Goal: Task Accomplishment & Management: Use online tool/utility

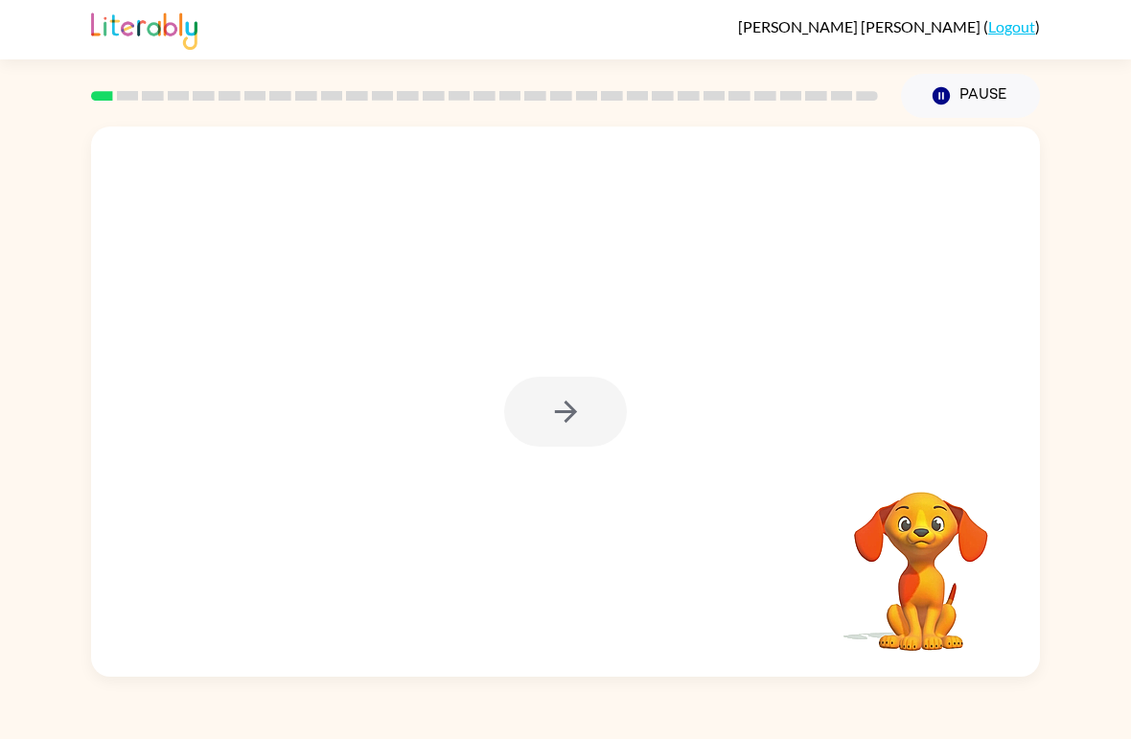
click at [567, 415] on div at bounding box center [565, 412] width 123 height 70
click at [549, 416] on icon "button" at bounding box center [566, 412] width 34 height 34
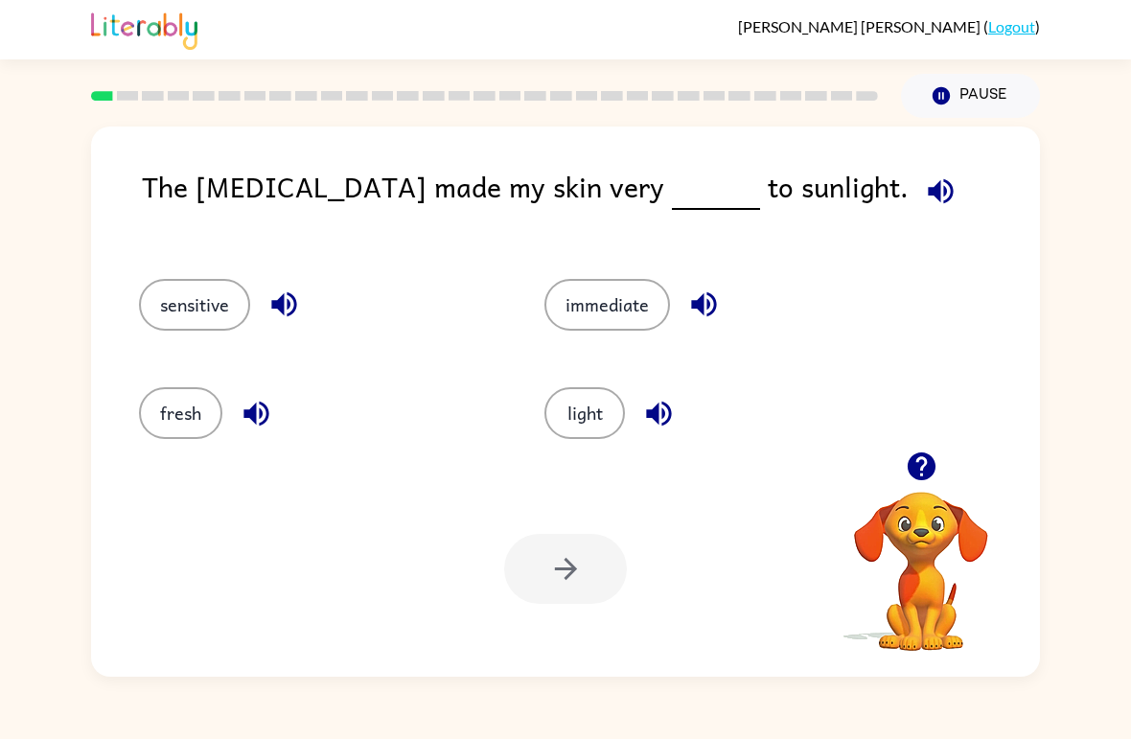
click at [565, 409] on button "light" at bounding box center [584, 413] width 81 height 52
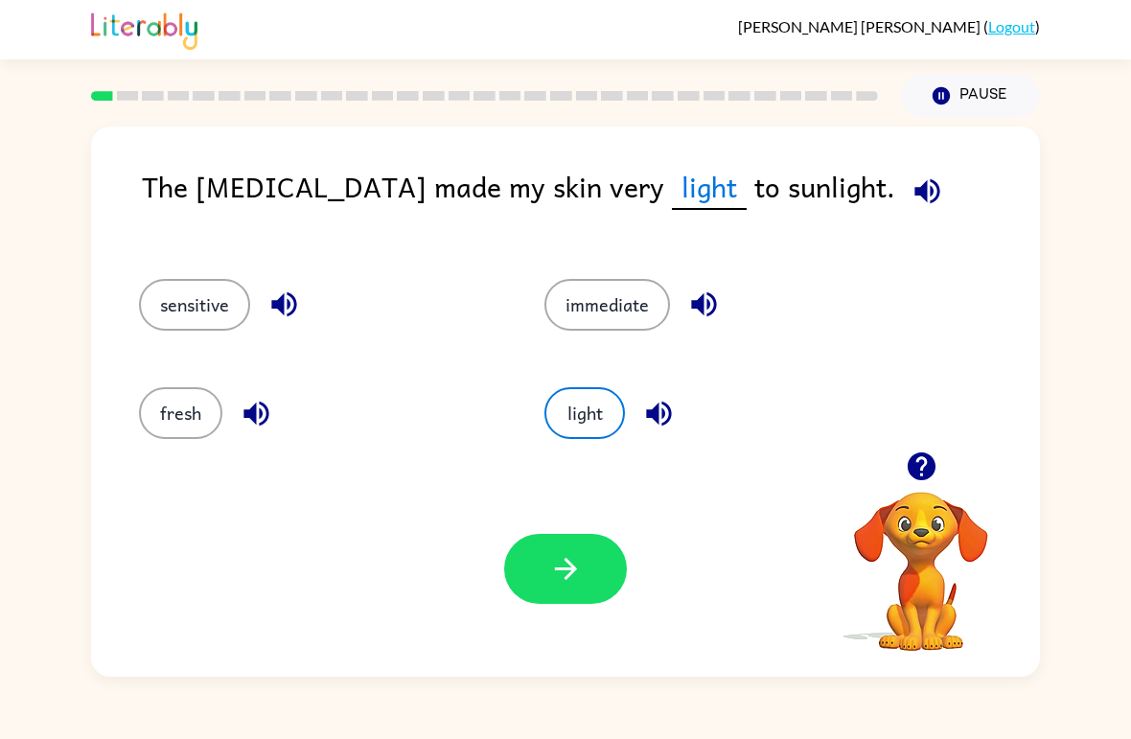
click at [164, 414] on button "fresh" at bounding box center [180, 413] width 83 height 52
click at [555, 571] on icon "button" at bounding box center [566, 569] width 34 height 34
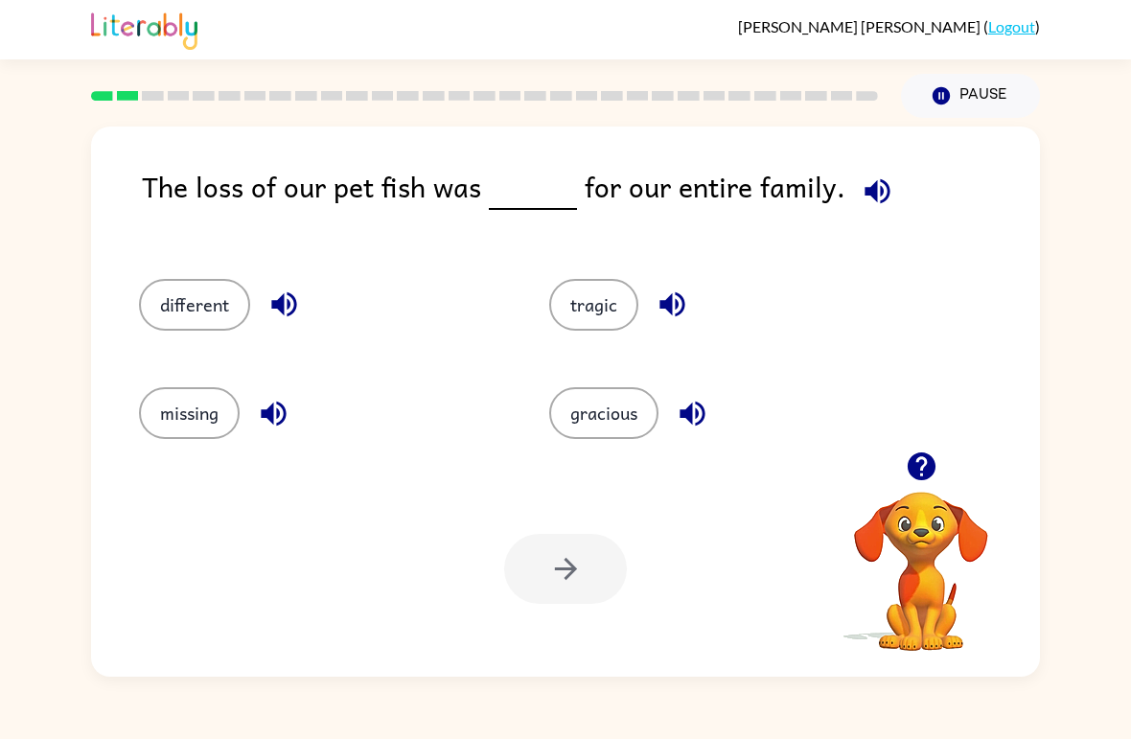
click at [223, 305] on button "different" at bounding box center [194, 305] width 111 height 52
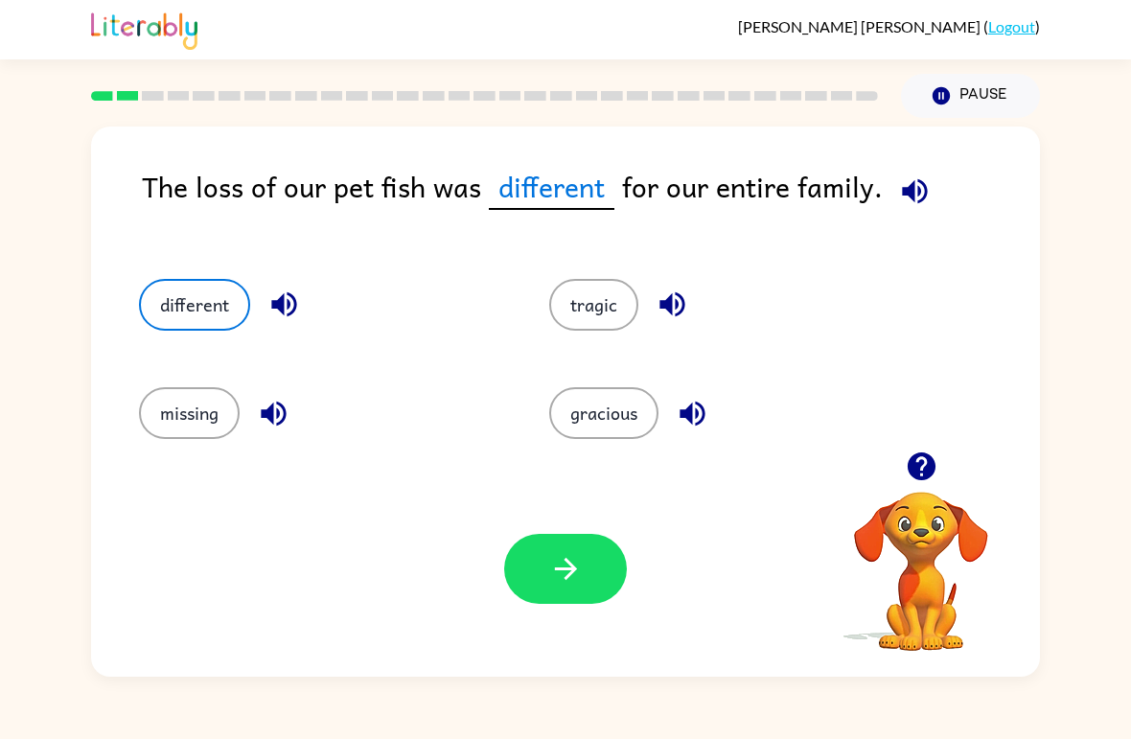
click at [560, 547] on button "button" at bounding box center [565, 569] width 123 height 70
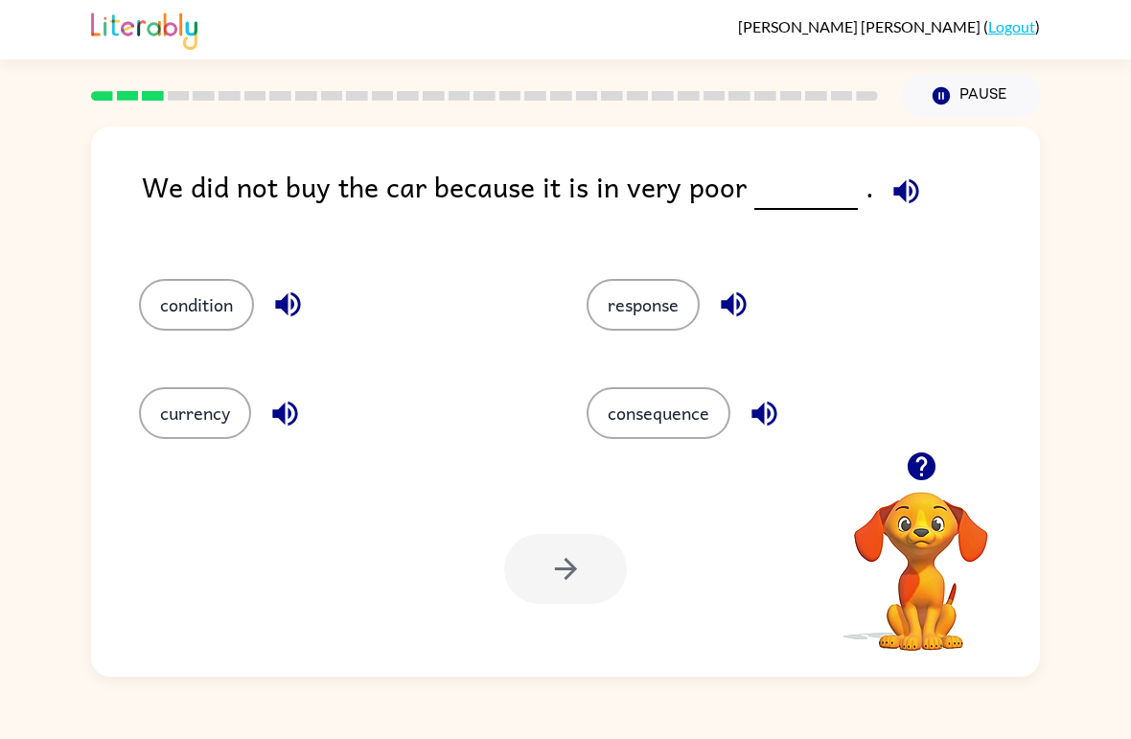
click at [191, 425] on button "currency" at bounding box center [195, 413] width 112 height 52
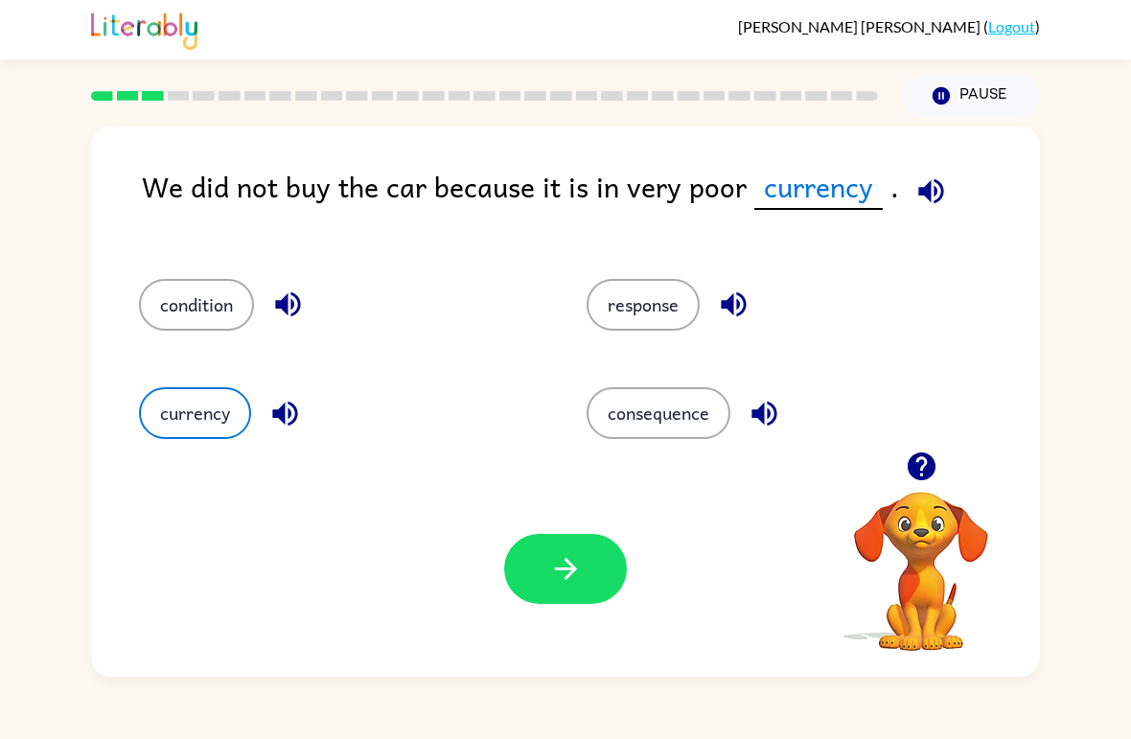
click at [536, 549] on button "button" at bounding box center [565, 569] width 123 height 70
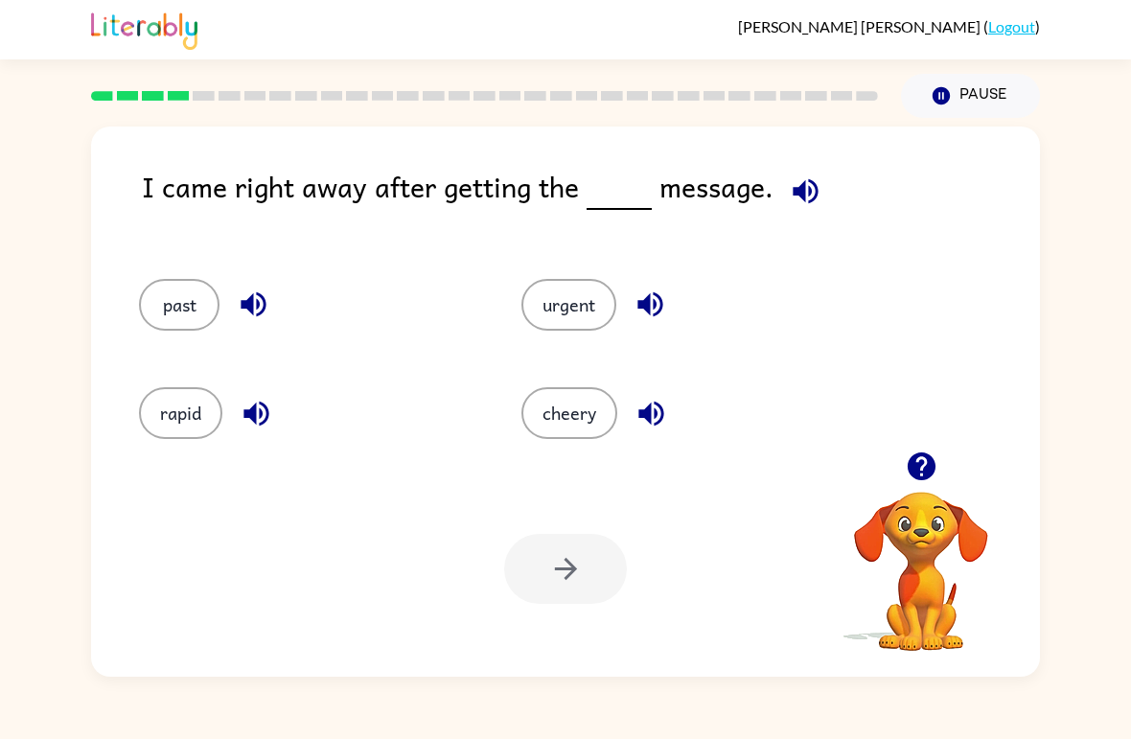
click at [586, 420] on button "cheery" at bounding box center [569, 413] width 96 height 52
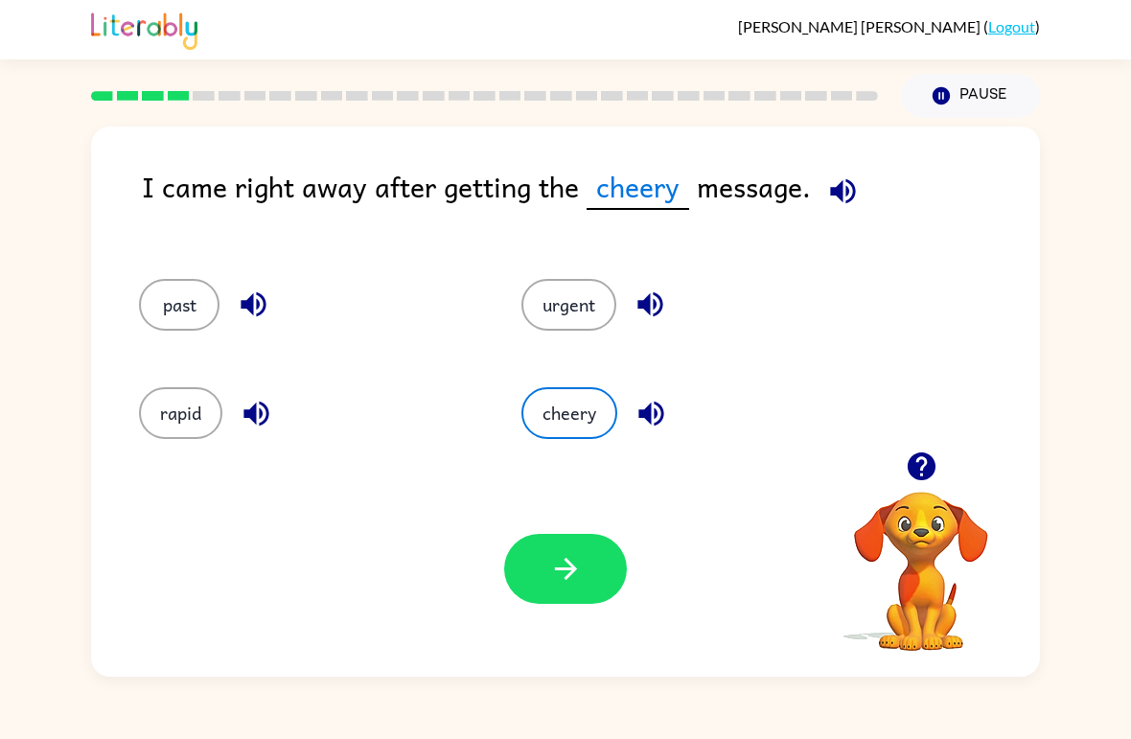
click at [590, 288] on button "urgent" at bounding box center [568, 305] width 95 height 52
click at [150, 307] on button "past" at bounding box center [179, 305] width 81 height 52
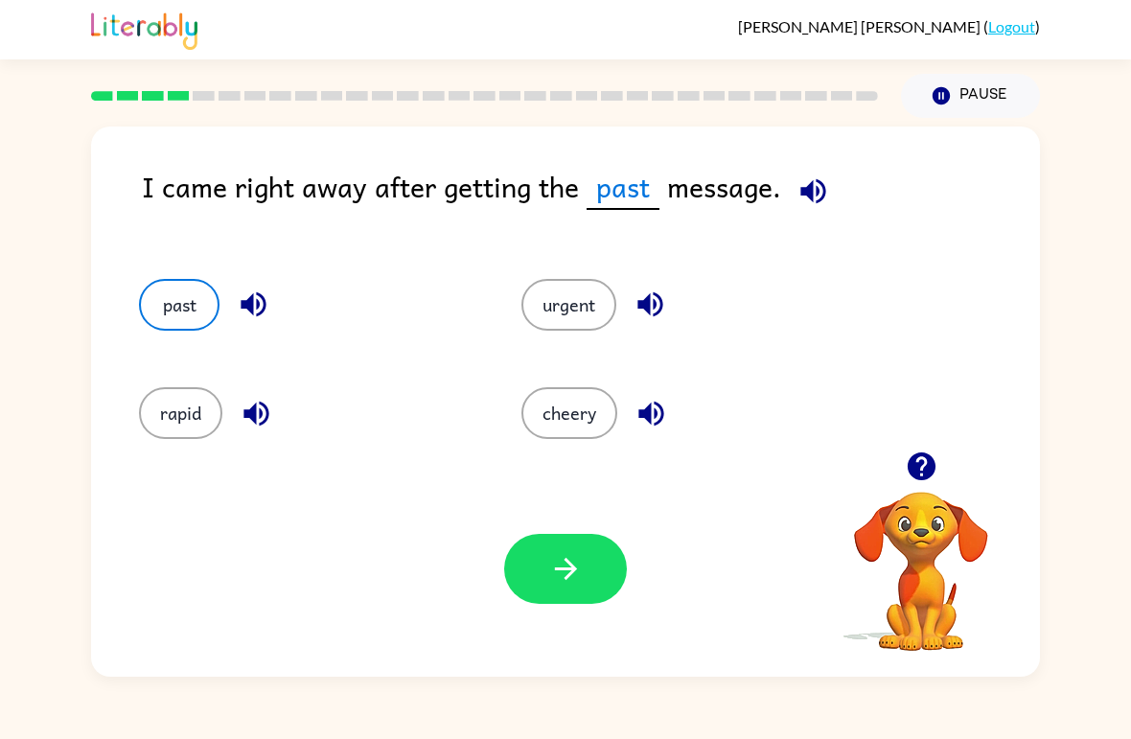
click at [192, 415] on button "rapid" at bounding box center [180, 413] width 83 height 52
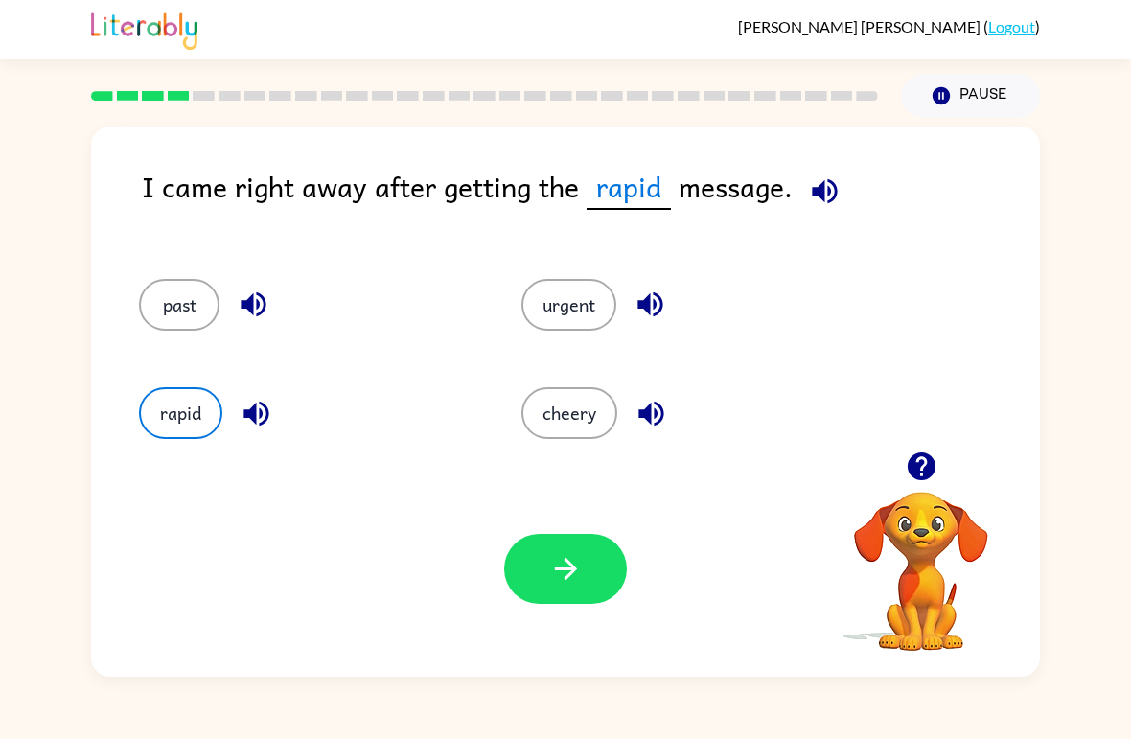
click at [187, 301] on button "past" at bounding box center [179, 305] width 81 height 52
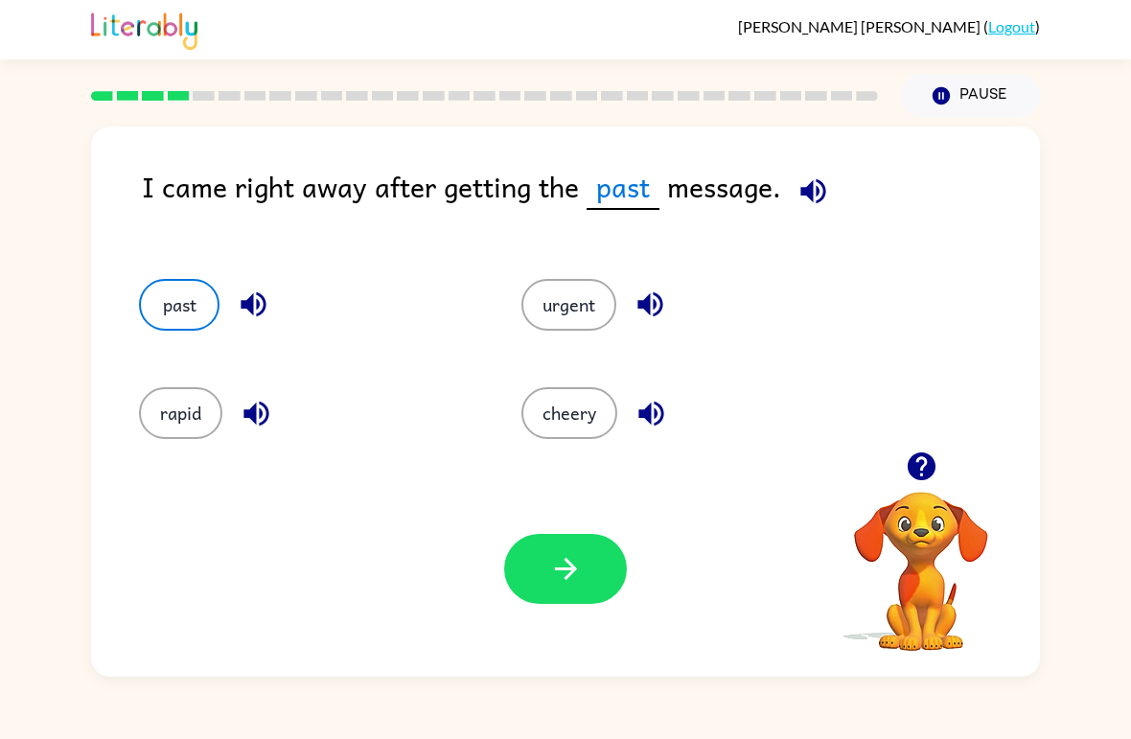
click at [575, 574] on icon "button" at bounding box center [566, 569] width 34 height 34
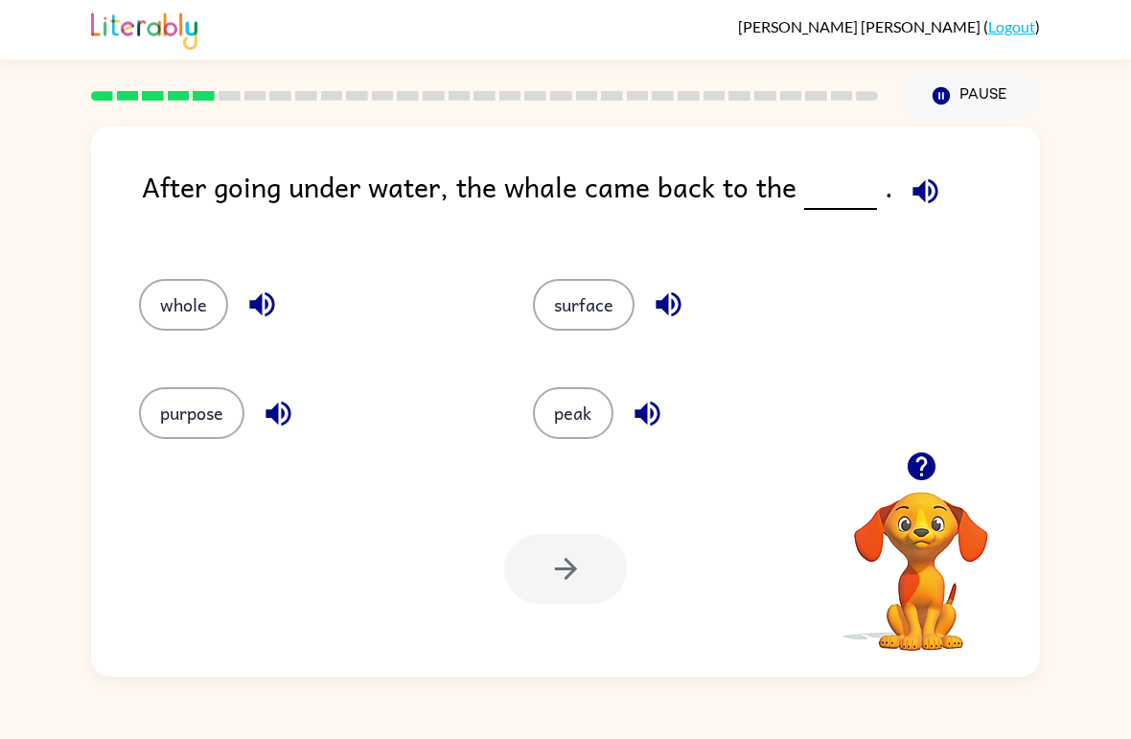
click at [203, 316] on button "whole" at bounding box center [183, 305] width 89 height 52
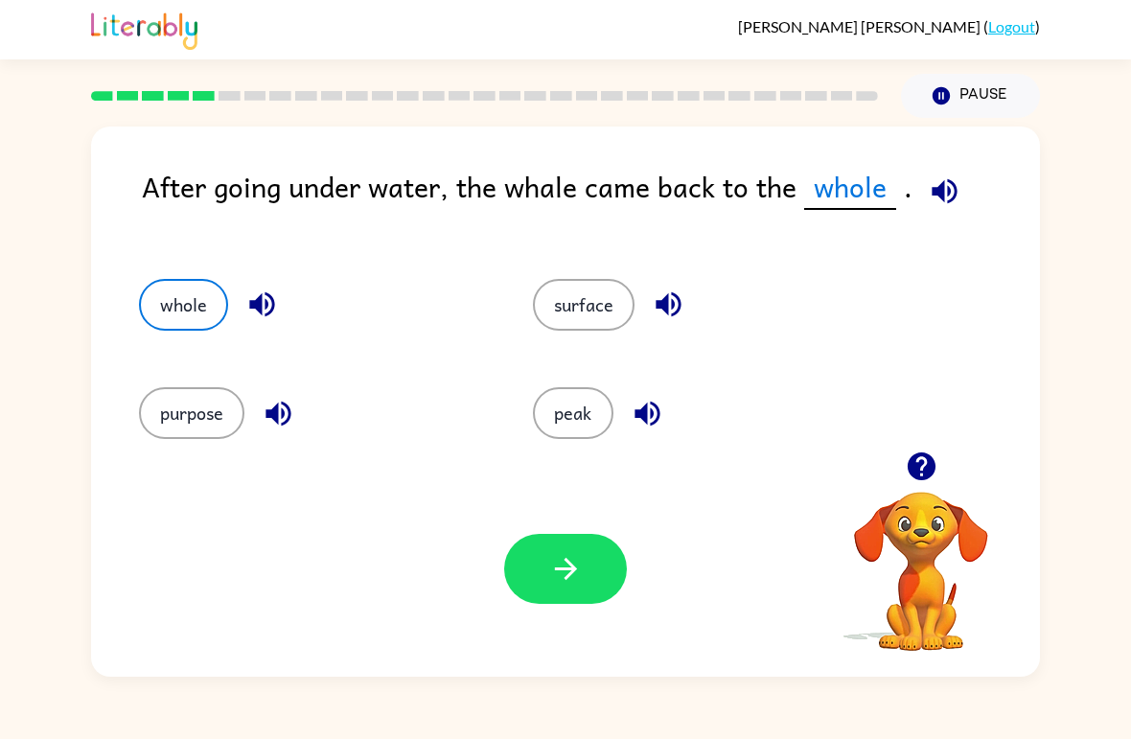
click at [546, 582] on button "button" at bounding box center [565, 569] width 123 height 70
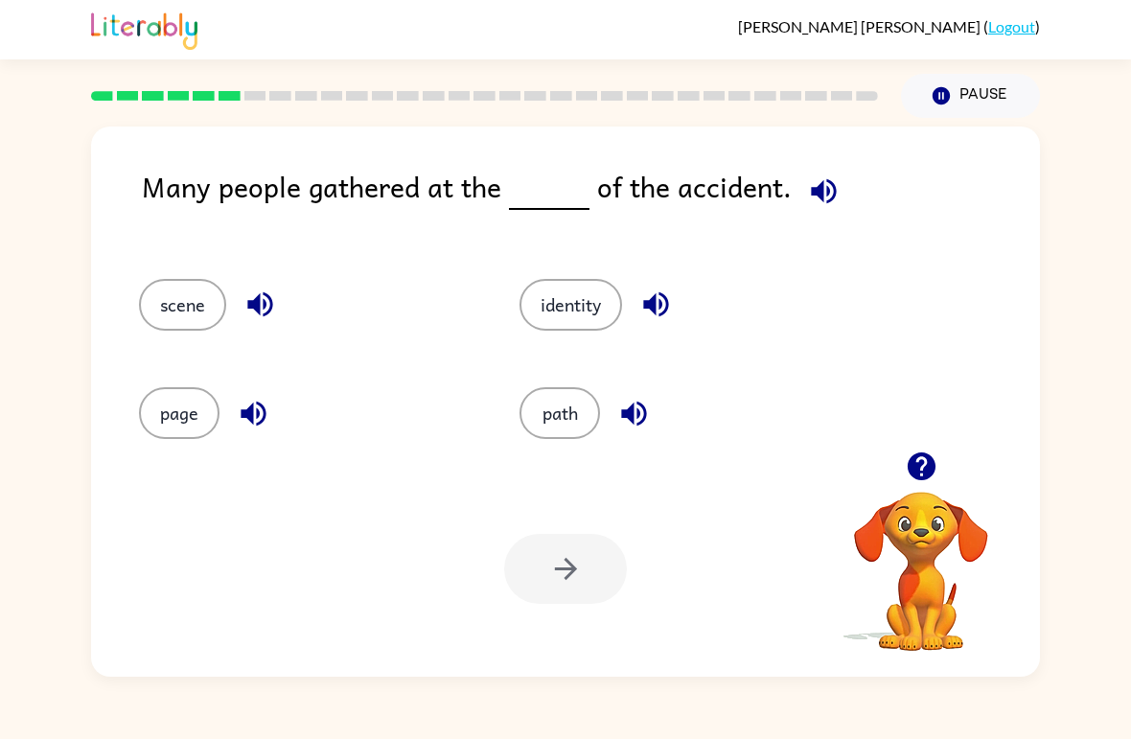
click at [190, 297] on button "scene" at bounding box center [182, 305] width 87 height 52
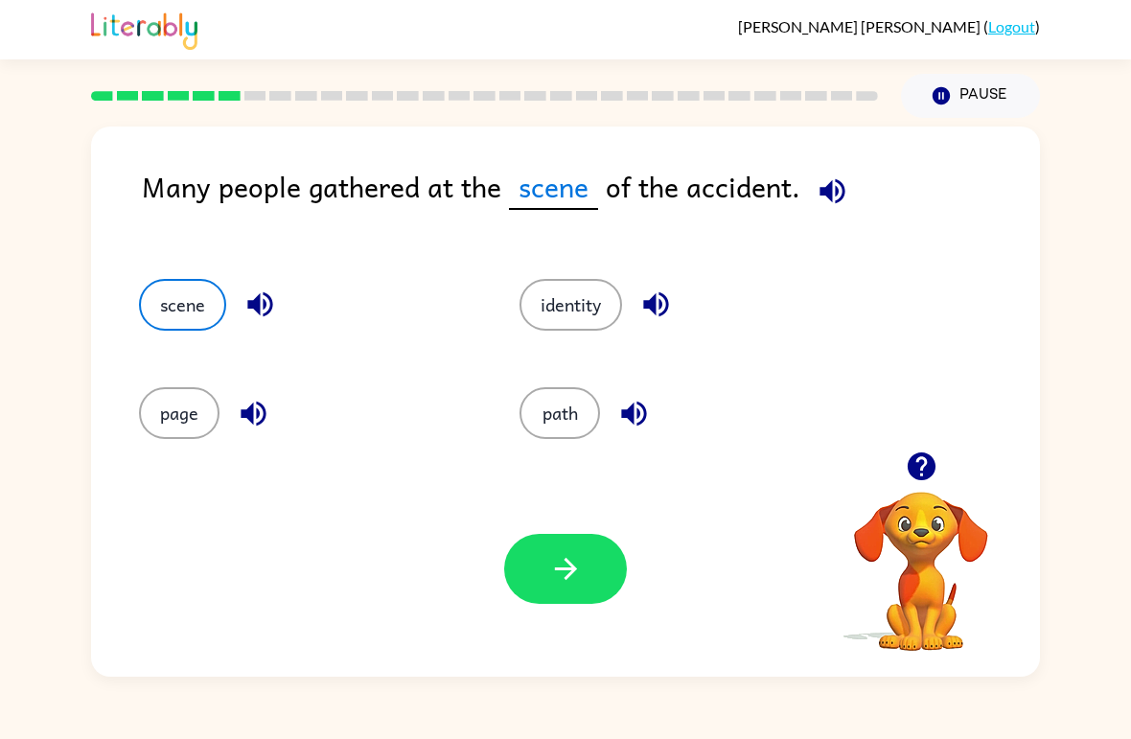
click at [564, 416] on button "path" at bounding box center [559, 413] width 81 height 52
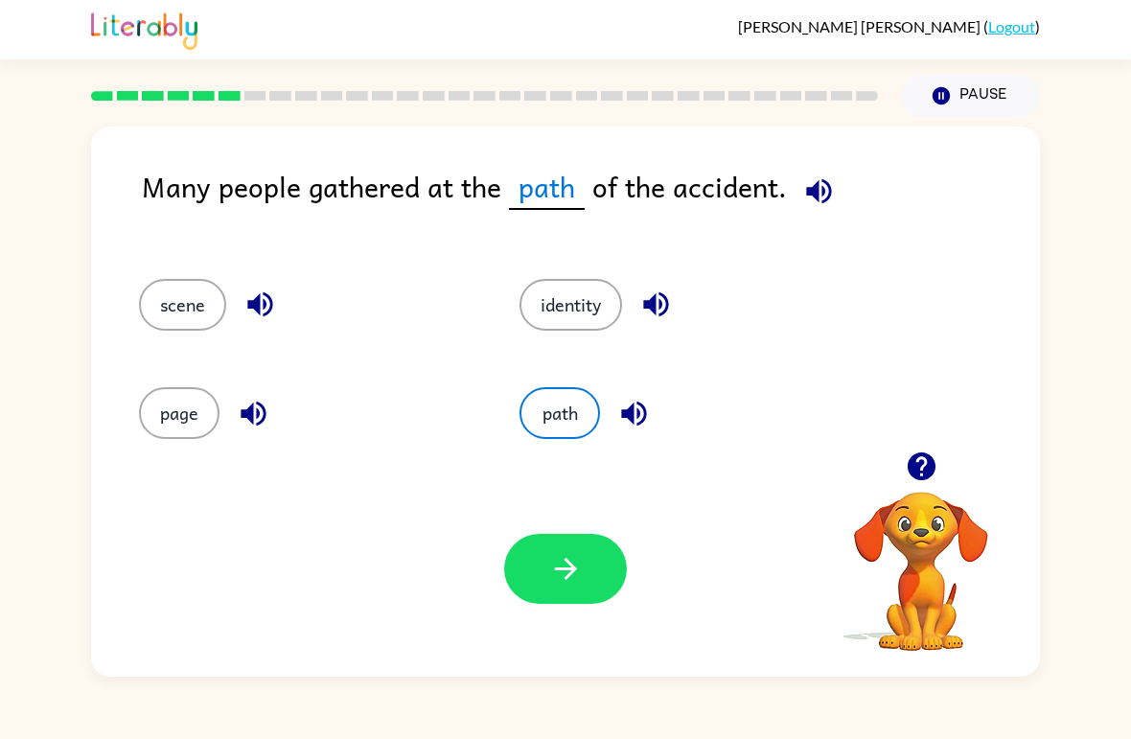
click at [587, 300] on button "identity" at bounding box center [570, 305] width 103 height 52
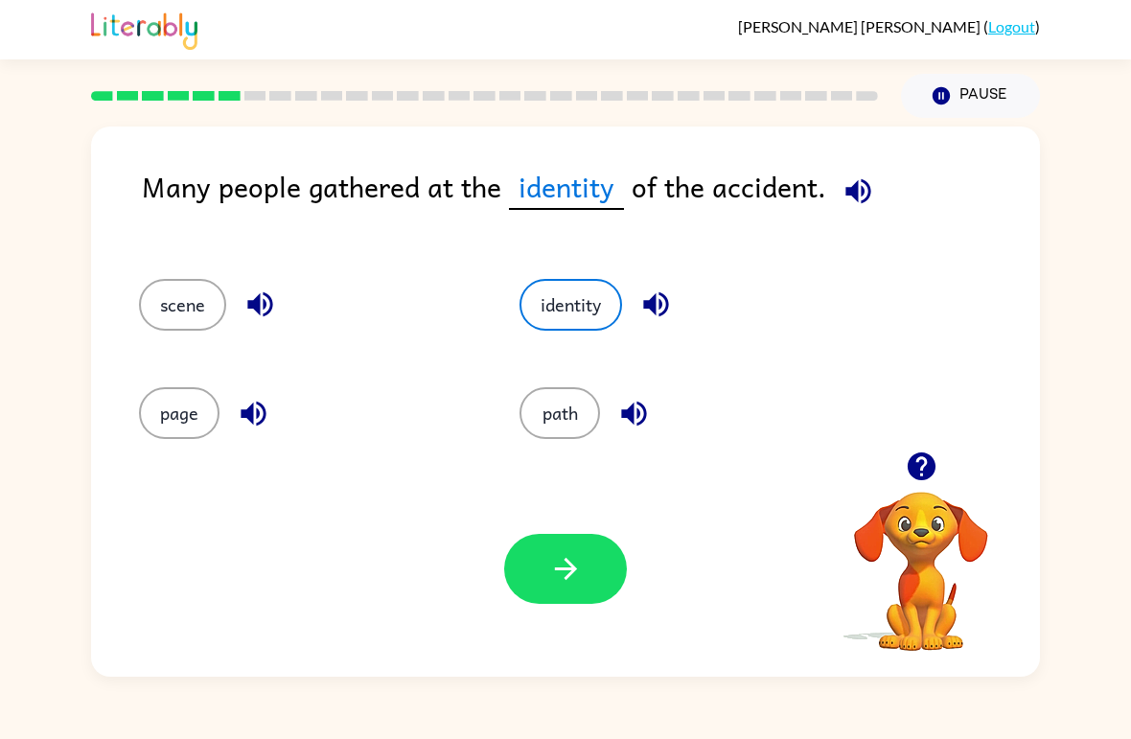
click at [188, 407] on button "page" at bounding box center [179, 413] width 81 height 52
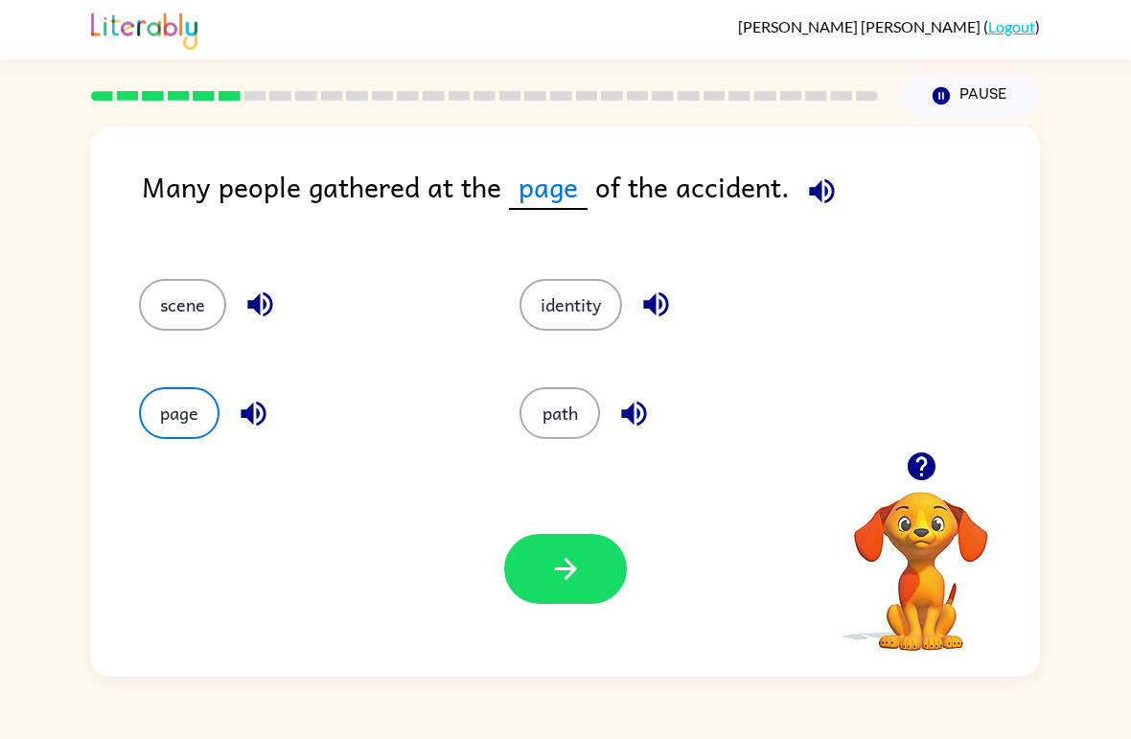
click at [569, 562] on icon "button" at bounding box center [566, 569] width 34 height 34
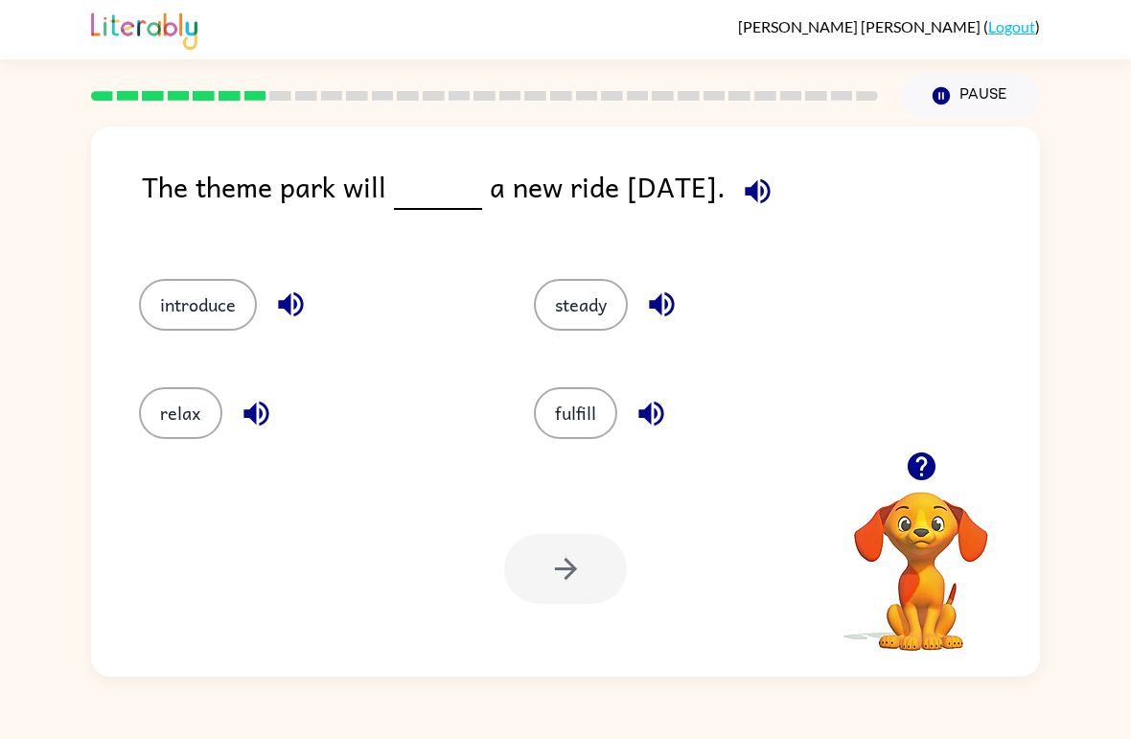
click at [575, 307] on button "steady" at bounding box center [581, 305] width 94 height 52
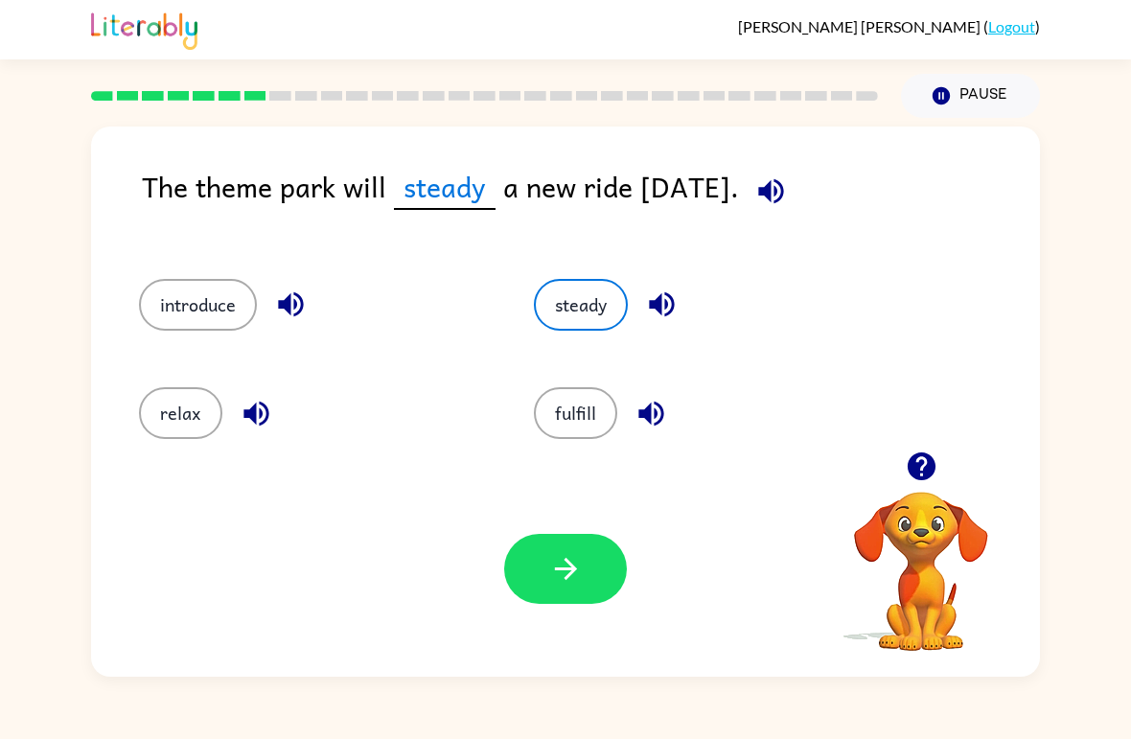
click at [546, 565] on button "button" at bounding box center [565, 569] width 123 height 70
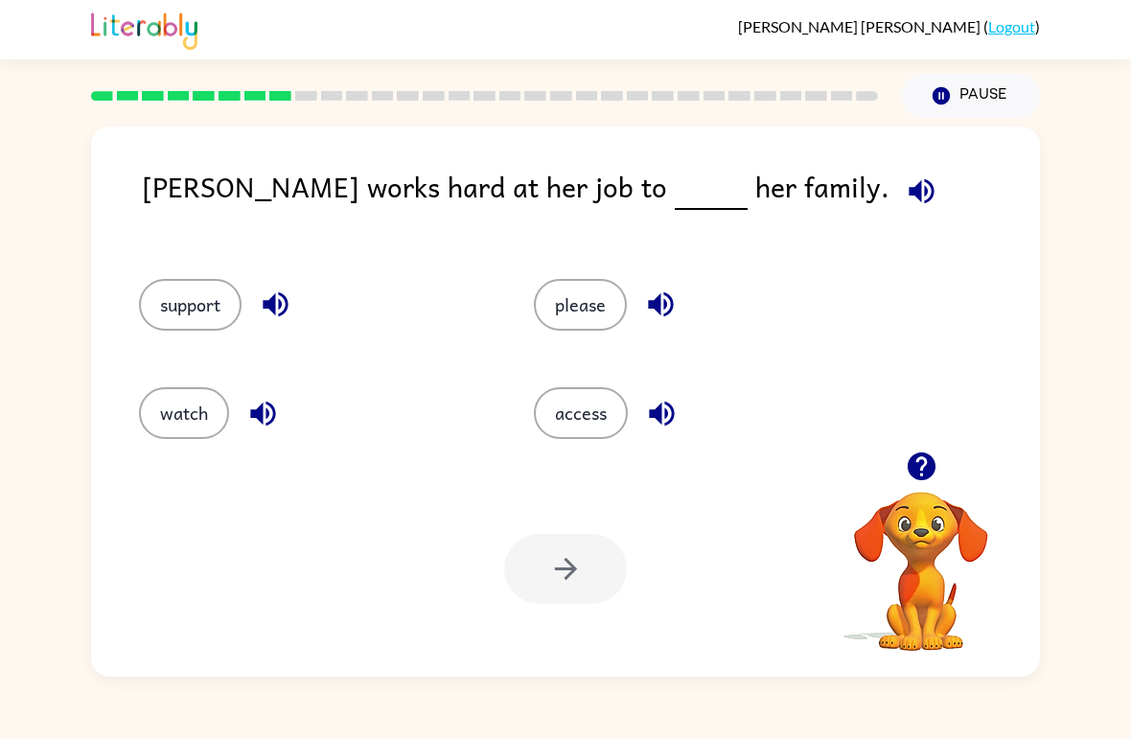
click at [575, 316] on button "please" at bounding box center [580, 305] width 93 height 52
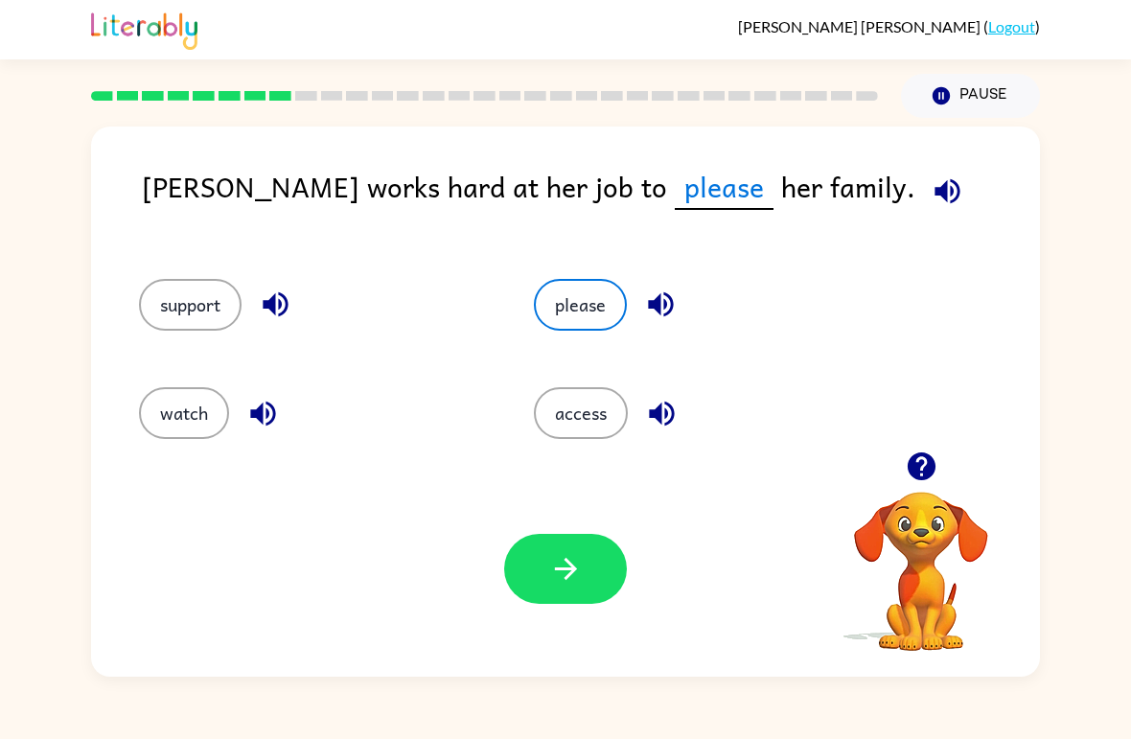
click at [567, 566] on icon "button" at bounding box center [566, 569] width 34 height 34
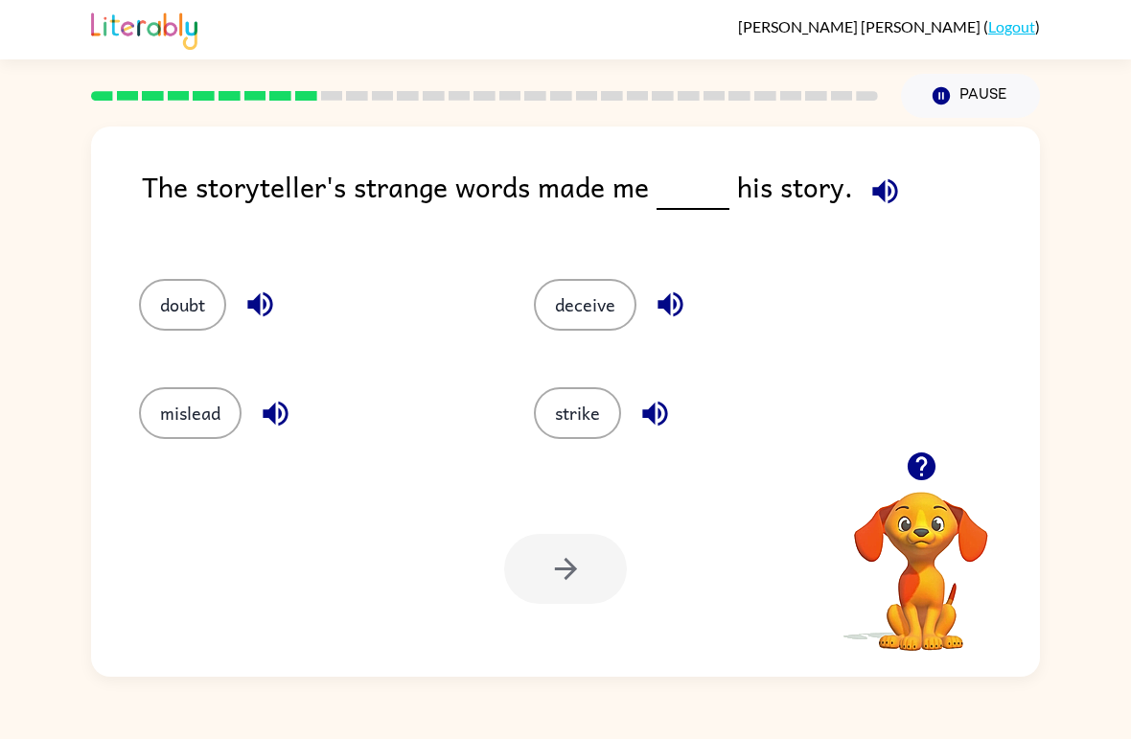
click at [622, 309] on button "deceive" at bounding box center [585, 305] width 103 height 52
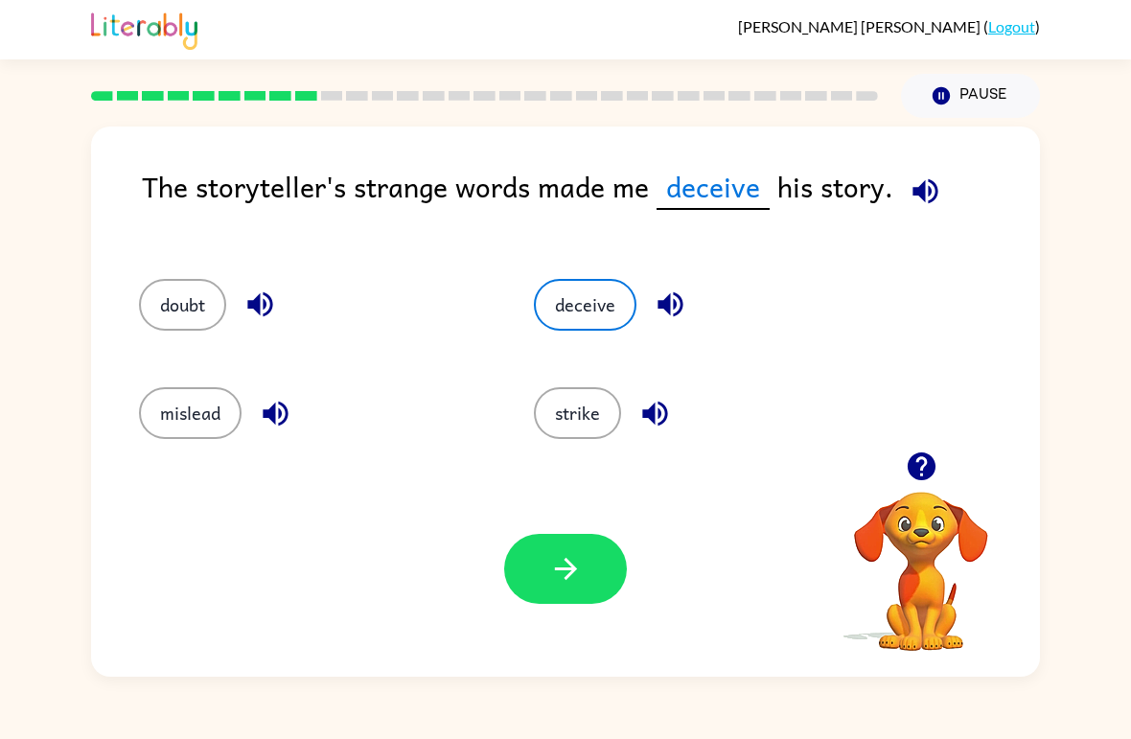
click at [569, 591] on button "button" at bounding box center [565, 569] width 123 height 70
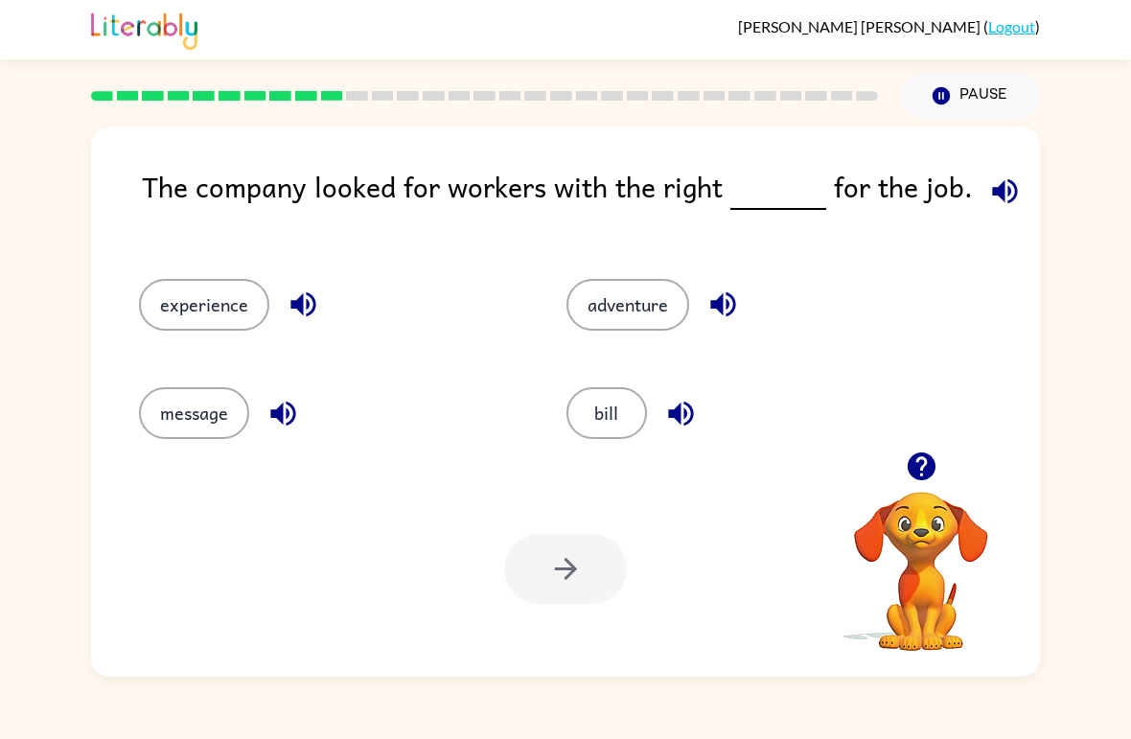
click at [619, 412] on button "bill" at bounding box center [606, 413] width 81 height 52
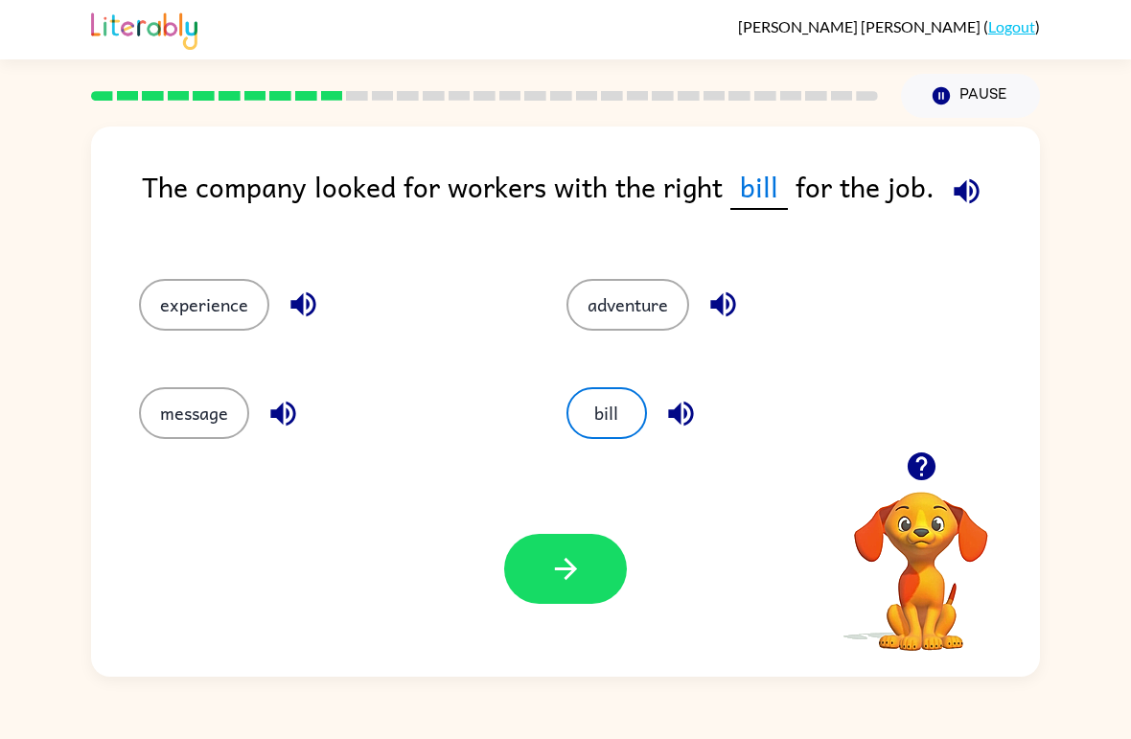
click at [667, 287] on button "adventure" at bounding box center [627, 305] width 123 height 52
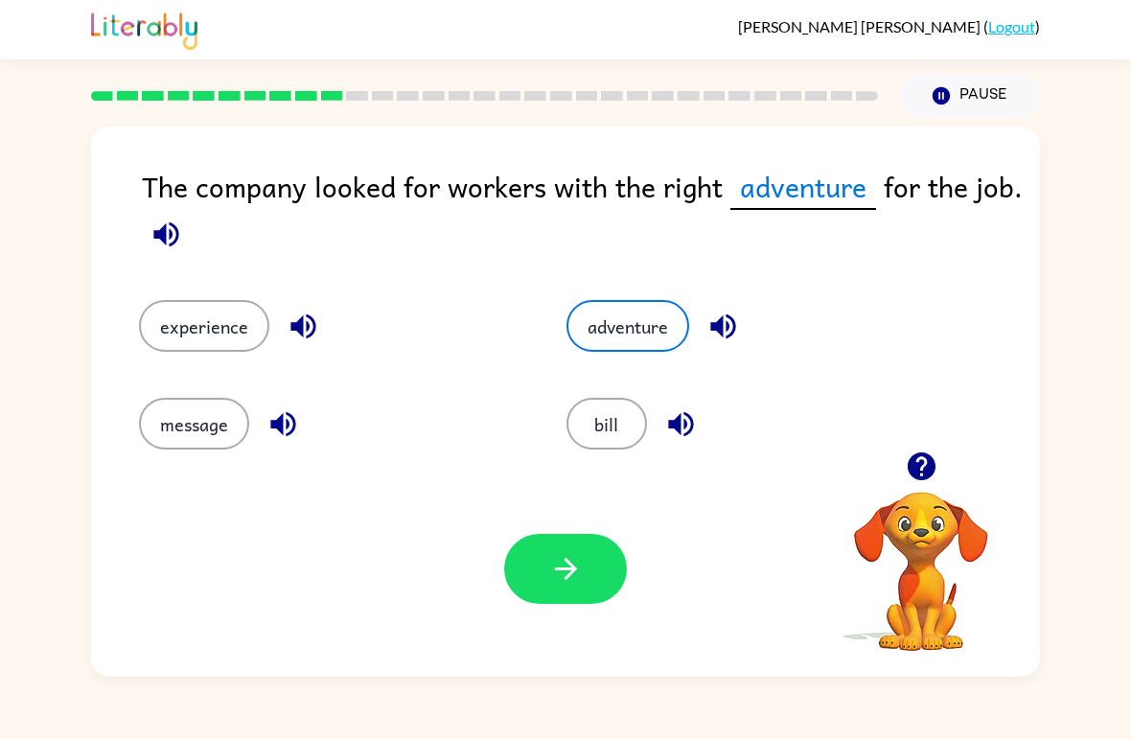
click at [213, 426] on button "message" at bounding box center [194, 424] width 110 height 52
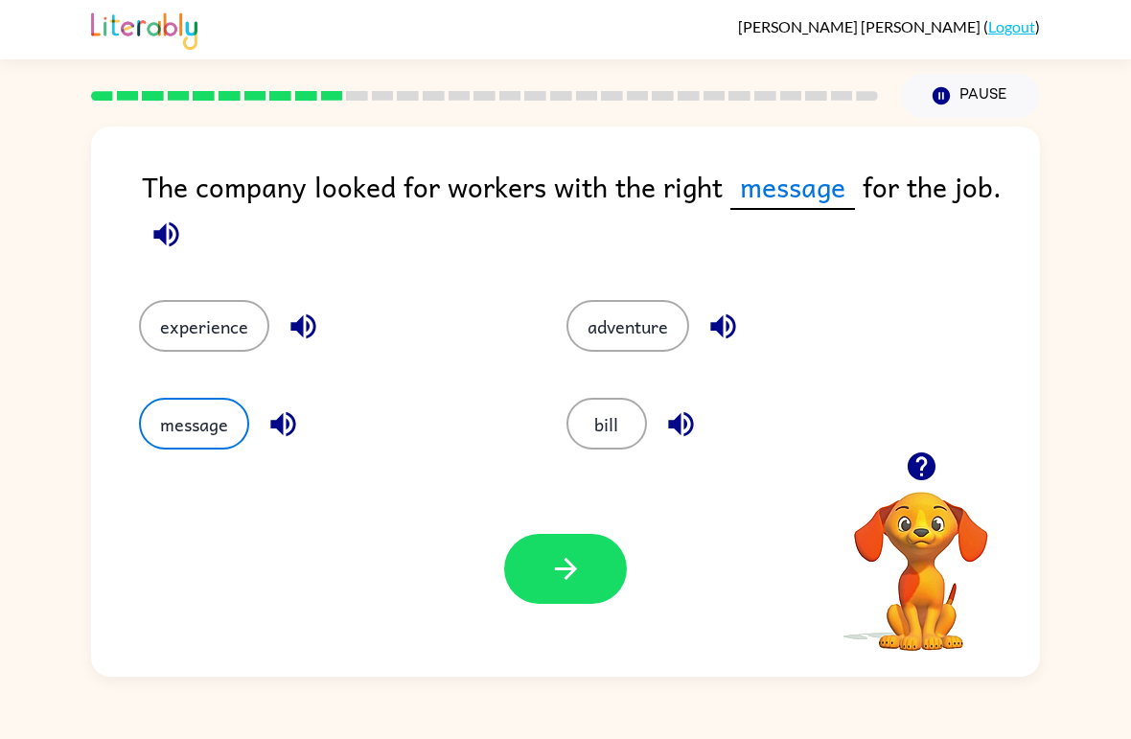
click at [223, 336] on button "experience" at bounding box center [204, 326] width 130 height 52
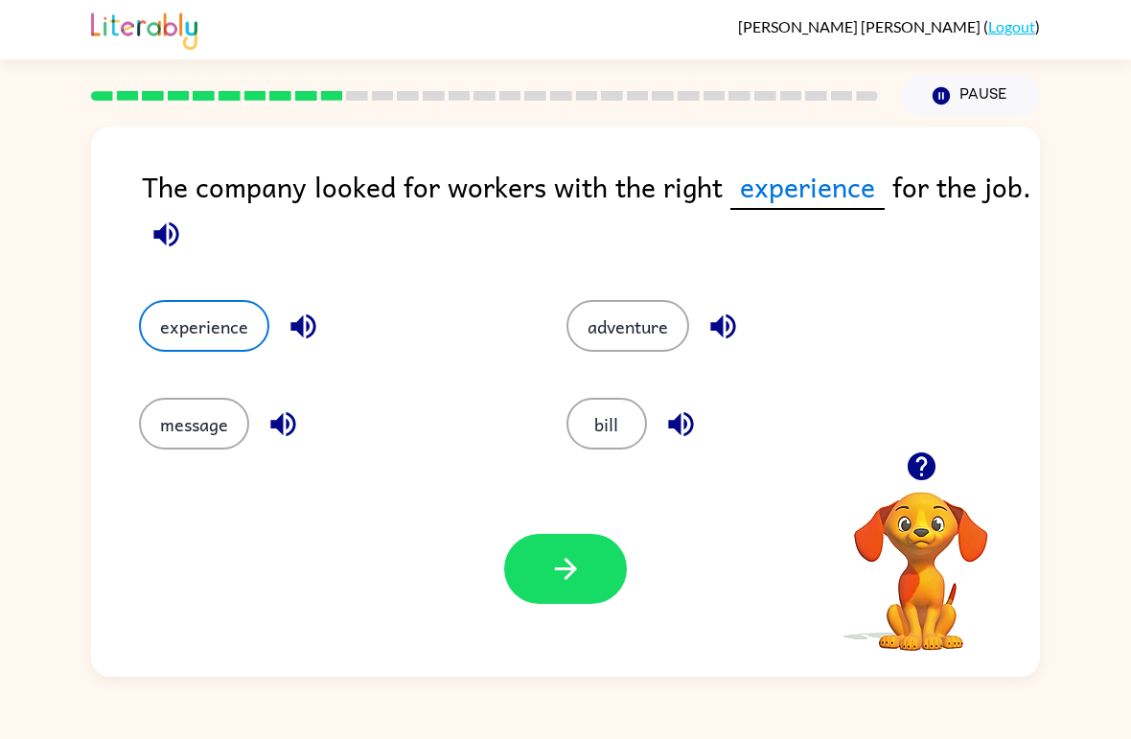
click at [600, 580] on button "button" at bounding box center [565, 569] width 123 height 70
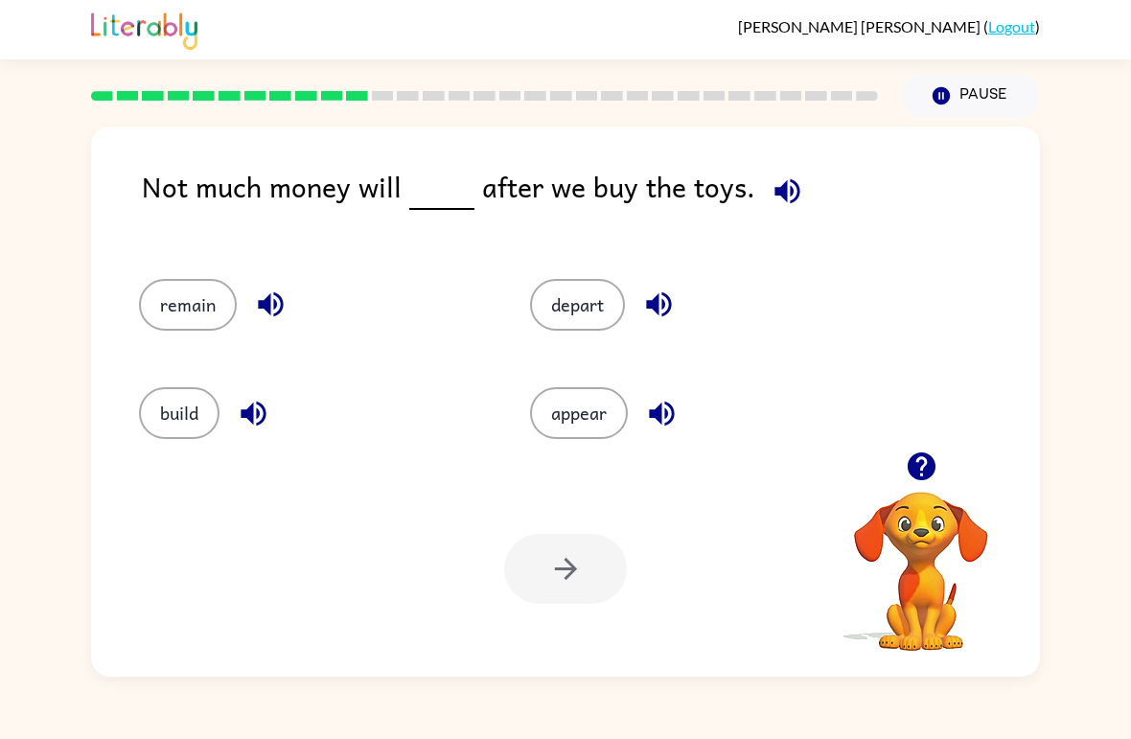
click at [187, 318] on button "remain" at bounding box center [188, 305] width 98 height 52
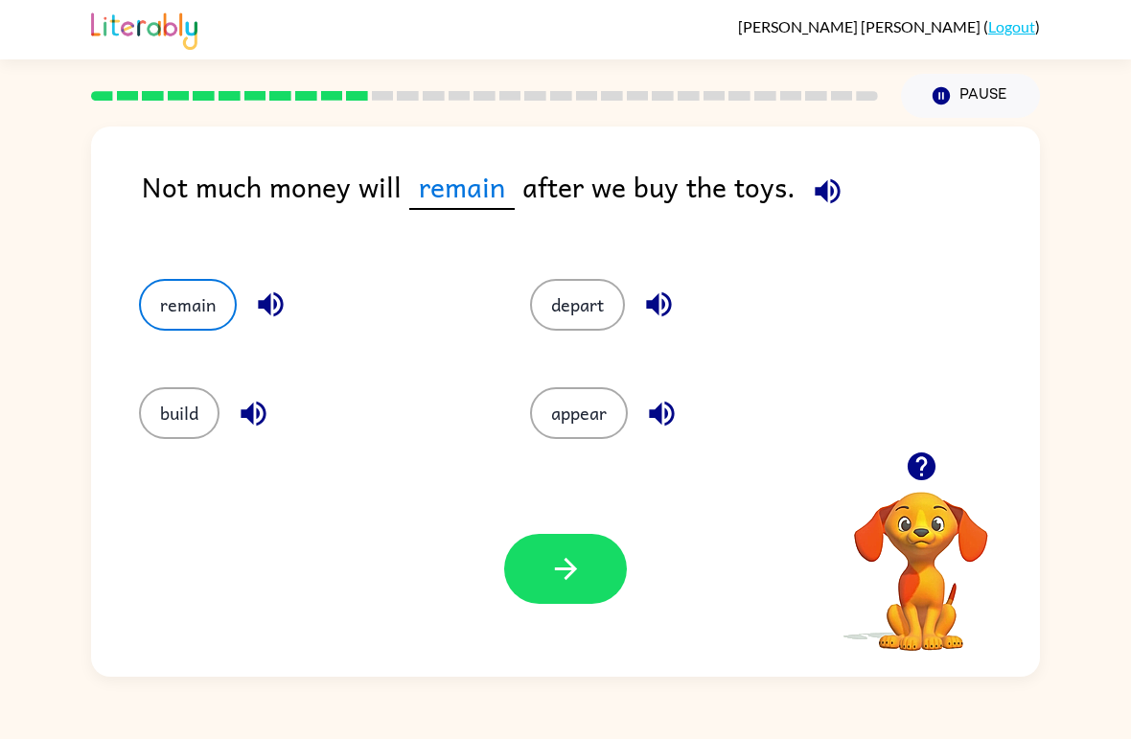
click at [181, 413] on button "build" at bounding box center [179, 413] width 81 height 52
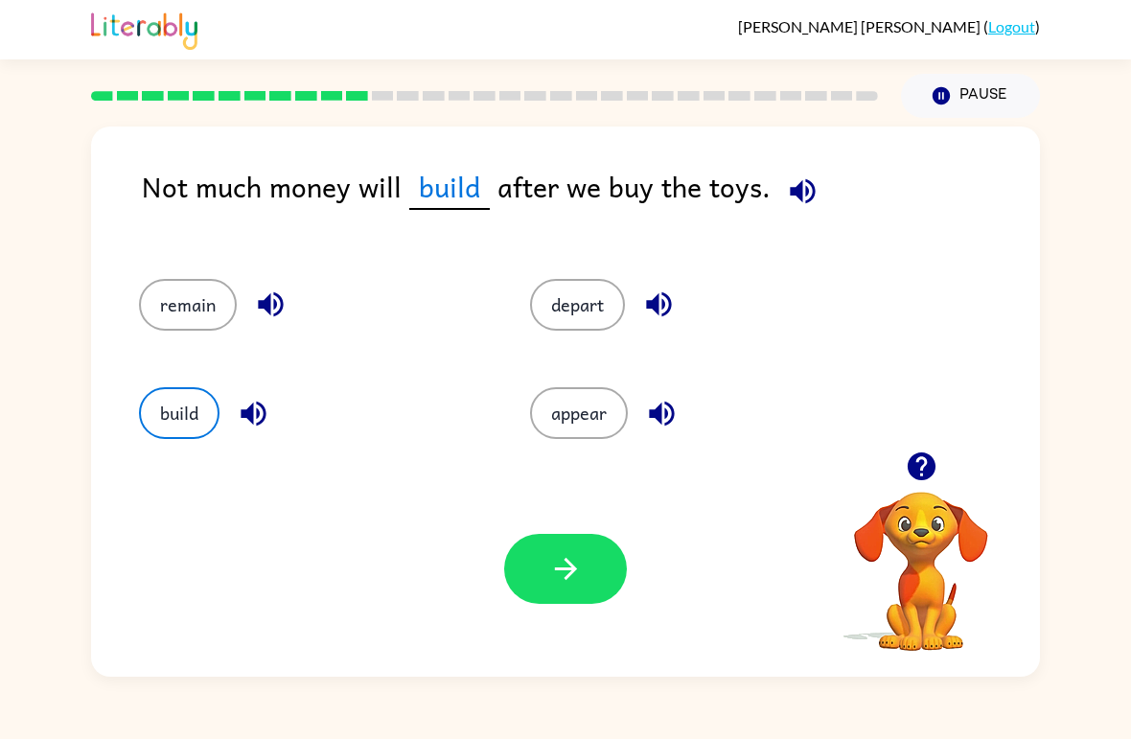
click at [584, 553] on button "button" at bounding box center [565, 569] width 123 height 70
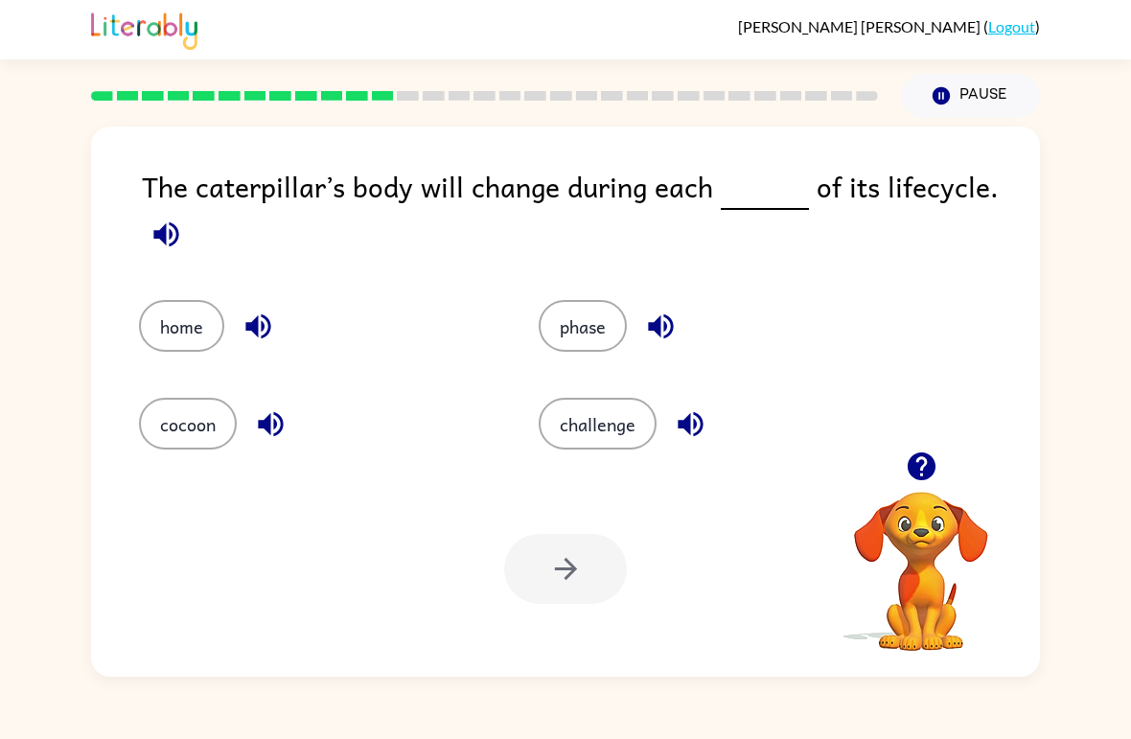
click at [556, 350] on button "phase" at bounding box center [583, 326] width 88 height 52
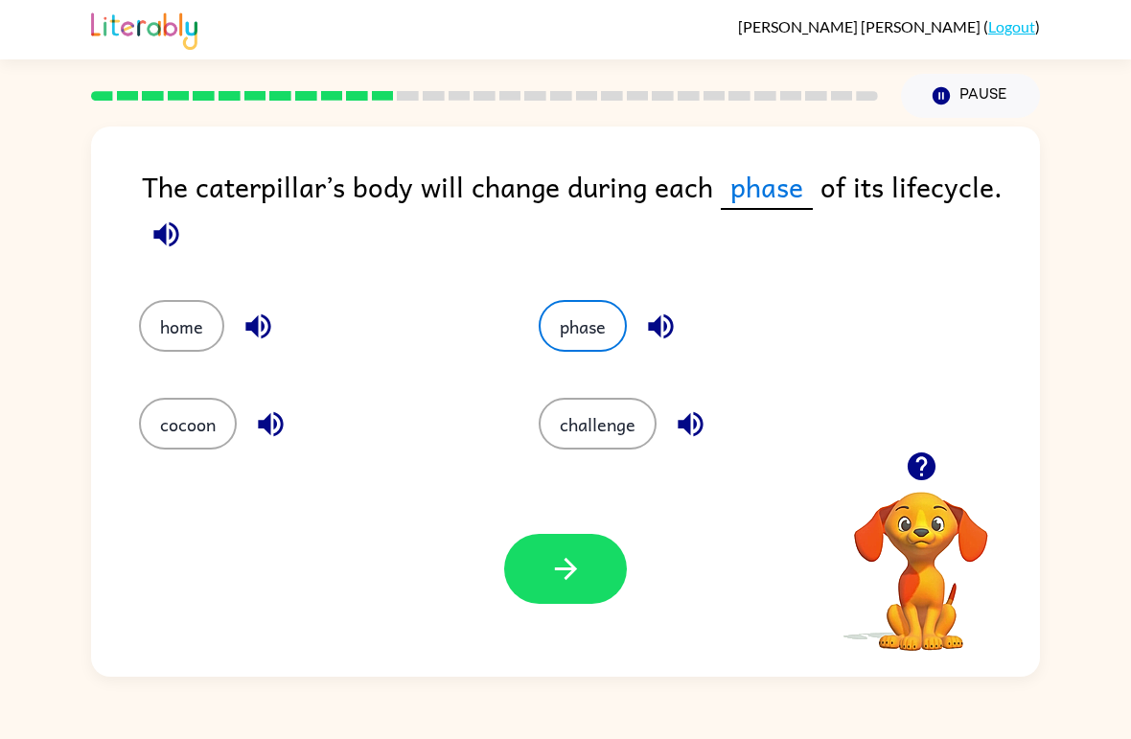
click at [190, 334] on button "home" at bounding box center [181, 326] width 85 height 52
click at [555, 549] on button "button" at bounding box center [565, 569] width 123 height 70
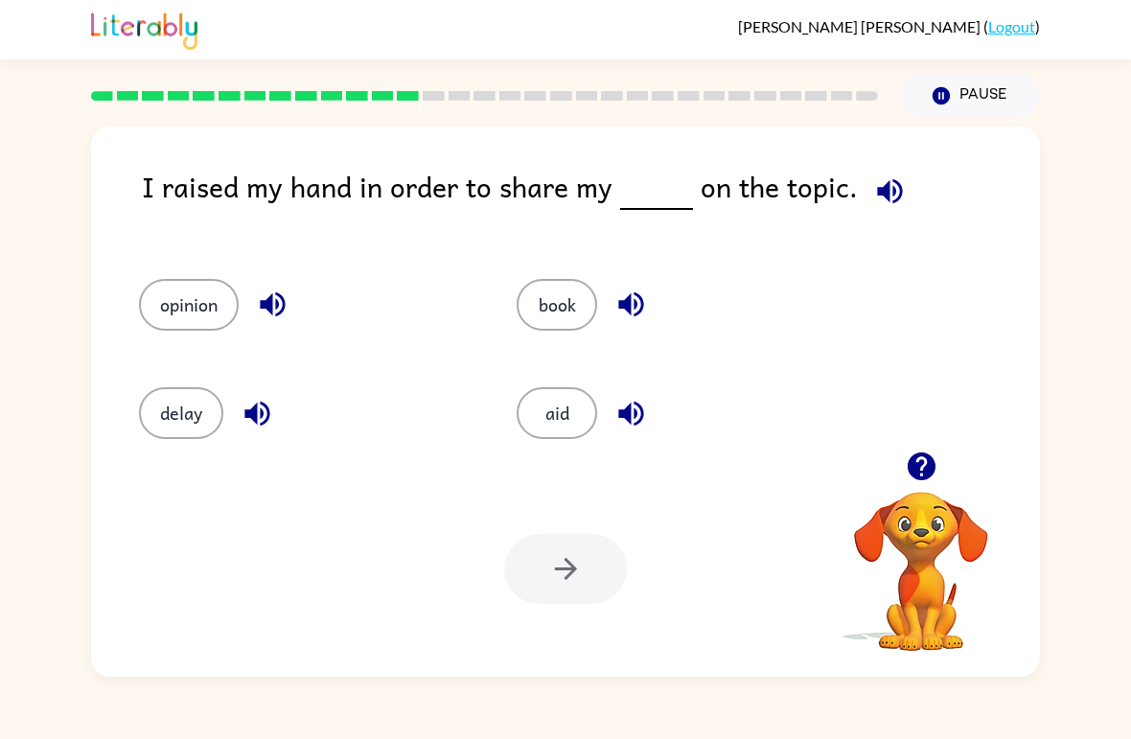
click at [562, 308] on button "book" at bounding box center [557, 305] width 81 height 52
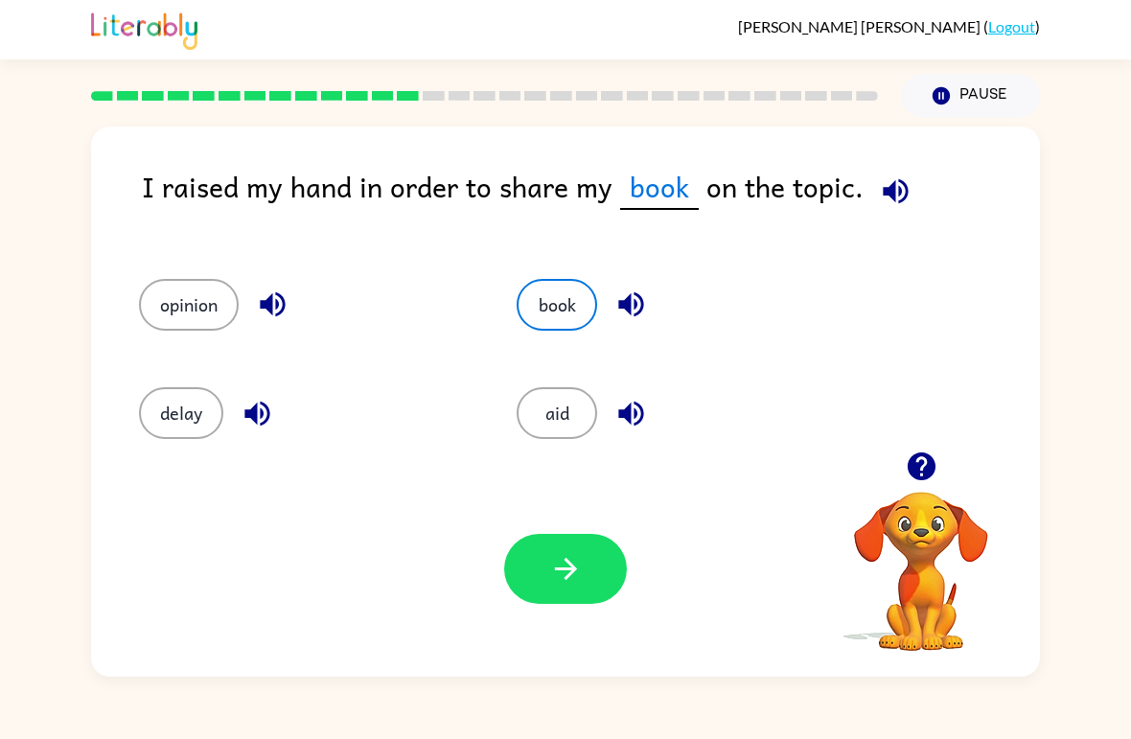
click at [521, 551] on button "button" at bounding box center [565, 569] width 123 height 70
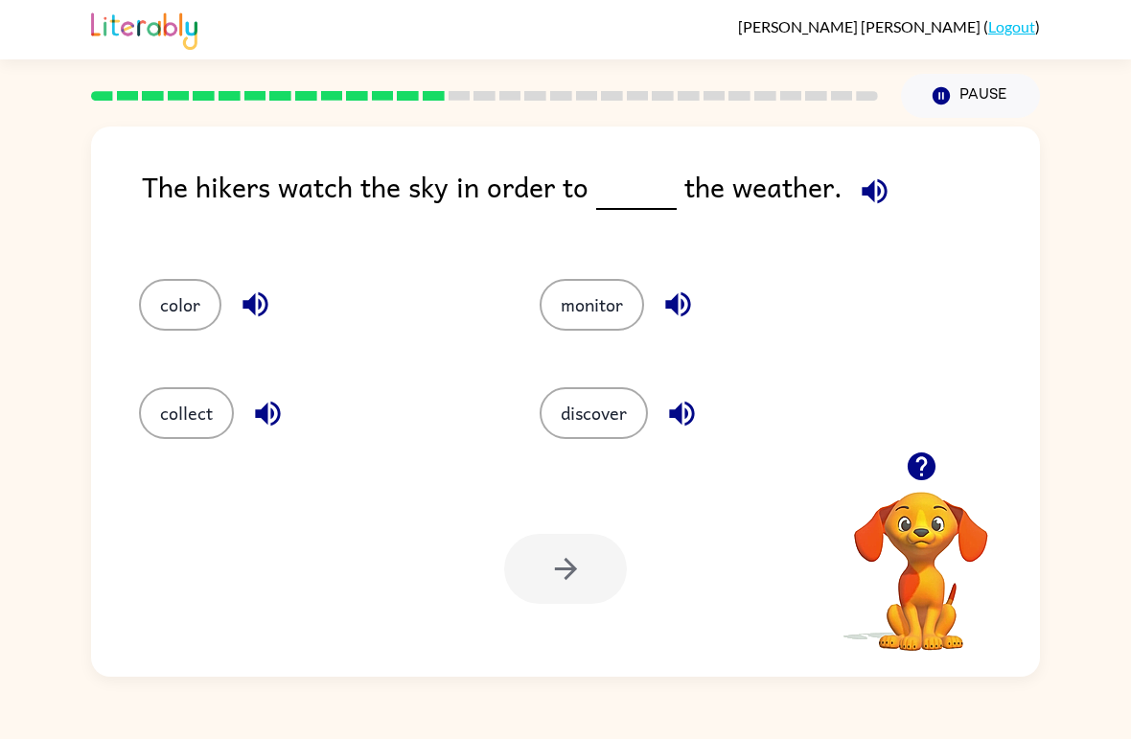
click at [186, 319] on button "color" at bounding box center [180, 305] width 82 height 52
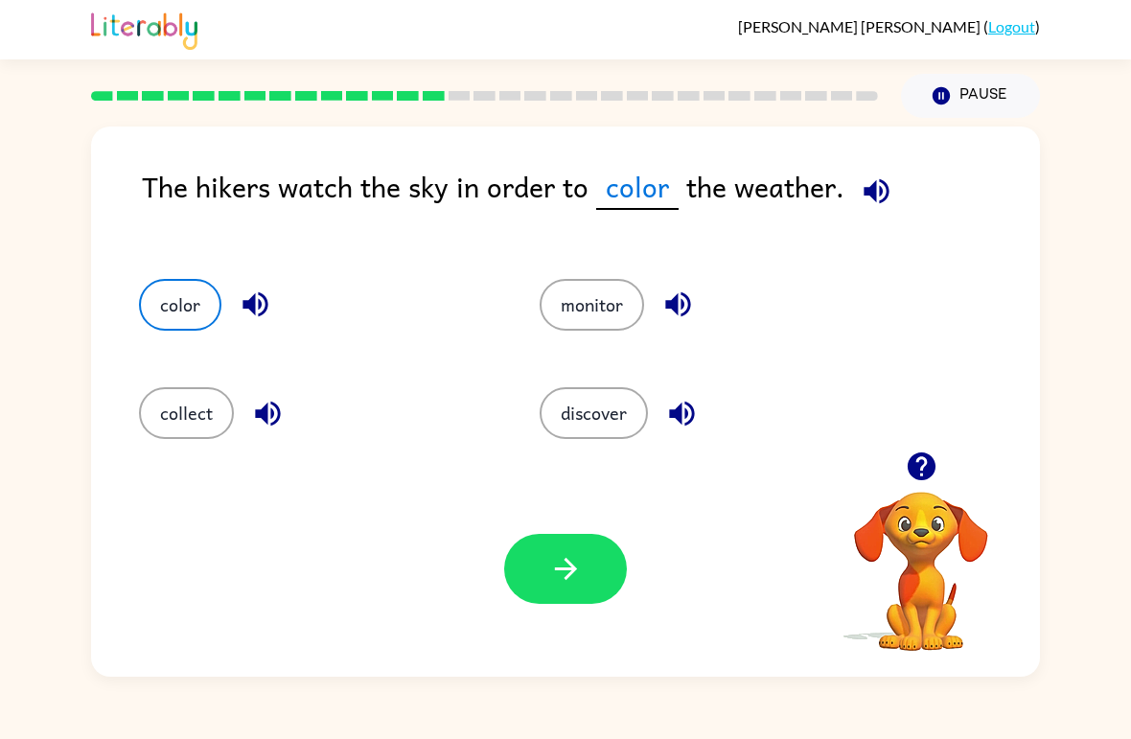
click at [166, 439] on button "collect" at bounding box center [186, 413] width 95 height 52
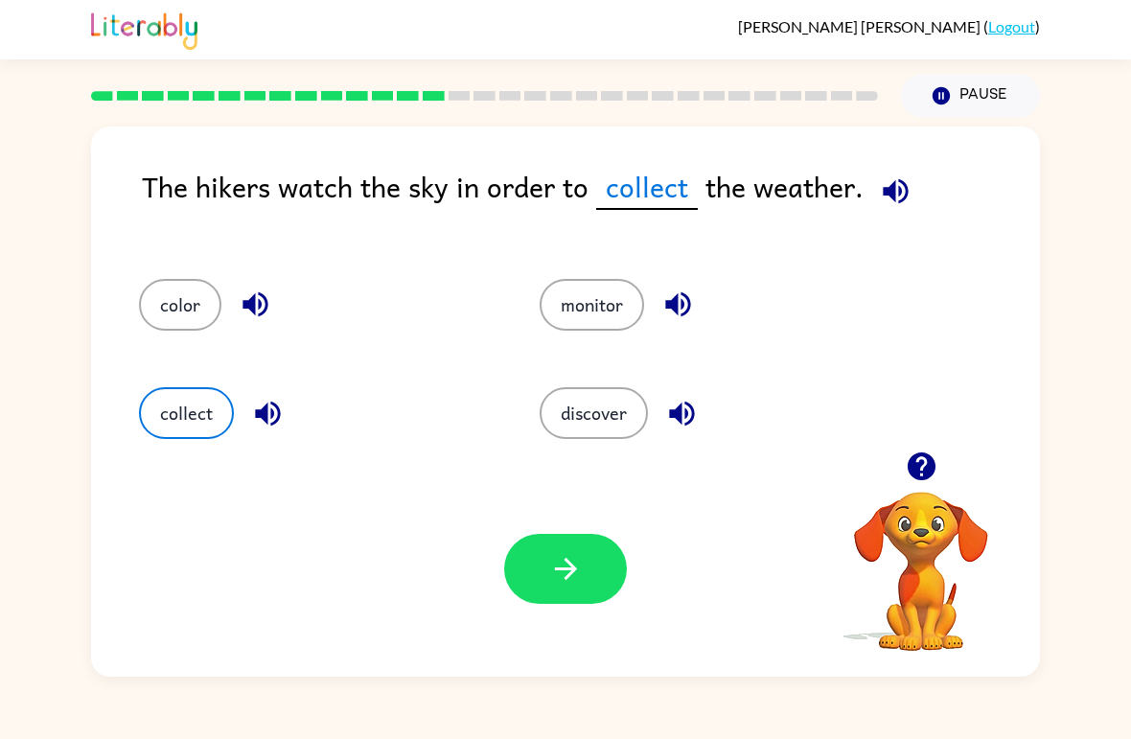
click at [626, 303] on button "monitor" at bounding box center [592, 305] width 104 height 52
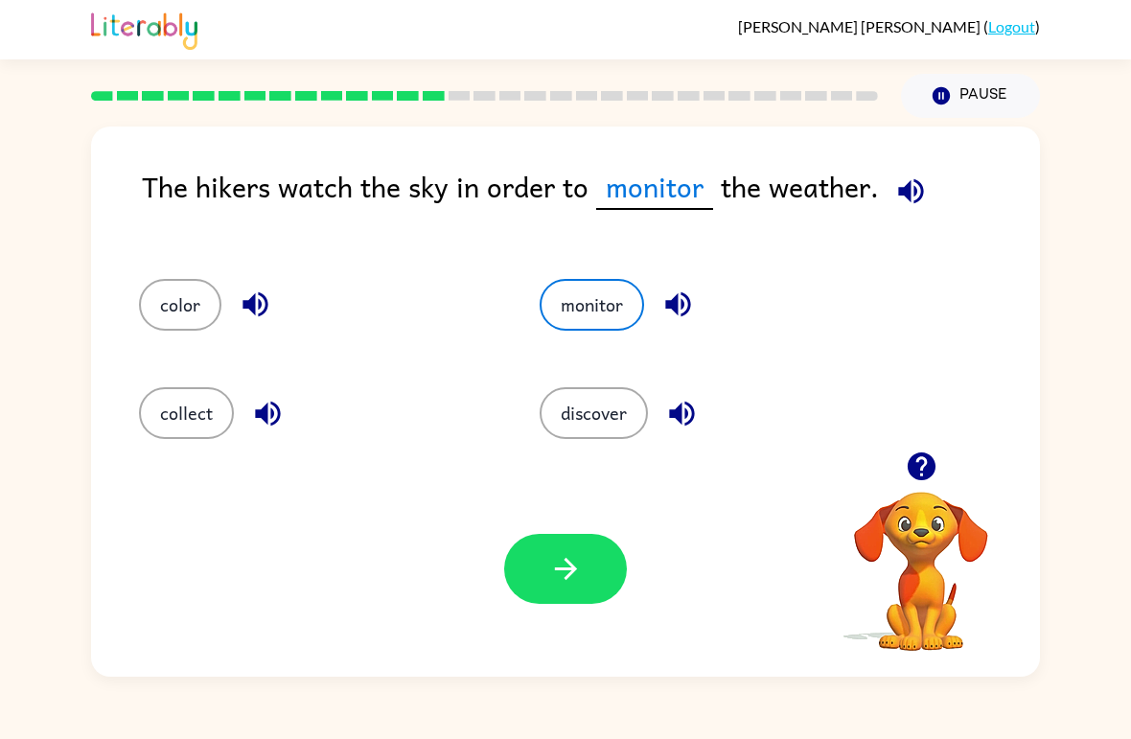
click at [596, 414] on button "discover" at bounding box center [594, 413] width 108 height 52
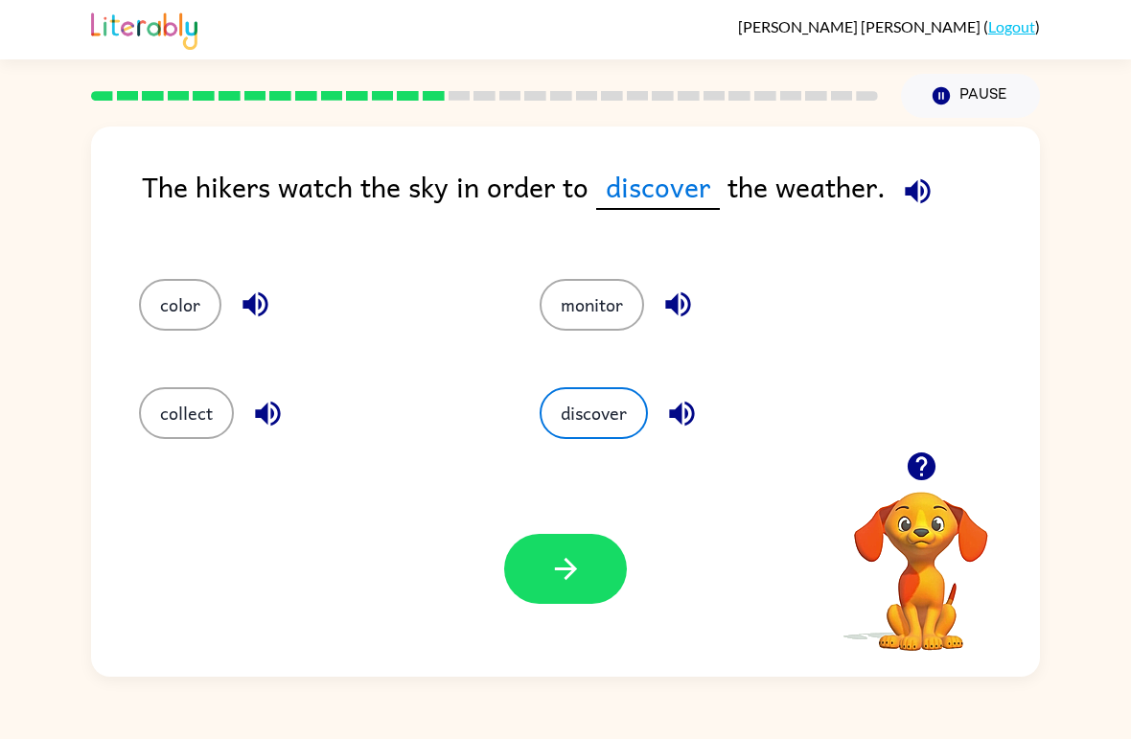
click at [568, 574] on icon "button" at bounding box center [566, 569] width 34 height 34
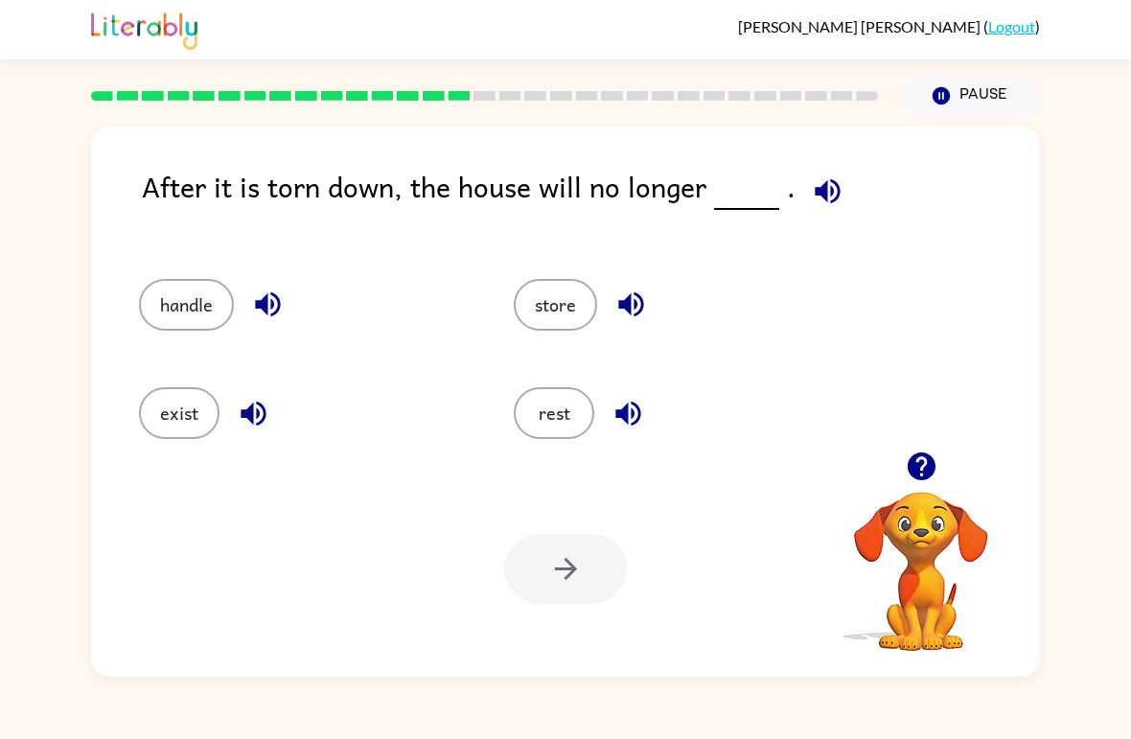
click at [579, 301] on button "store" at bounding box center [555, 305] width 83 height 52
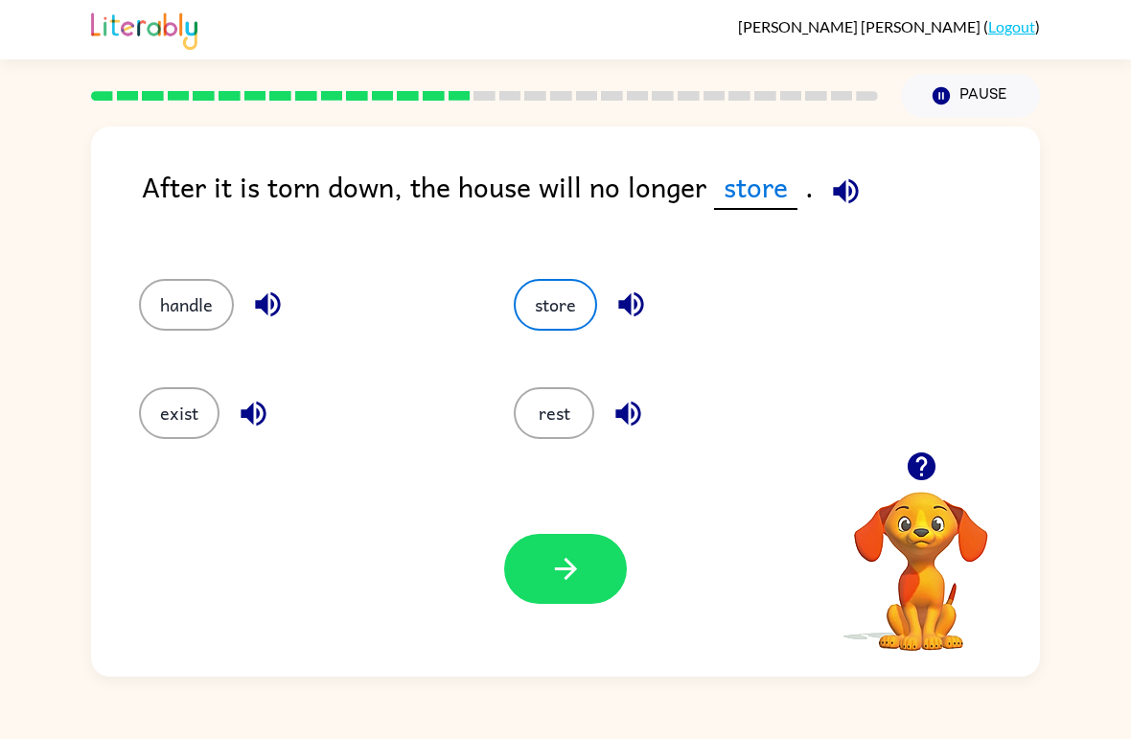
click at [563, 426] on button "rest" at bounding box center [554, 413] width 81 height 52
click at [186, 412] on button "exist" at bounding box center [179, 413] width 81 height 52
click at [199, 301] on button "handle" at bounding box center [186, 305] width 95 height 52
click at [547, 310] on button "store" at bounding box center [555, 305] width 83 height 52
click at [546, 584] on button "button" at bounding box center [565, 569] width 123 height 70
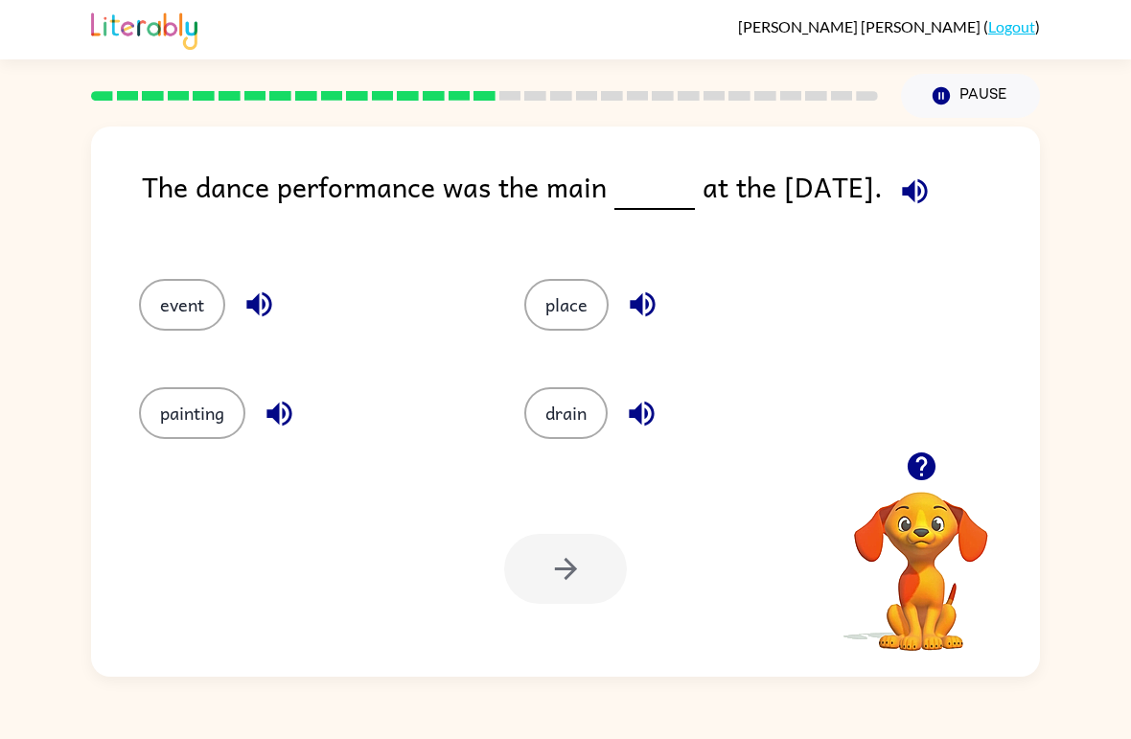
click at [556, 305] on button "place" at bounding box center [566, 305] width 84 height 52
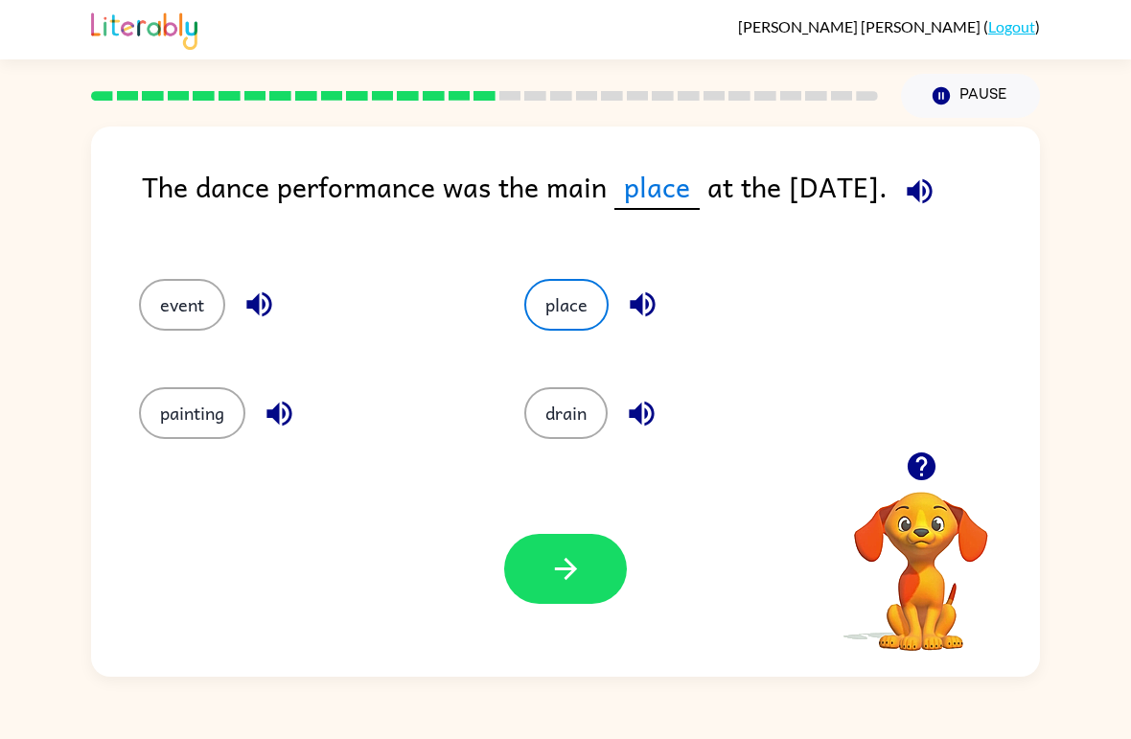
click at [567, 553] on icon "button" at bounding box center [566, 569] width 34 height 34
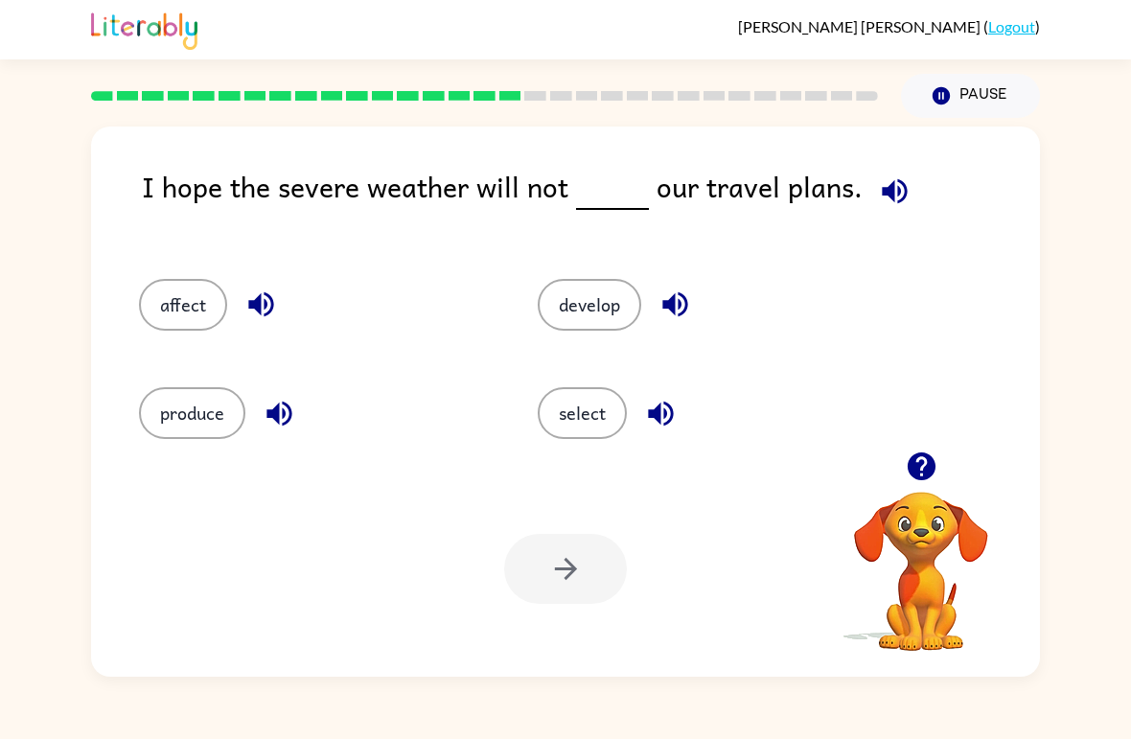
click at [209, 298] on button "affect" at bounding box center [183, 305] width 88 height 52
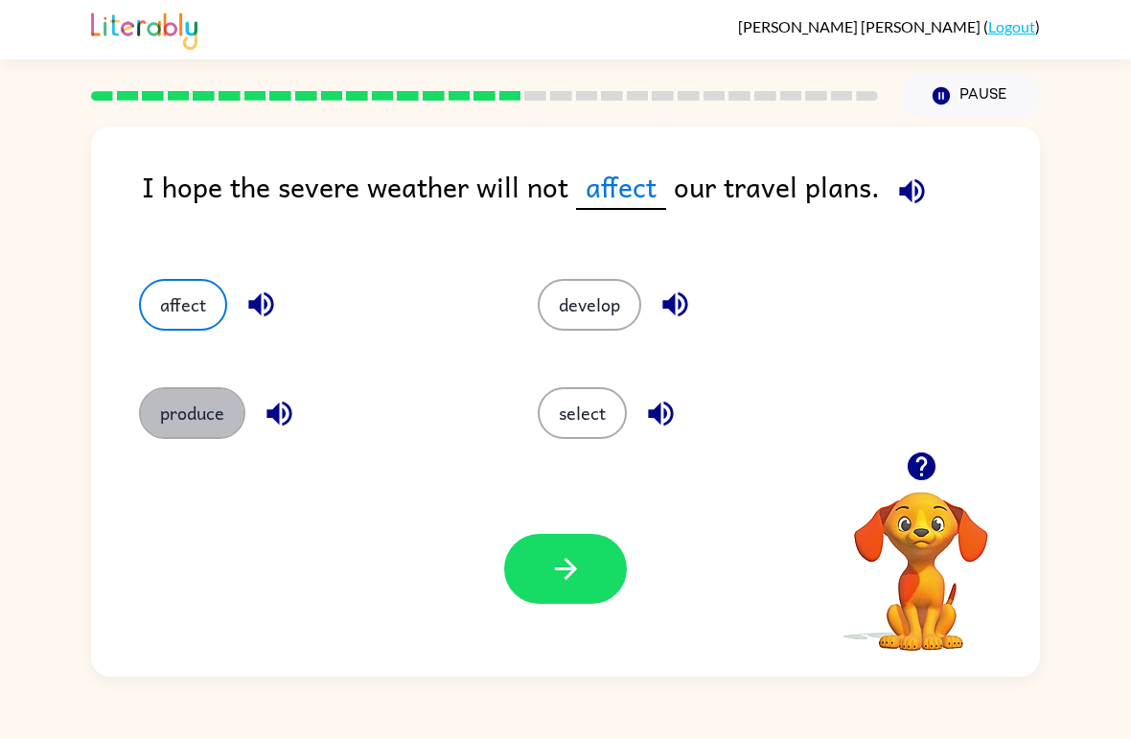
click at [206, 410] on button "produce" at bounding box center [192, 413] width 106 height 52
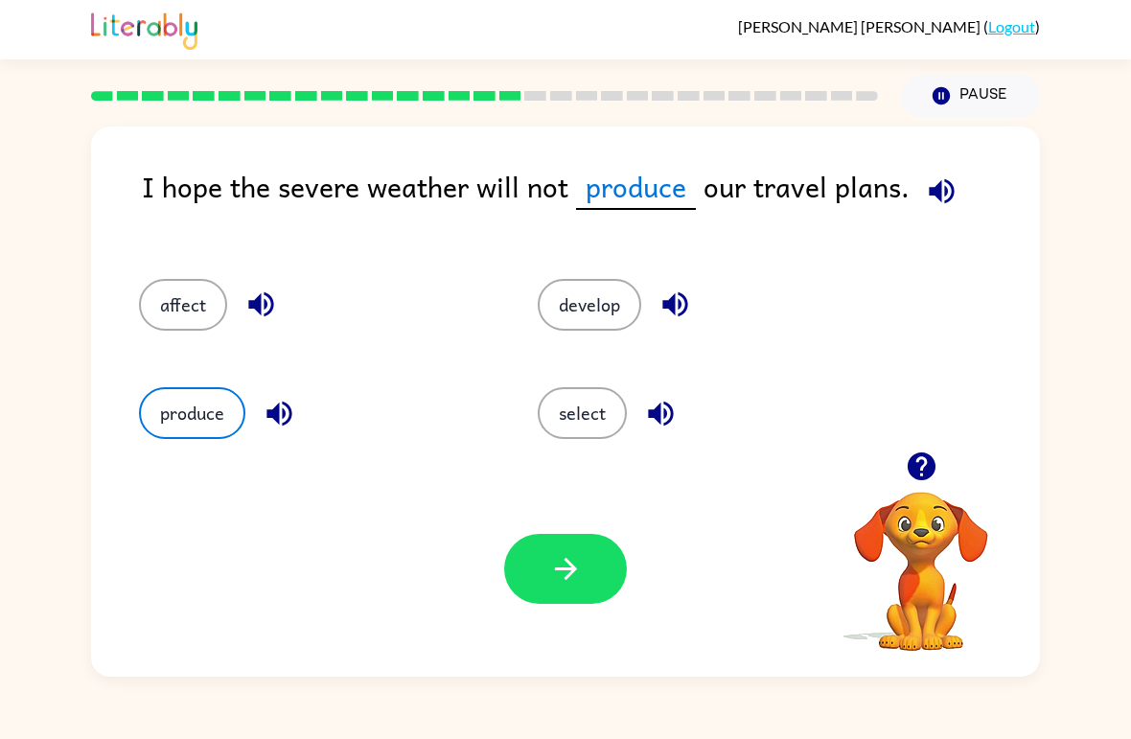
click at [584, 399] on button "select" at bounding box center [582, 413] width 89 height 52
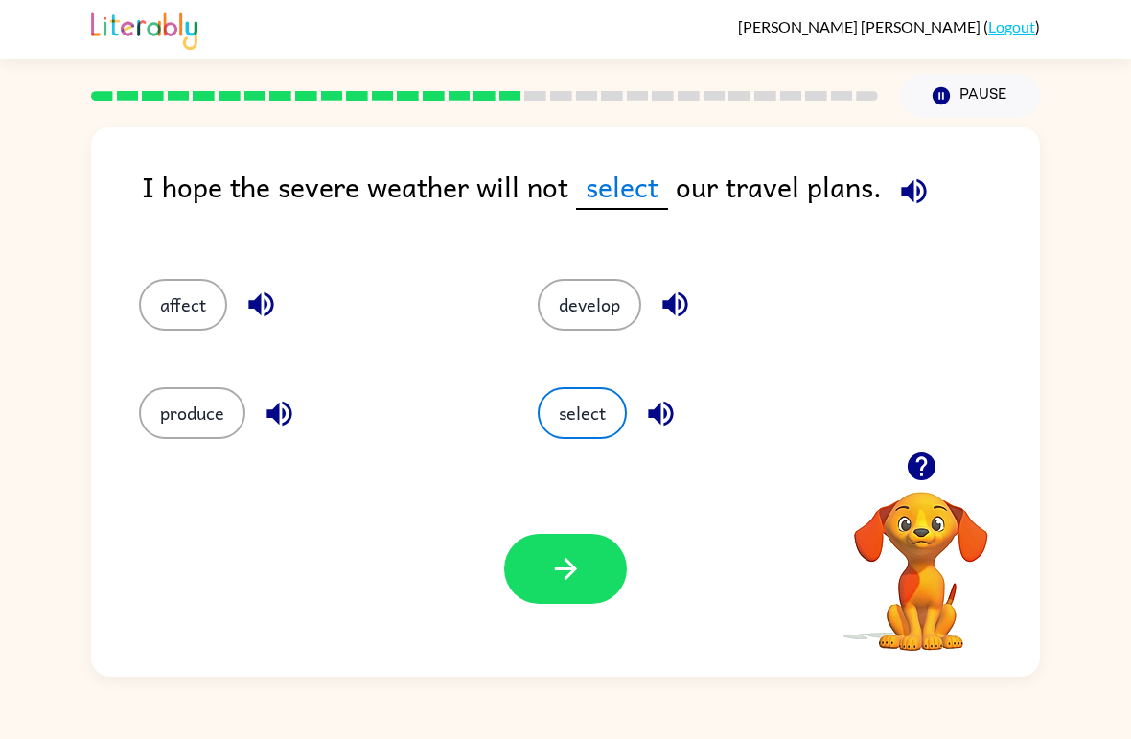
click at [584, 583] on button "button" at bounding box center [565, 569] width 123 height 70
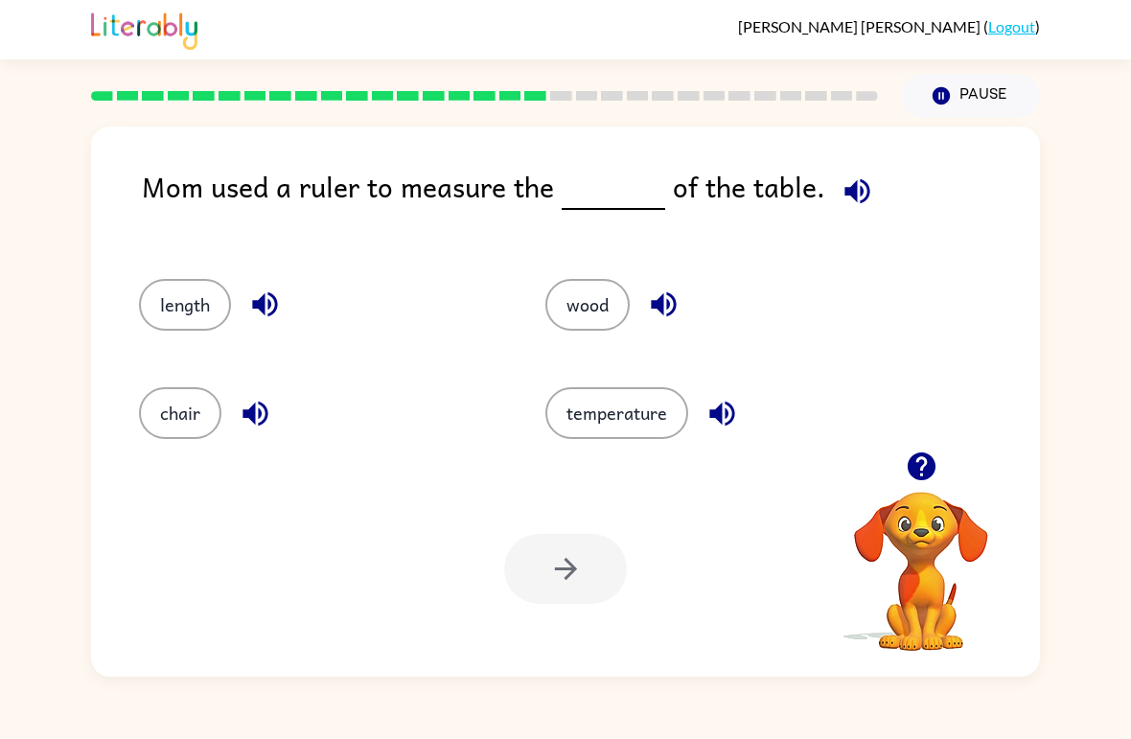
click at [196, 322] on button "length" at bounding box center [185, 305] width 92 height 52
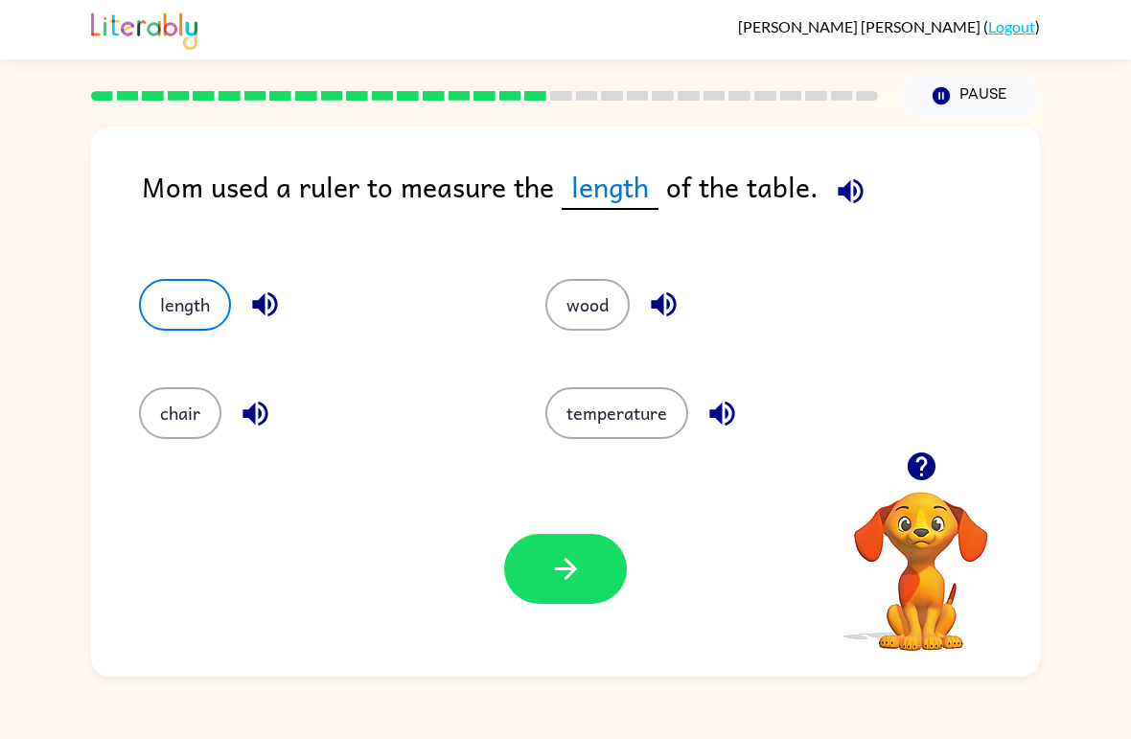
click at [573, 311] on button "wood" at bounding box center [587, 305] width 84 height 52
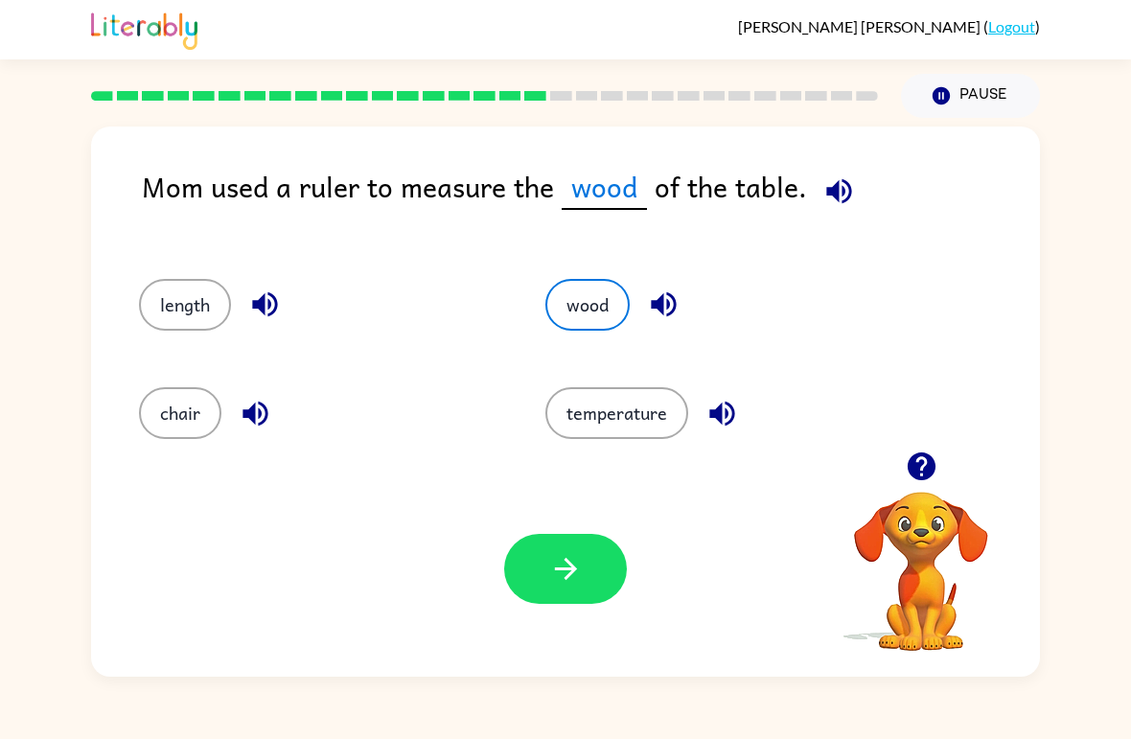
click at [520, 564] on button "button" at bounding box center [565, 569] width 123 height 70
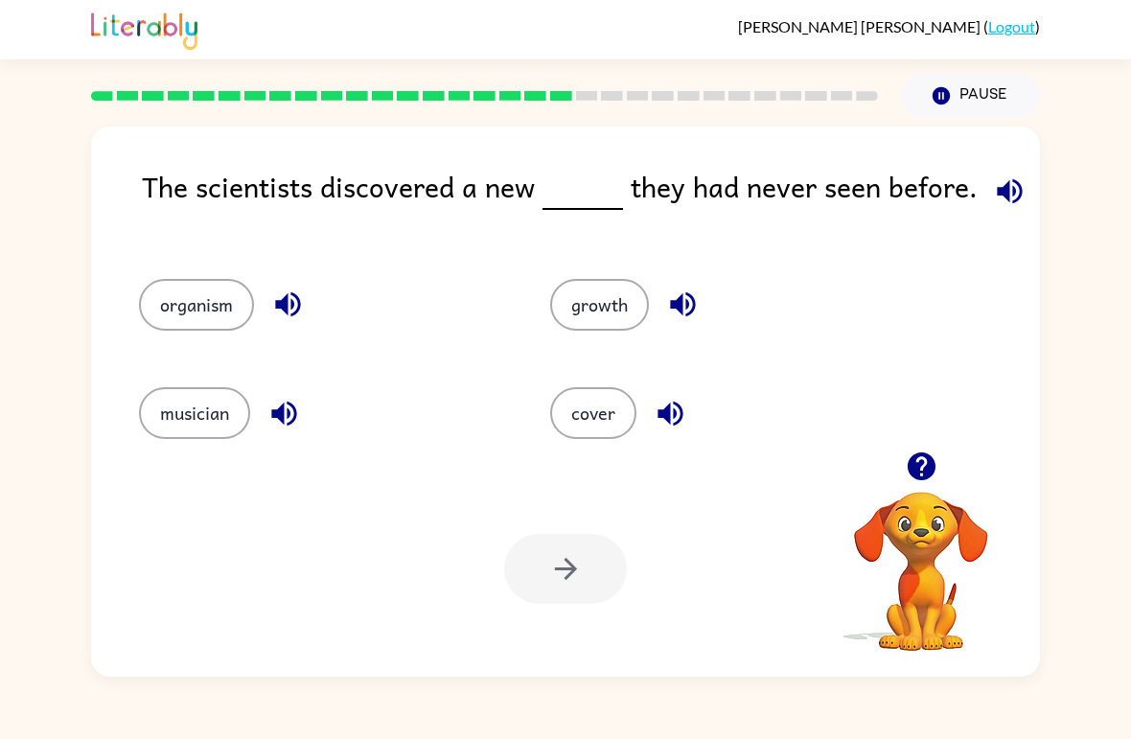
click at [225, 317] on button "organism" at bounding box center [196, 305] width 115 height 52
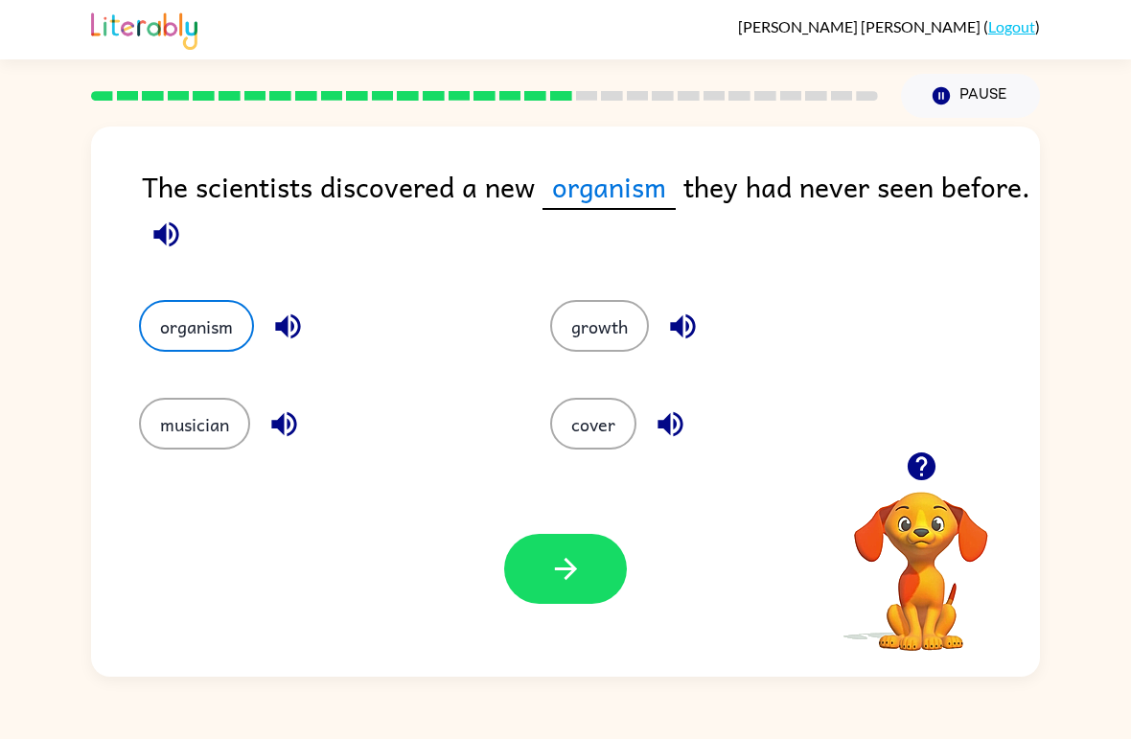
click at [621, 333] on button "growth" at bounding box center [599, 326] width 99 height 52
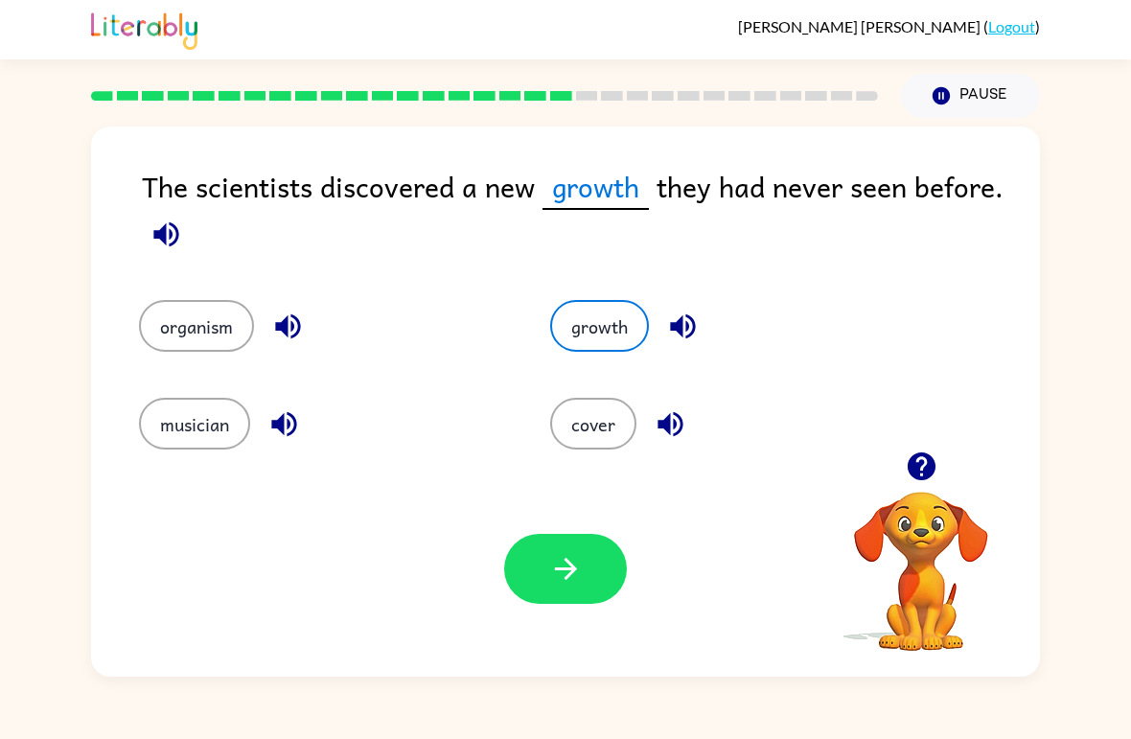
click at [599, 426] on button "cover" at bounding box center [593, 424] width 86 height 52
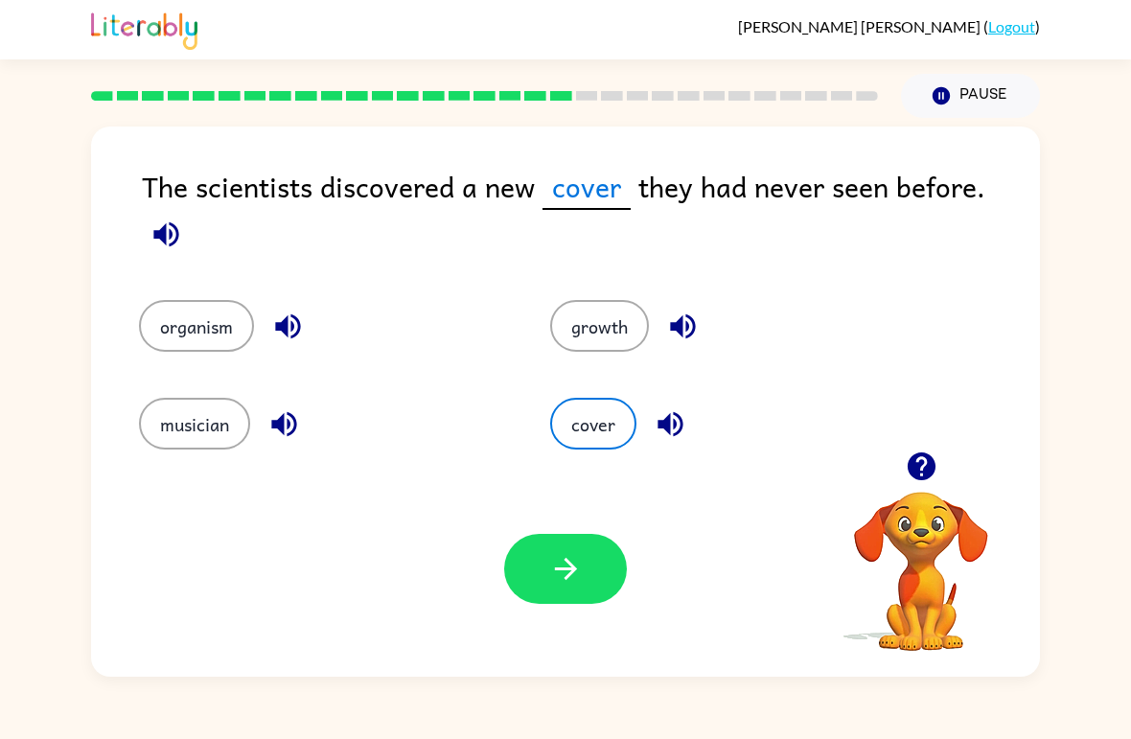
click at [555, 547] on button "button" at bounding box center [565, 569] width 123 height 70
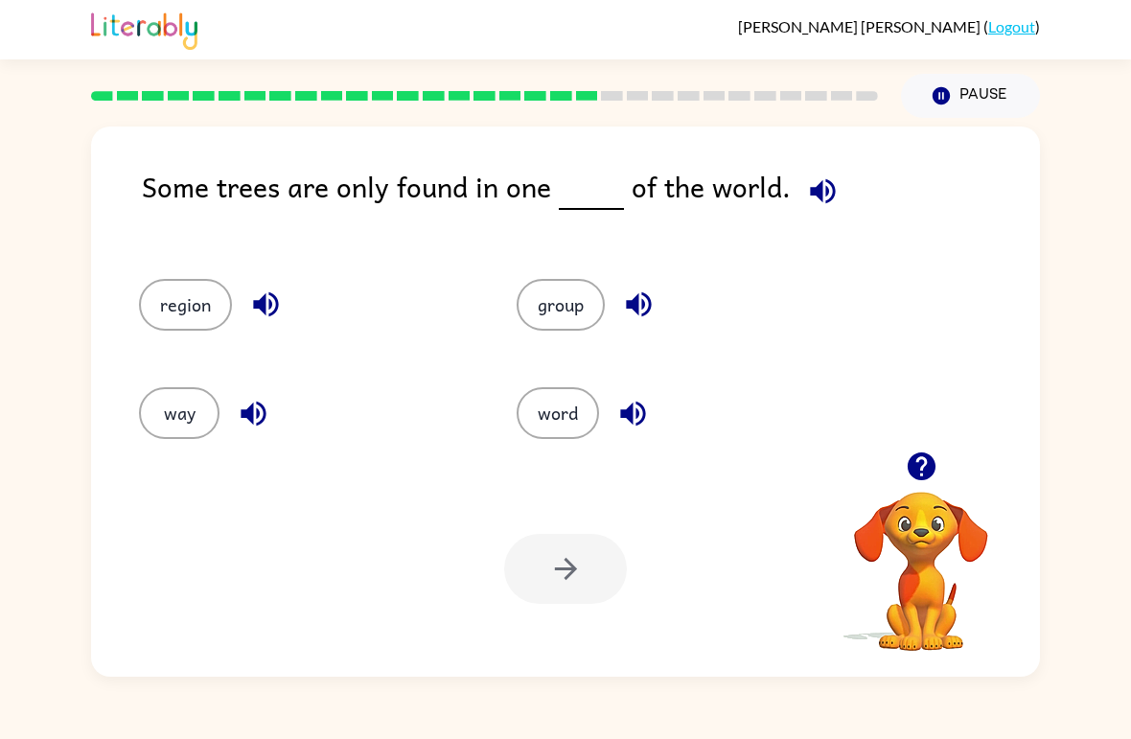
click at [554, 331] on button "group" at bounding box center [561, 305] width 88 height 52
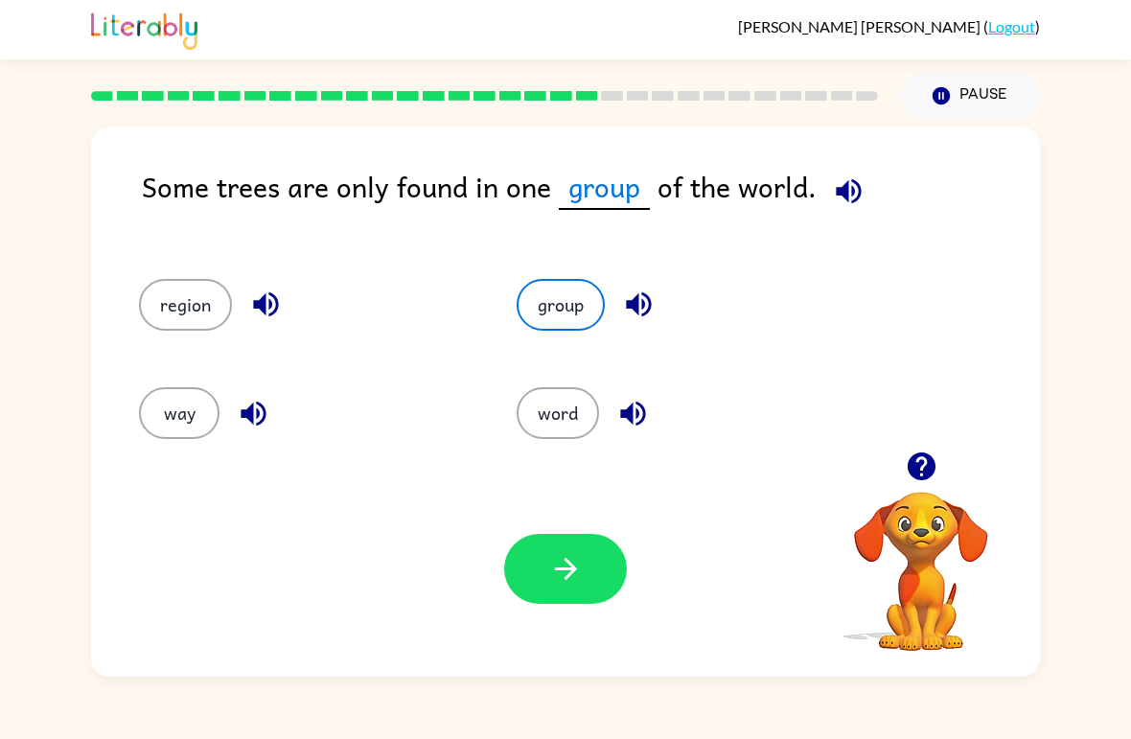
click at [846, 181] on icon "button" at bounding box center [848, 190] width 25 height 25
click at [570, 577] on icon "button" at bounding box center [566, 569] width 34 height 34
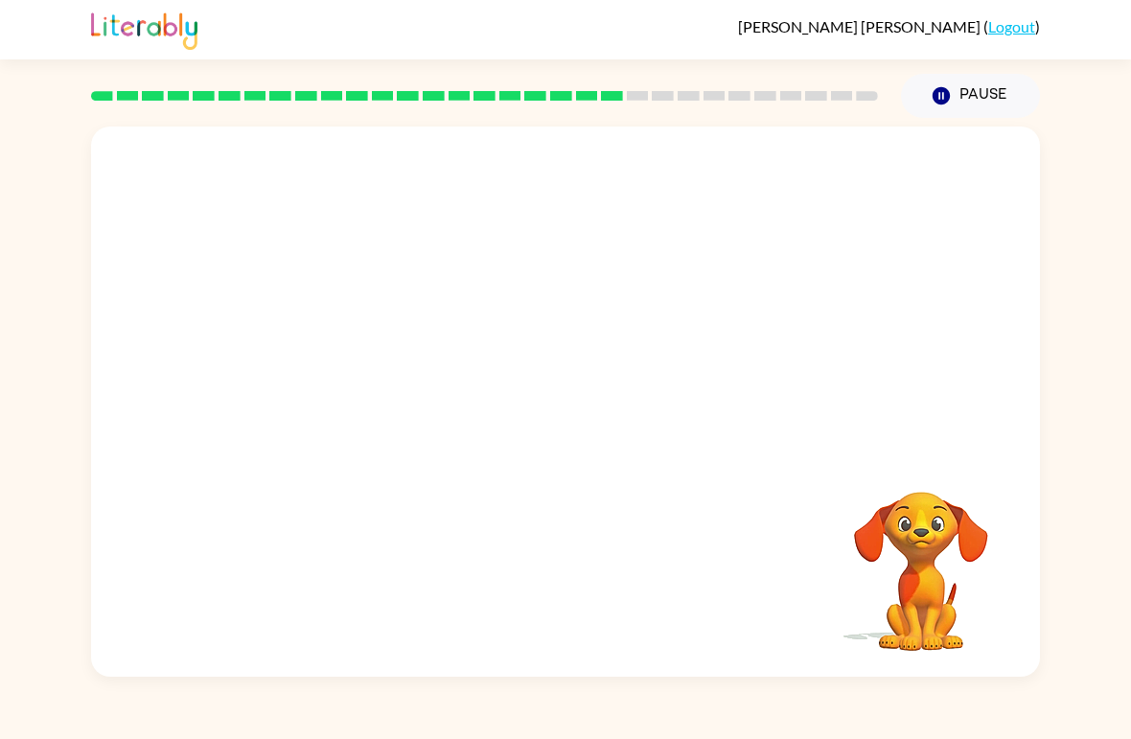
click at [389, 397] on video "Your browser must support playing .mp4 files to use Literably. Please try using…" at bounding box center [565, 289] width 949 height 325
click at [554, 411] on div at bounding box center [565, 412] width 123 height 70
click at [529, 412] on button "button" at bounding box center [565, 412] width 123 height 70
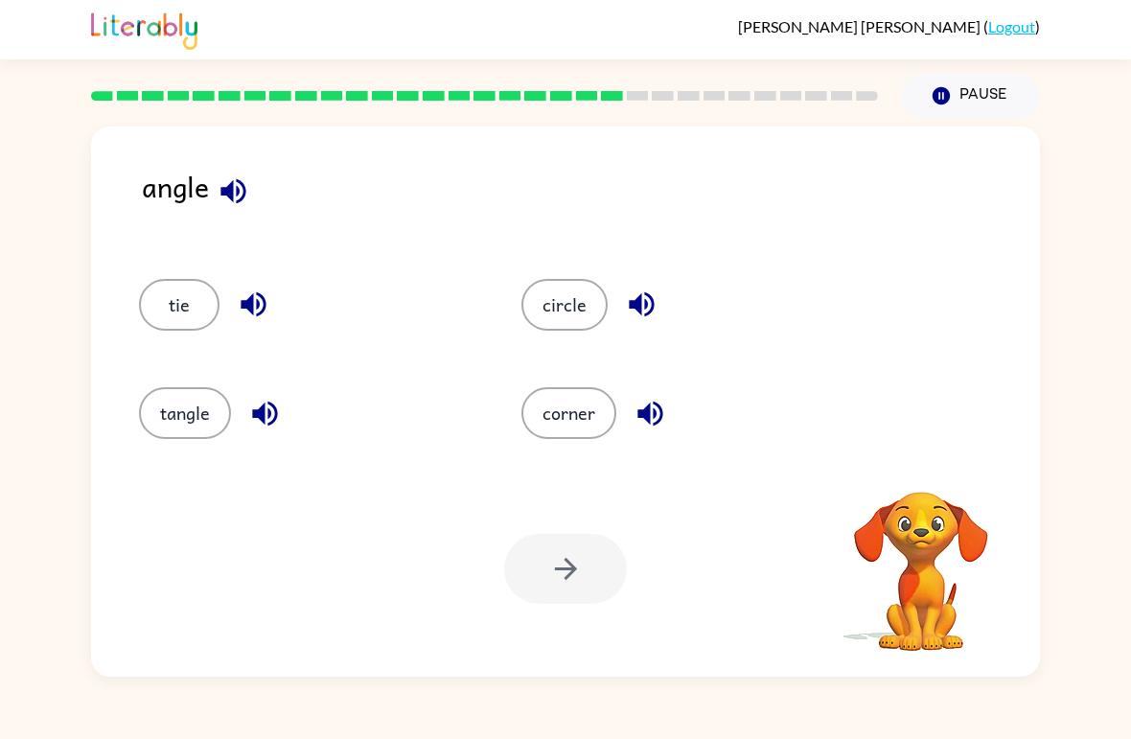
click at [234, 202] on icon "button" at bounding box center [234, 191] width 34 height 34
click at [584, 295] on button "circle" at bounding box center [564, 305] width 86 height 52
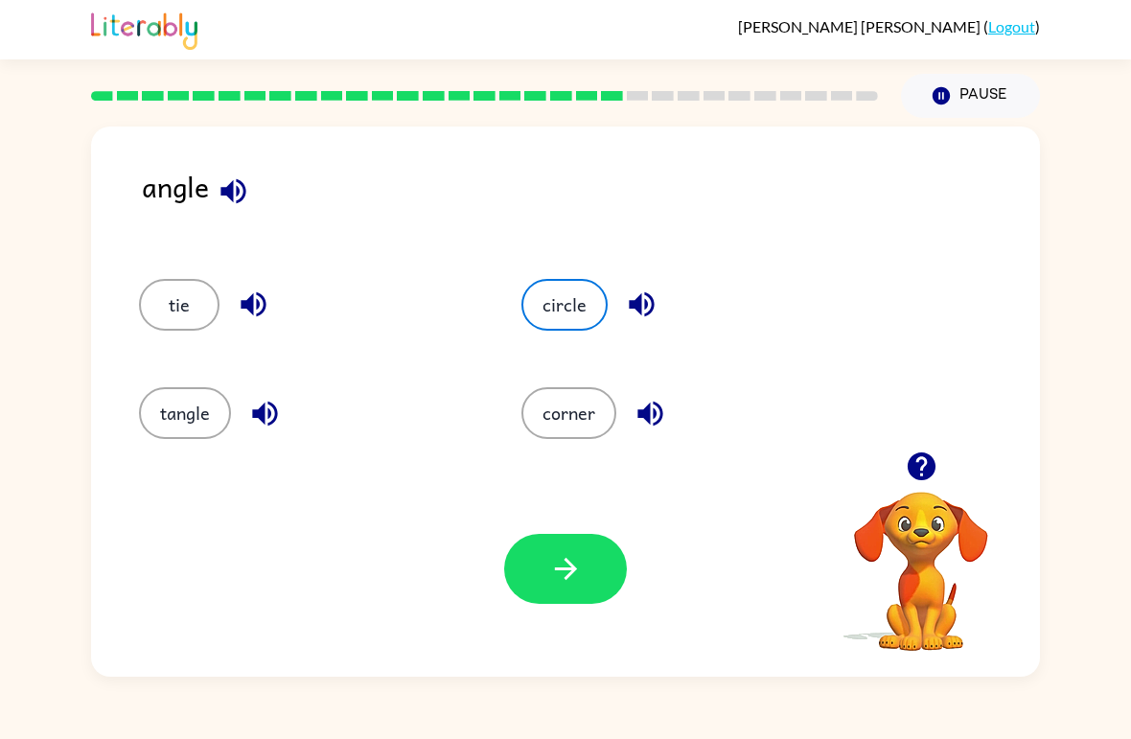
click at [571, 580] on icon "button" at bounding box center [566, 569] width 34 height 34
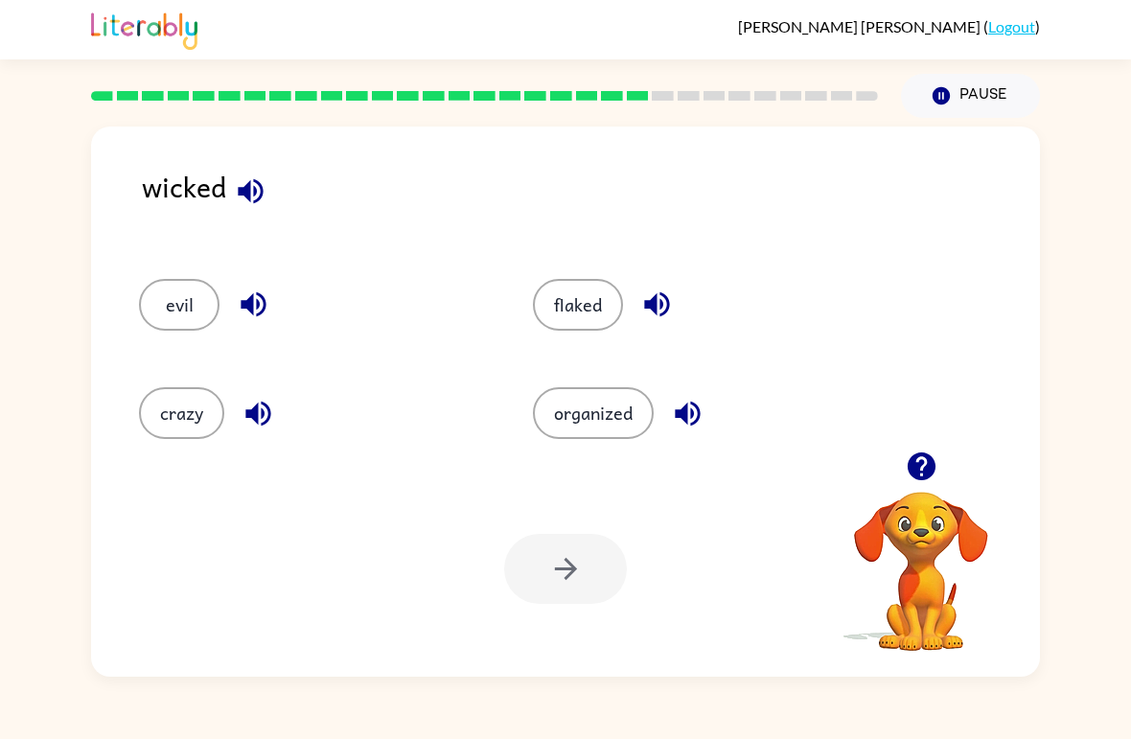
click at [256, 210] on button "button" at bounding box center [250, 191] width 49 height 49
click at [588, 309] on button "flaked" at bounding box center [578, 305] width 90 height 52
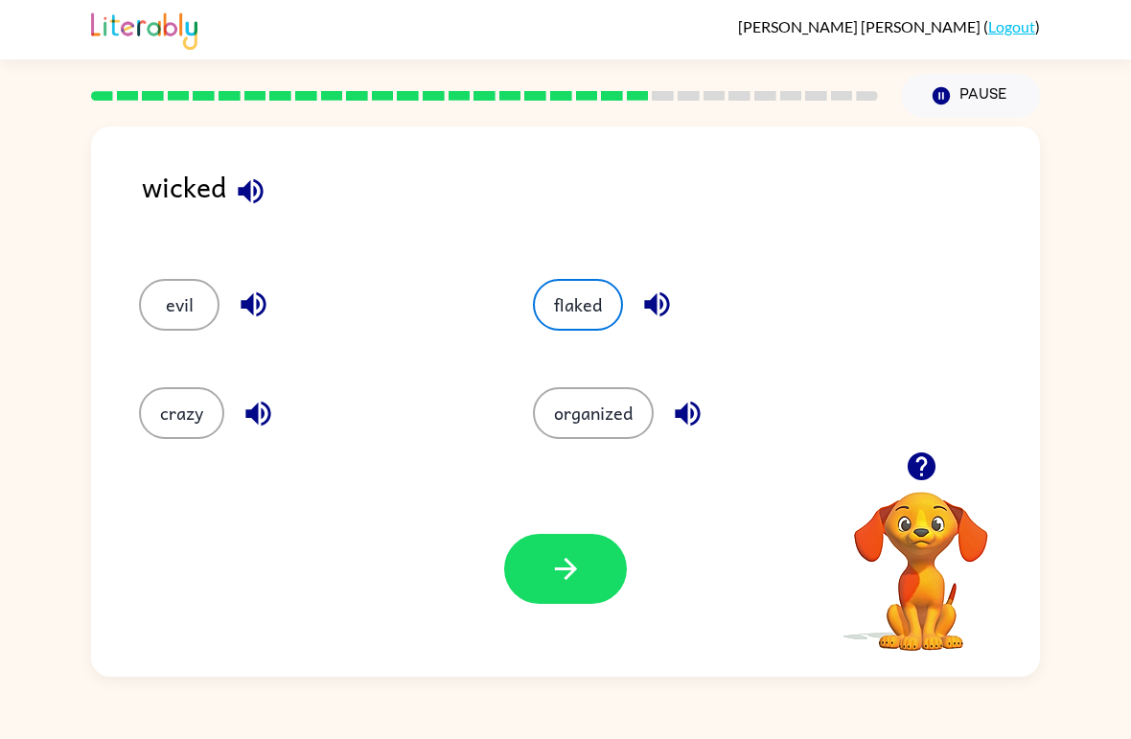
click at [565, 579] on icon "button" at bounding box center [565, 569] width 22 height 22
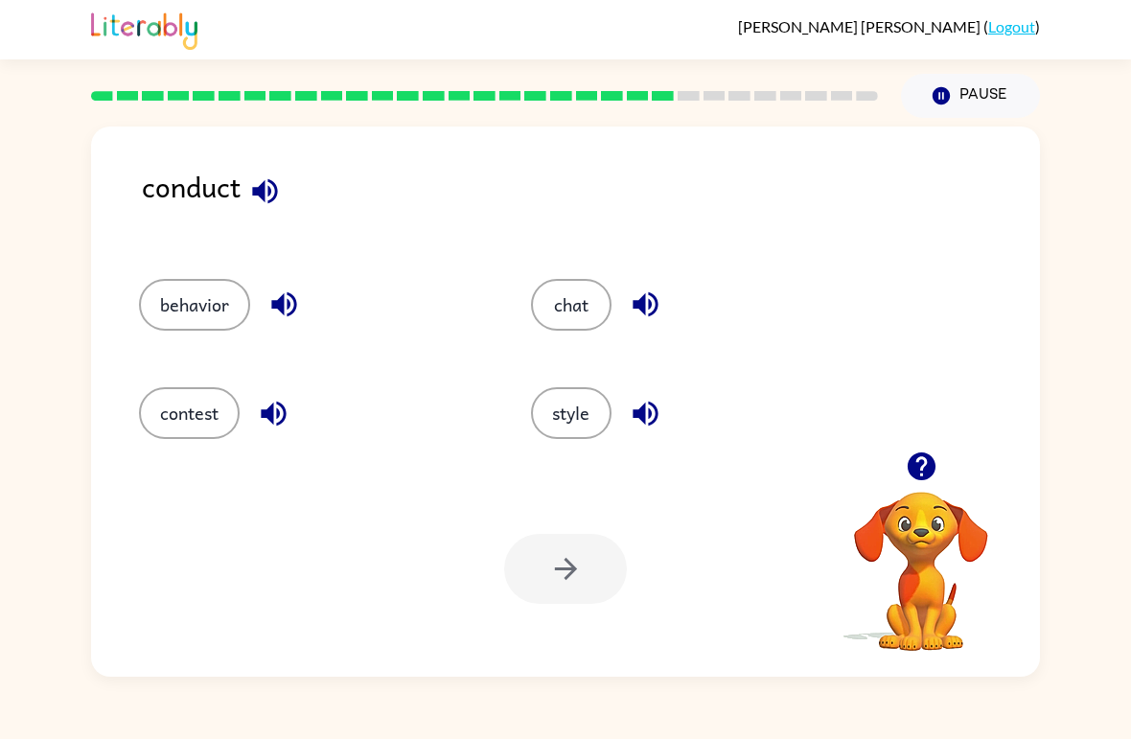
click at [189, 404] on button "contest" at bounding box center [189, 413] width 101 height 52
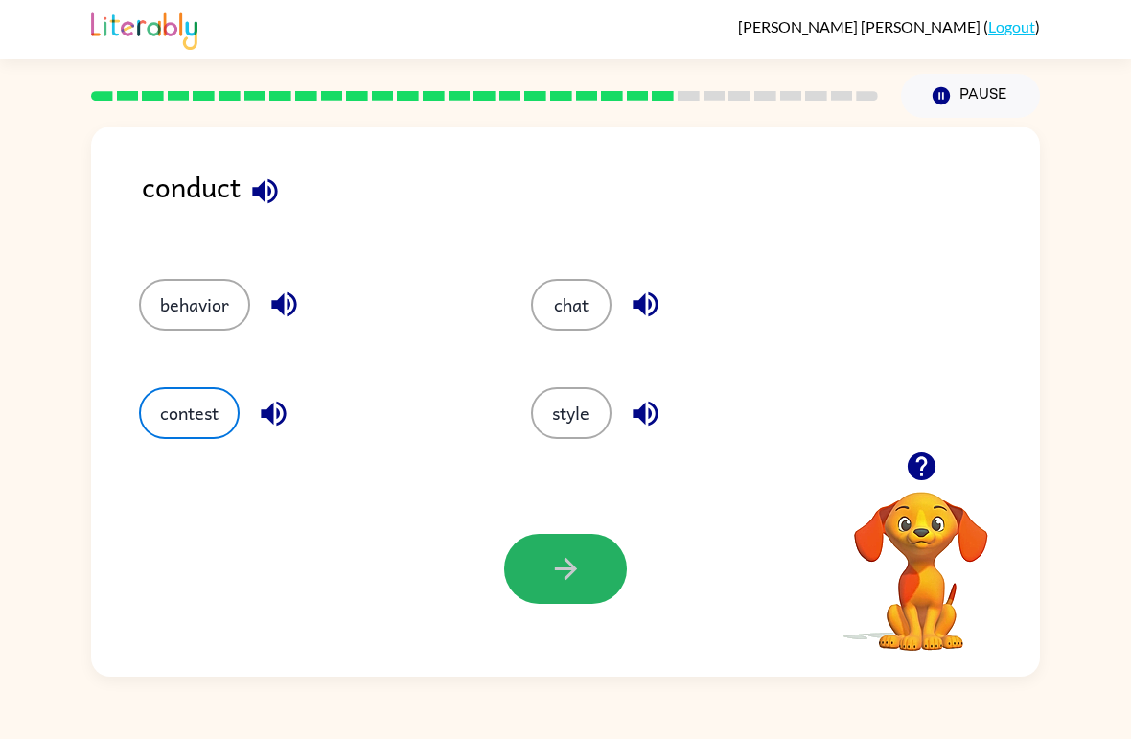
click at [569, 578] on icon "button" at bounding box center [566, 569] width 34 height 34
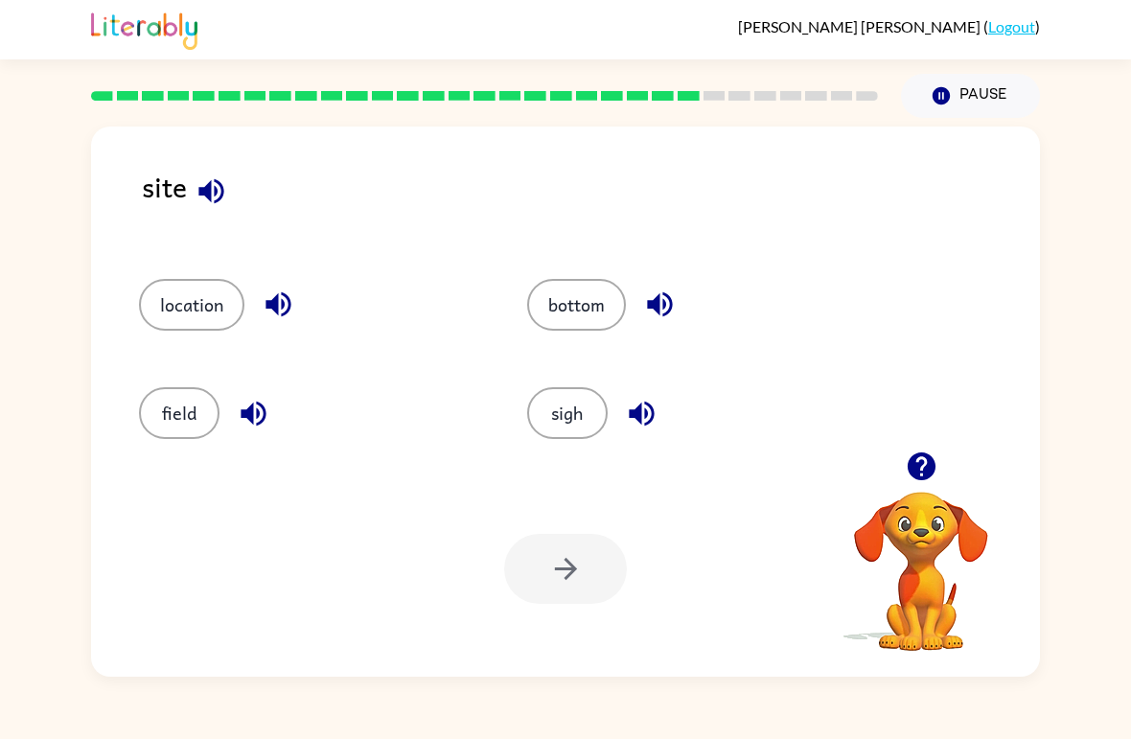
click at [571, 413] on button "sigh" at bounding box center [567, 413] width 81 height 52
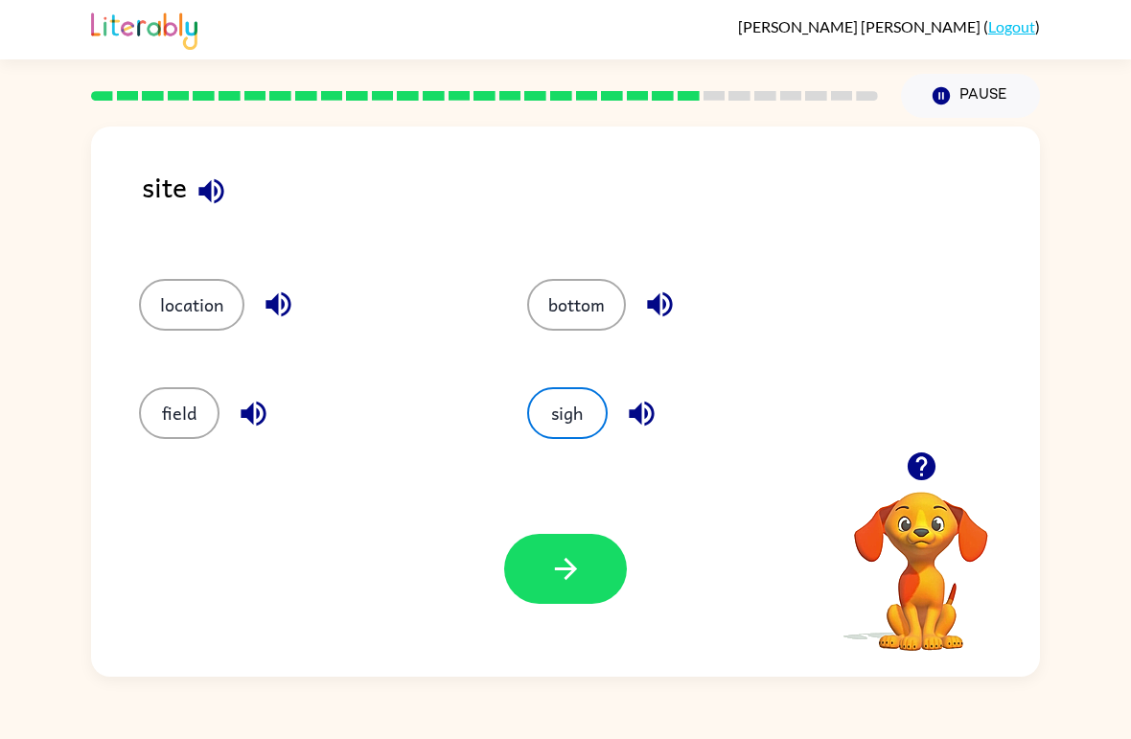
click at [558, 578] on icon "button" at bounding box center [566, 569] width 34 height 34
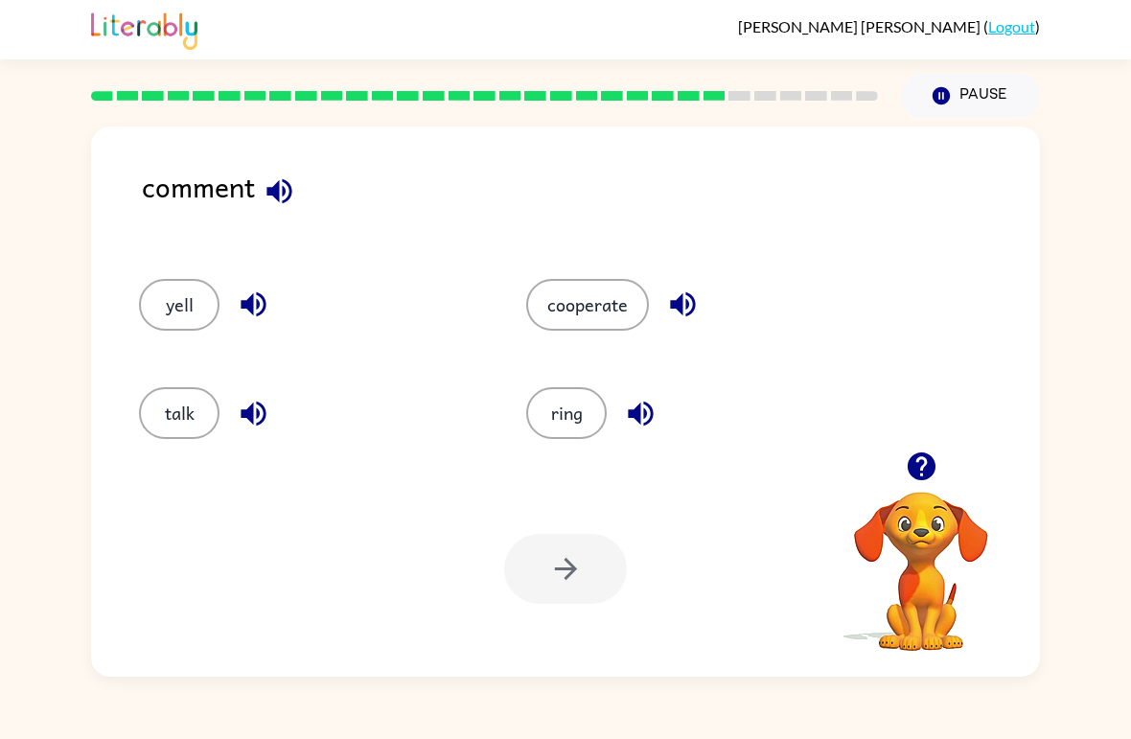
click at [614, 320] on button "cooperate" at bounding box center [587, 305] width 123 height 52
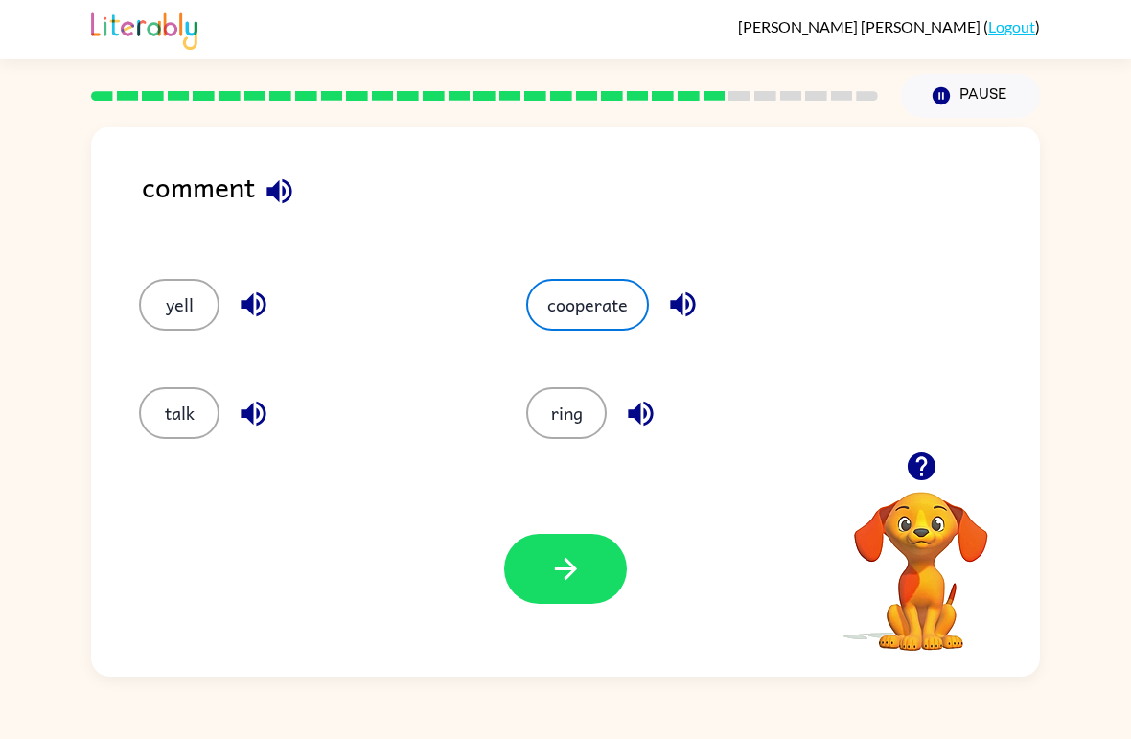
click at [551, 551] on button "button" at bounding box center [565, 569] width 123 height 70
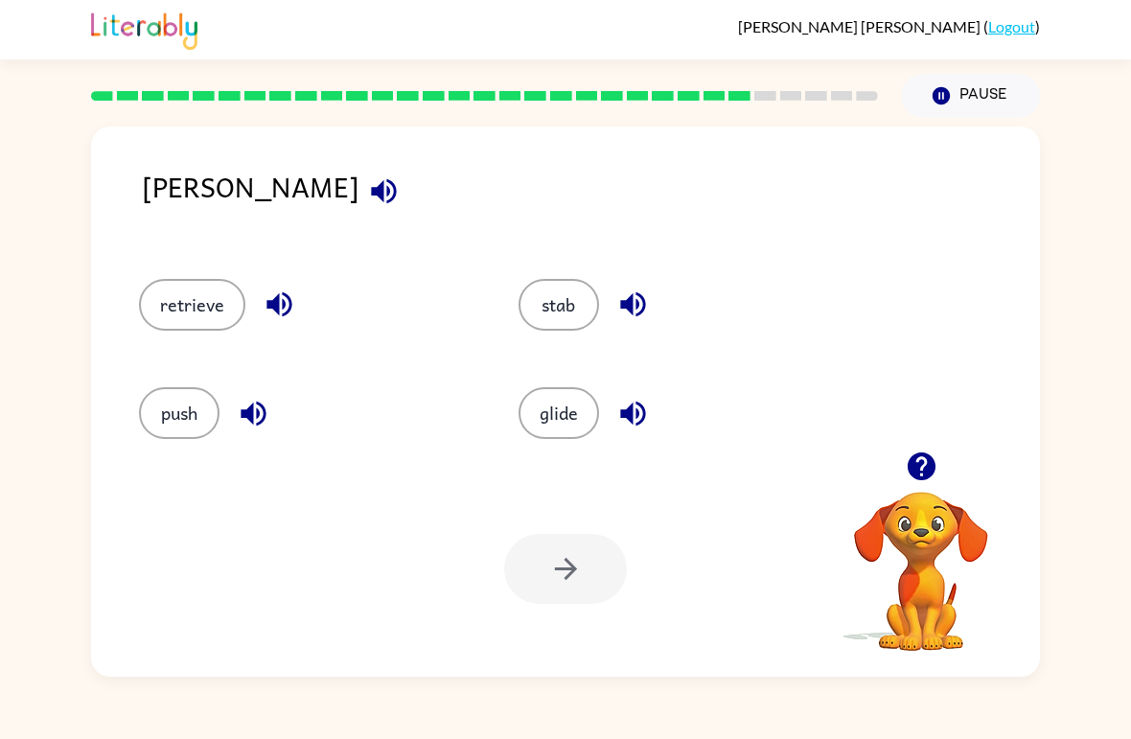
click at [210, 326] on button "retrieve" at bounding box center [192, 305] width 106 height 52
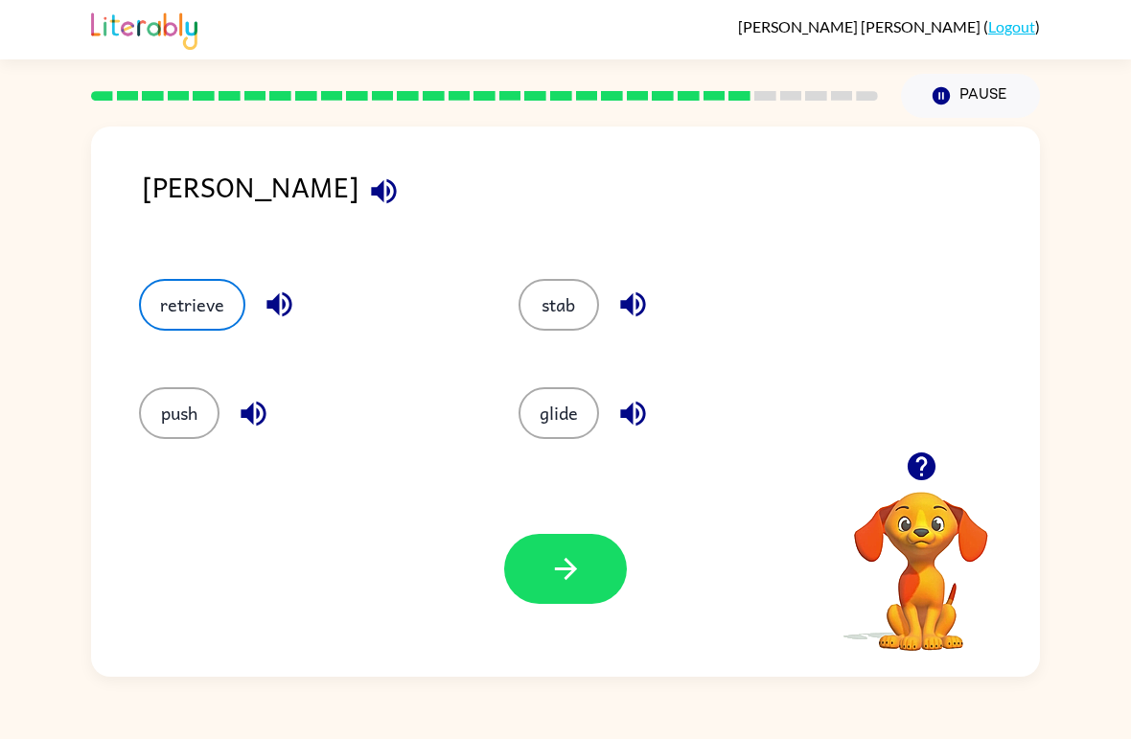
click at [576, 575] on icon "button" at bounding box center [566, 569] width 34 height 34
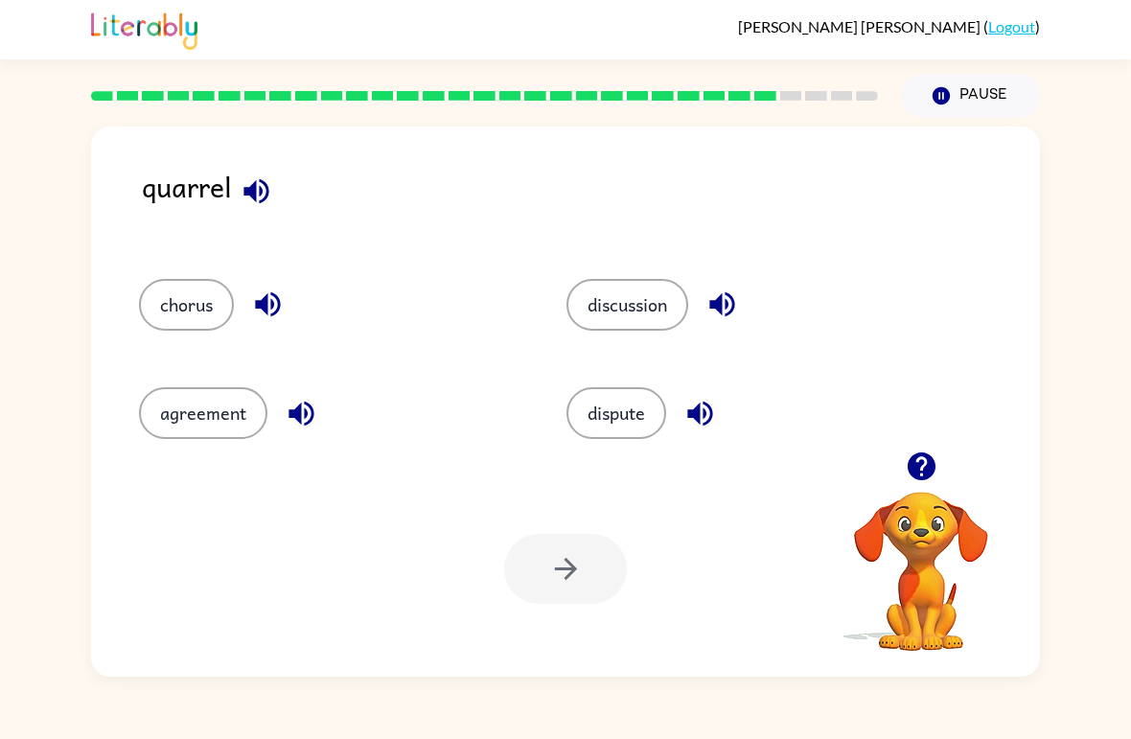
click at [633, 404] on button "dispute" at bounding box center [616, 413] width 100 height 52
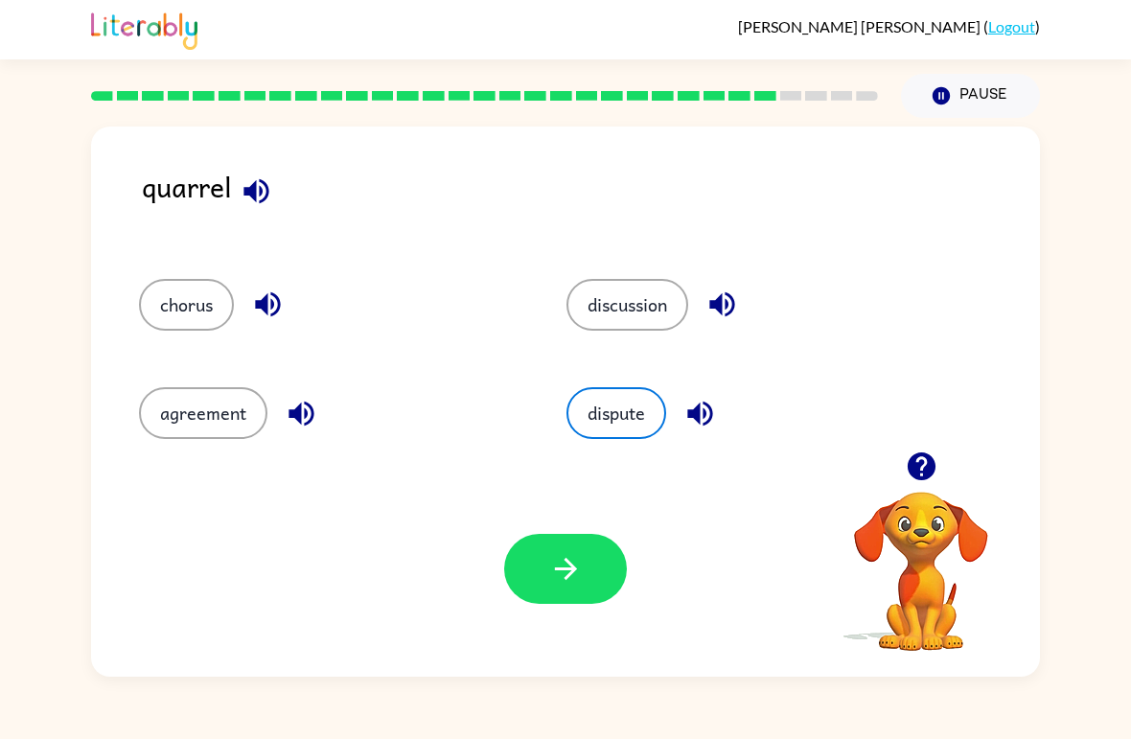
click at [543, 560] on button "button" at bounding box center [565, 569] width 123 height 70
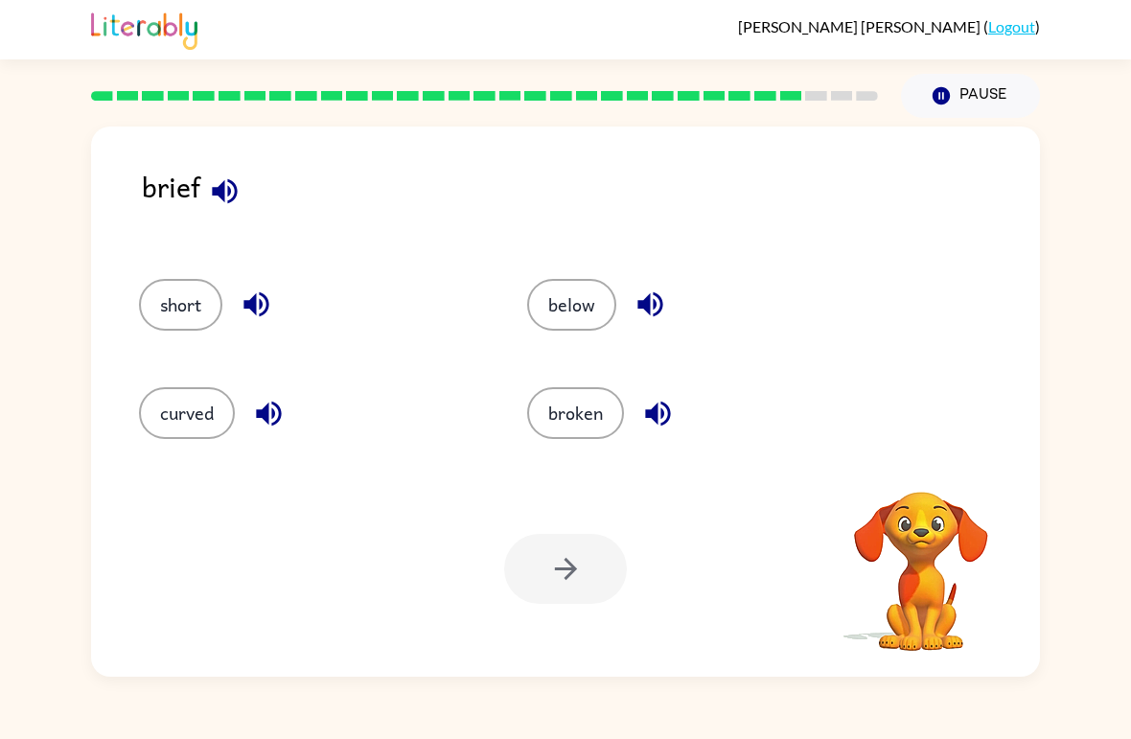
click at [585, 427] on button "broken" at bounding box center [575, 413] width 97 height 52
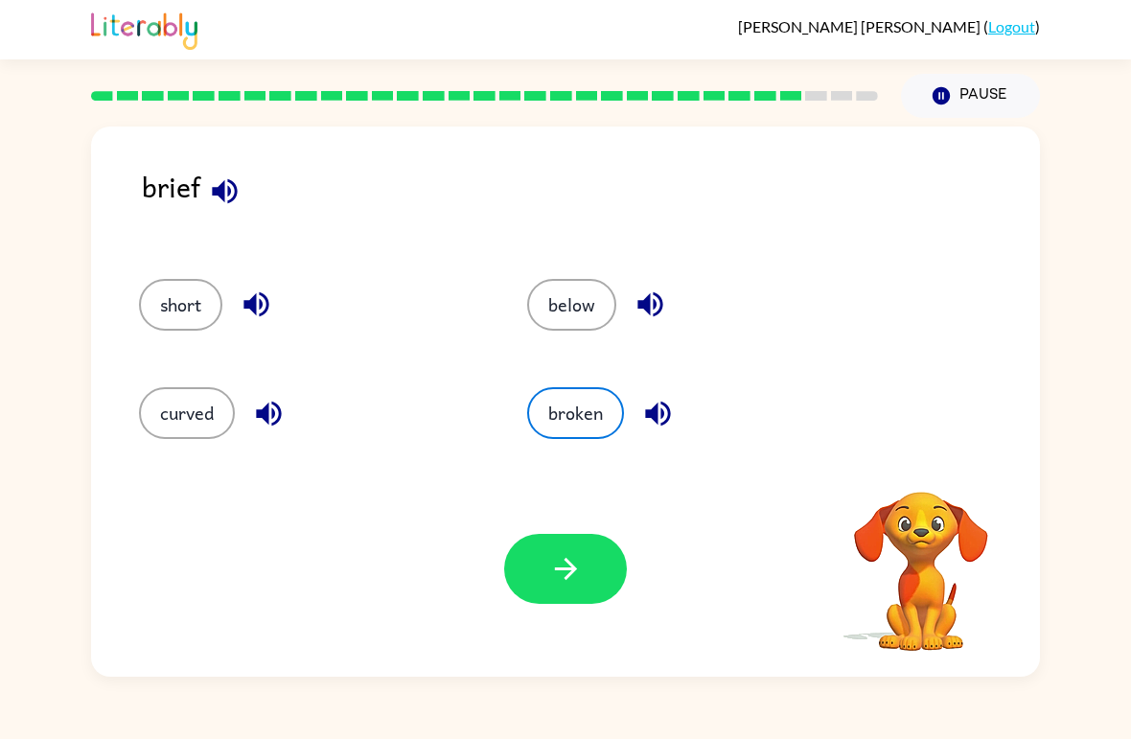
click at [593, 573] on button "button" at bounding box center [565, 569] width 123 height 70
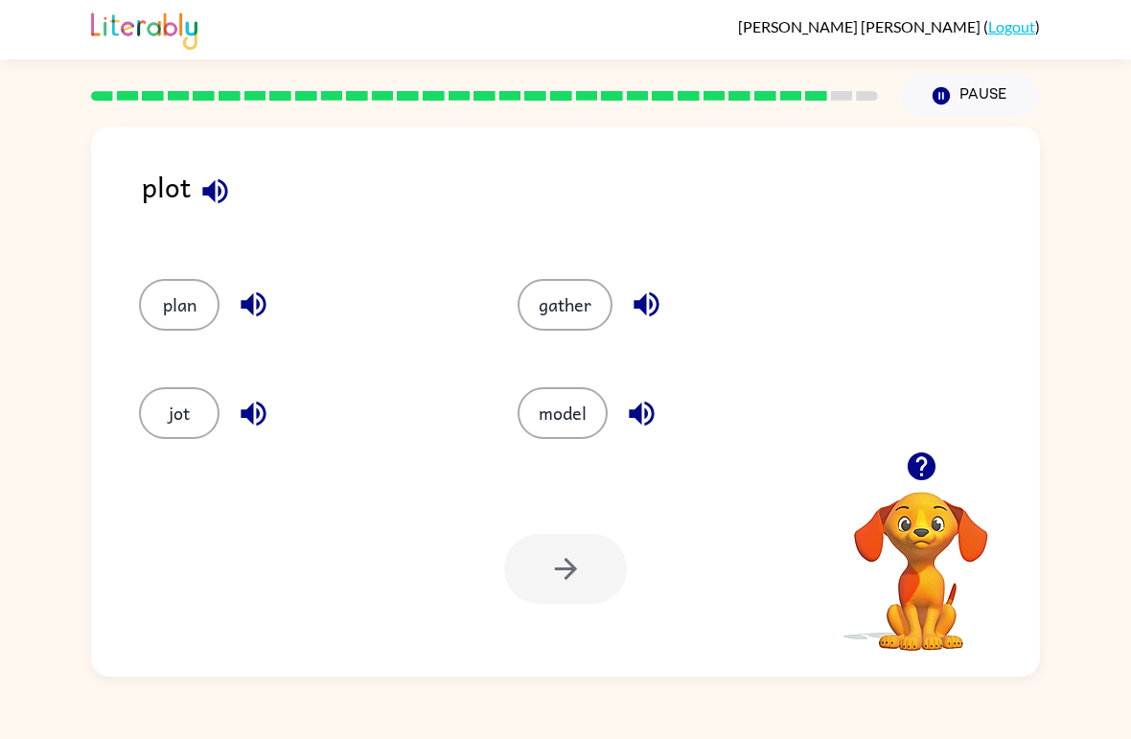
click at [164, 301] on button "plan" at bounding box center [179, 305] width 81 height 52
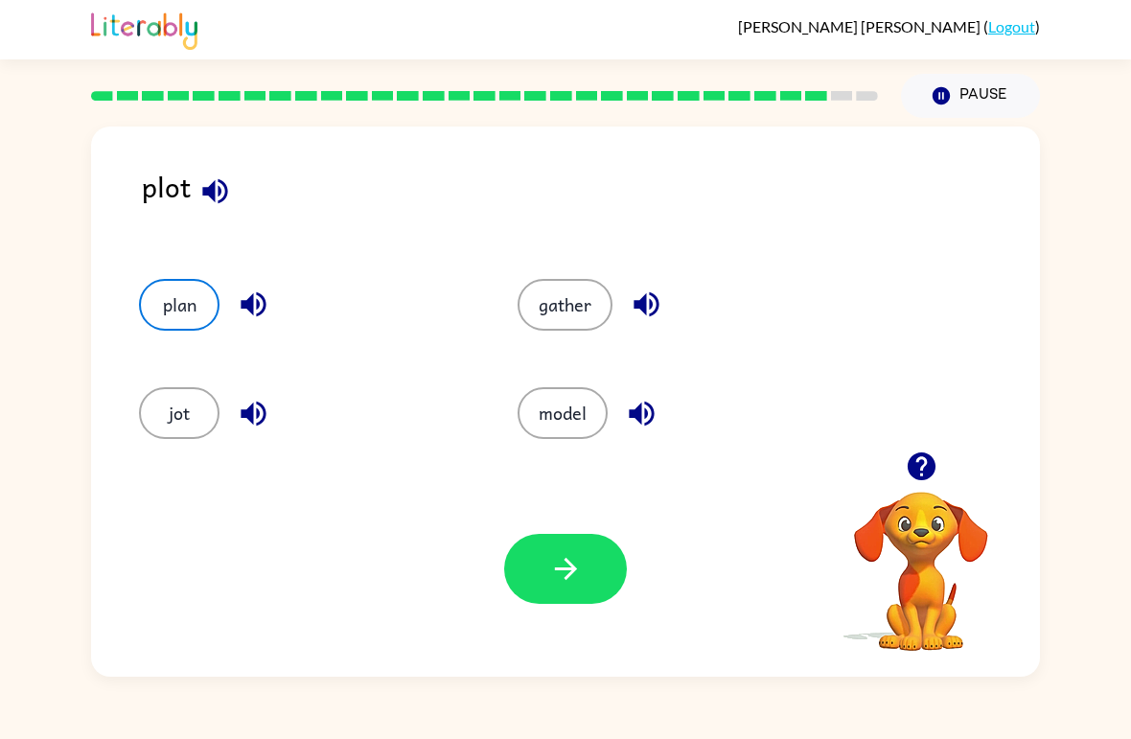
click at [570, 570] on icon "button" at bounding box center [565, 569] width 22 height 22
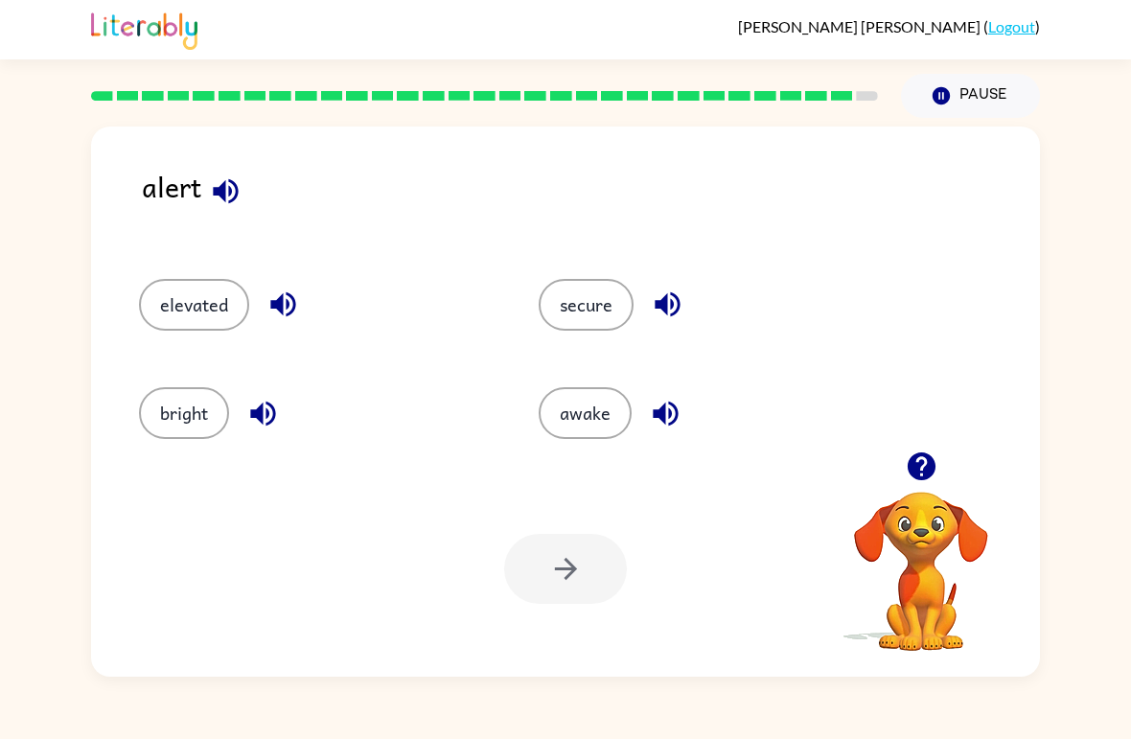
click at [580, 396] on button "awake" at bounding box center [585, 413] width 93 height 52
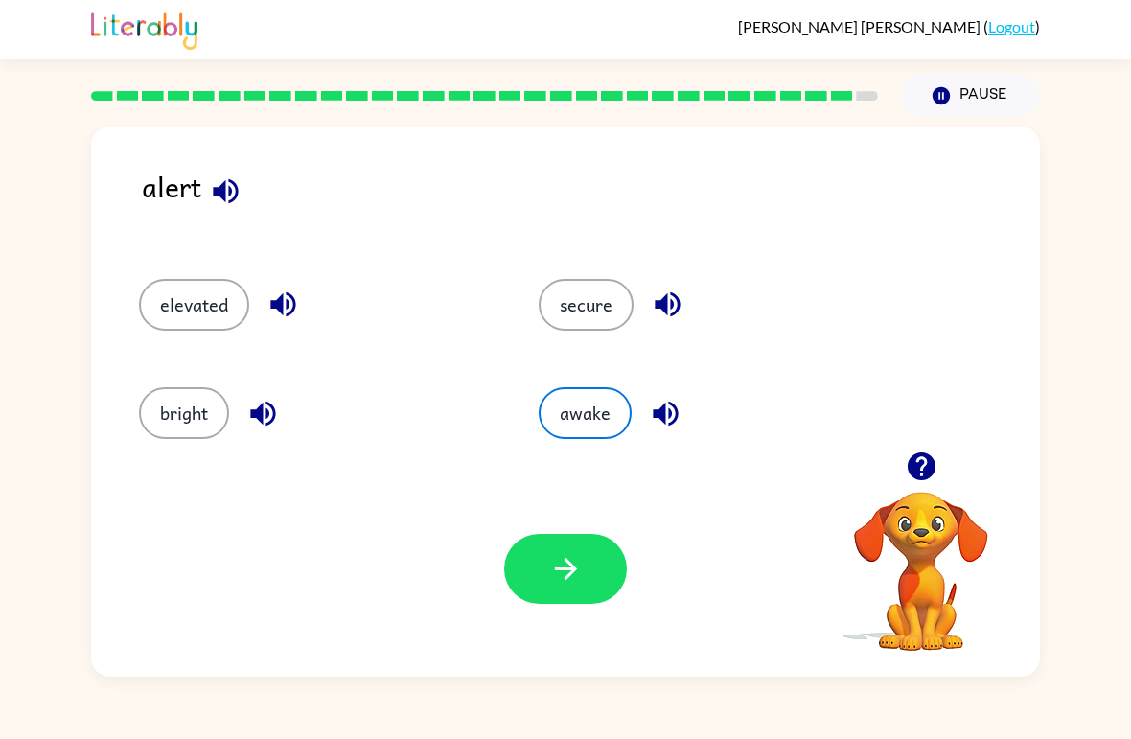
click at [587, 305] on button "secure" at bounding box center [586, 305] width 95 height 52
click at [581, 415] on button "awake" at bounding box center [585, 413] width 93 height 52
click at [569, 591] on button "button" at bounding box center [565, 569] width 123 height 70
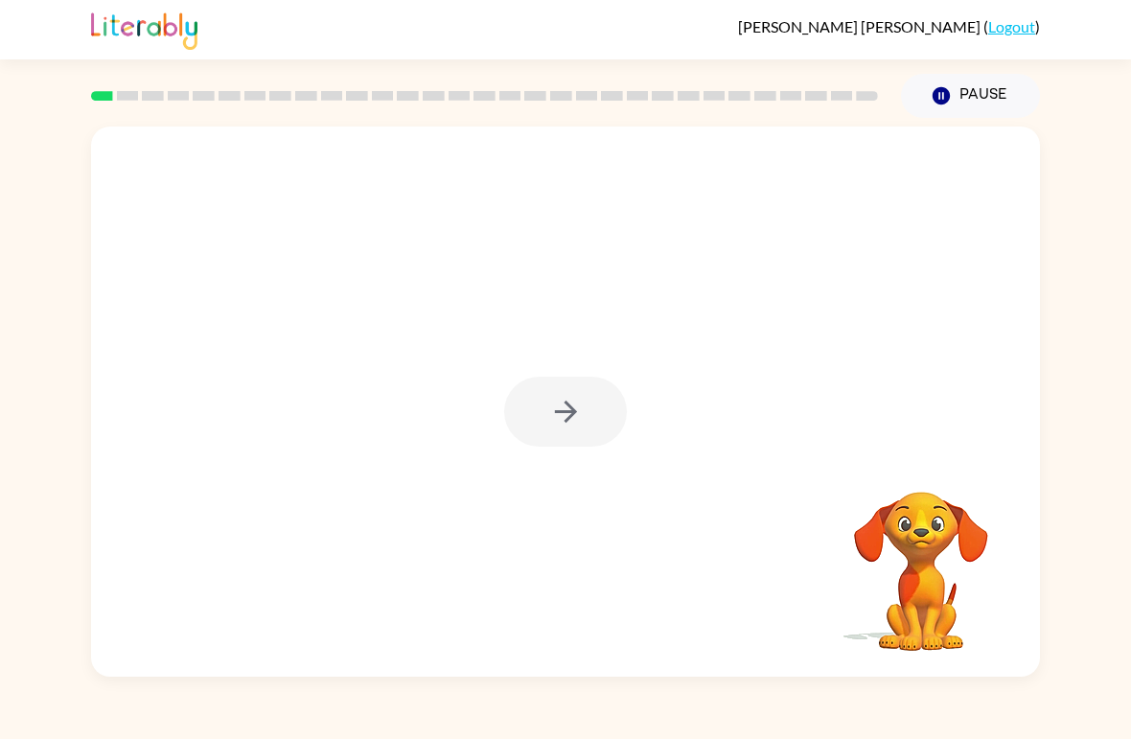
click at [561, 426] on div at bounding box center [565, 412] width 123 height 70
click at [554, 433] on div at bounding box center [565, 412] width 123 height 70
click at [571, 403] on icon "button" at bounding box center [566, 412] width 34 height 34
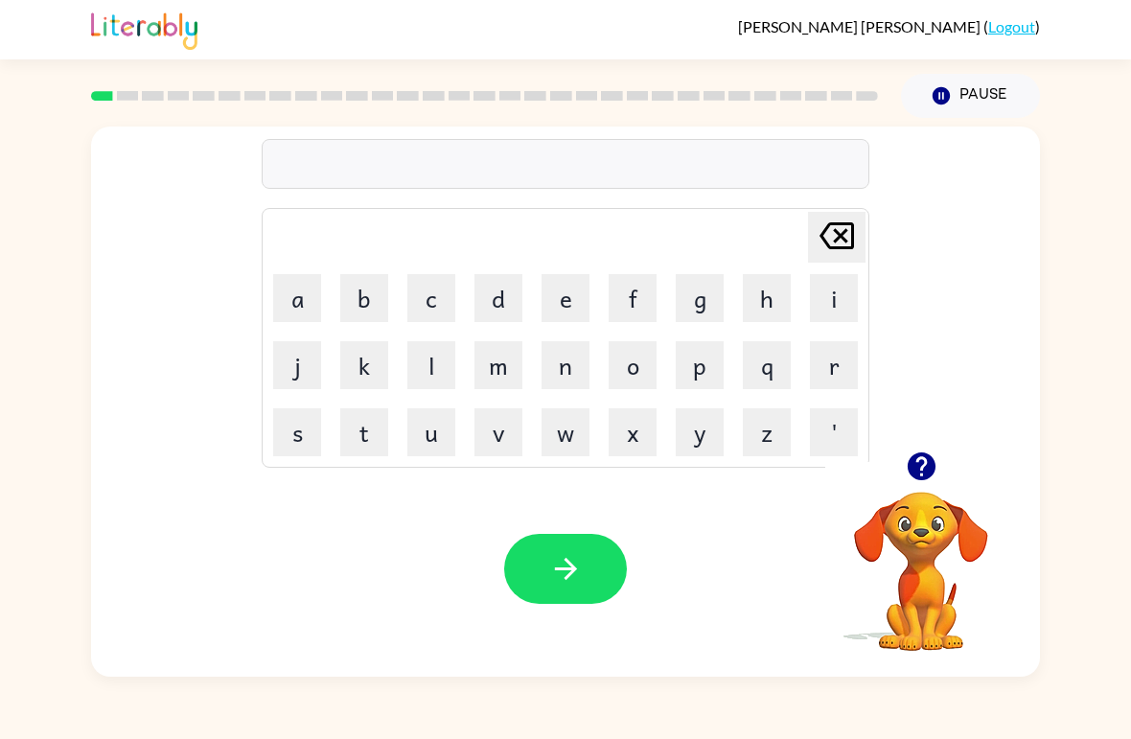
click at [374, 282] on button "b" at bounding box center [364, 298] width 48 height 48
click at [635, 358] on button "o" at bounding box center [633, 365] width 48 height 48
click at [507, 301] on button "d" at bounding box center [498, 298] width 48 height 48
click at [567, 307] on button "e" at bounding box center [565, 298] width 48 height 48
click at [828, 373] on button "r" at bounding box center [834, 365] width 48 height 48
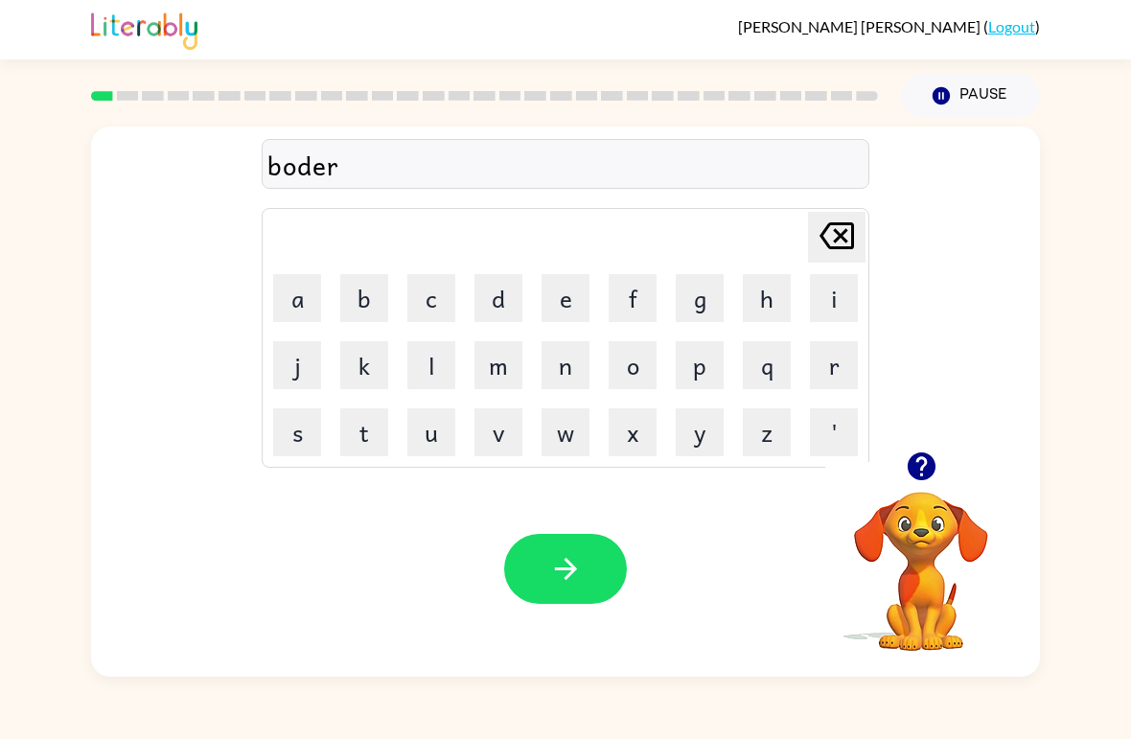
click at [571, 557] on icon "button" at bounding box center [566, 569] width 34 height 34
click at [429, 291] on button "c" at bounding box center [431, 298] width 48 height 48
click at [641, 368] on button "o" at bounding box center [633, 365] width 48 height 48
click at [443, 434] on button "u" at bounding box center [431, 432] width 48 height 48
click at [564, 370] on button "n" at bounding box center [565, 365] width 48 height 48
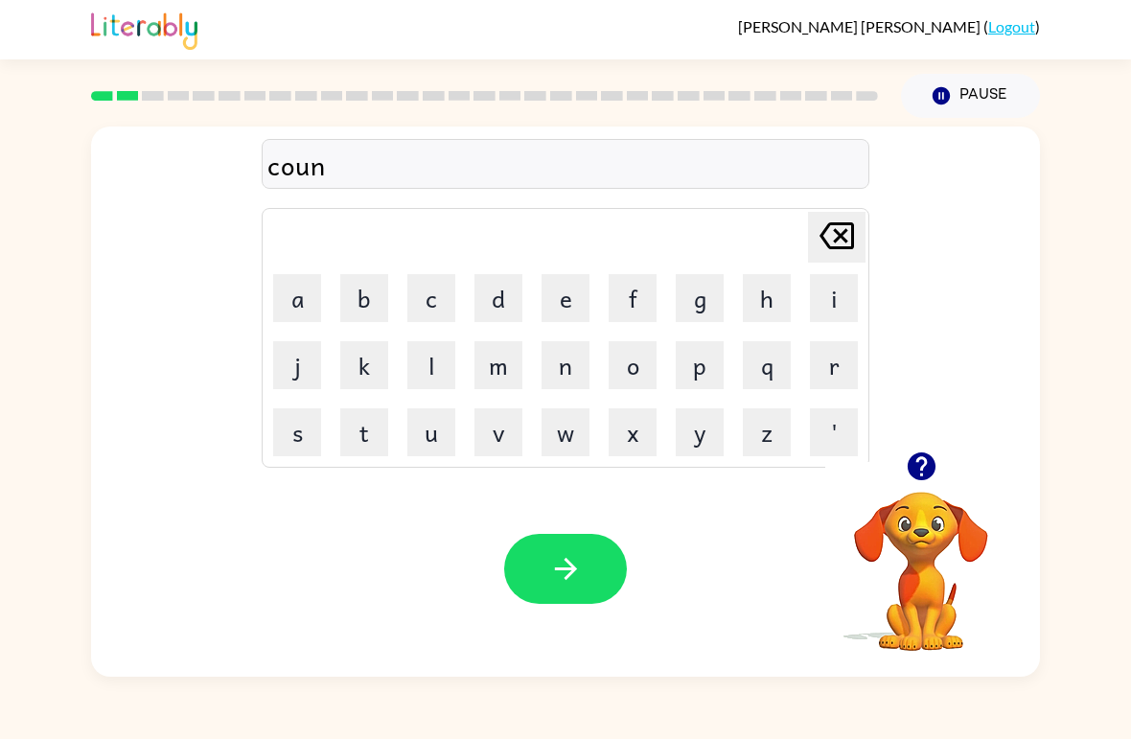
click at [359, 445] on button "t" at bounding box center [364, 432] width 48 height 48
click at [563, 565] on icon "button" at bounding box center [566, 569] width 34 height 34
click at [433, 382] on button "l" at bounding box center [431, 365] width 48 height 48
click at [636, 365] on button "o" at bounding box center [633, 365] width 48 height 48
click at [439, 307] on button "c" at bounding box center [431, 298] width 48 height 48
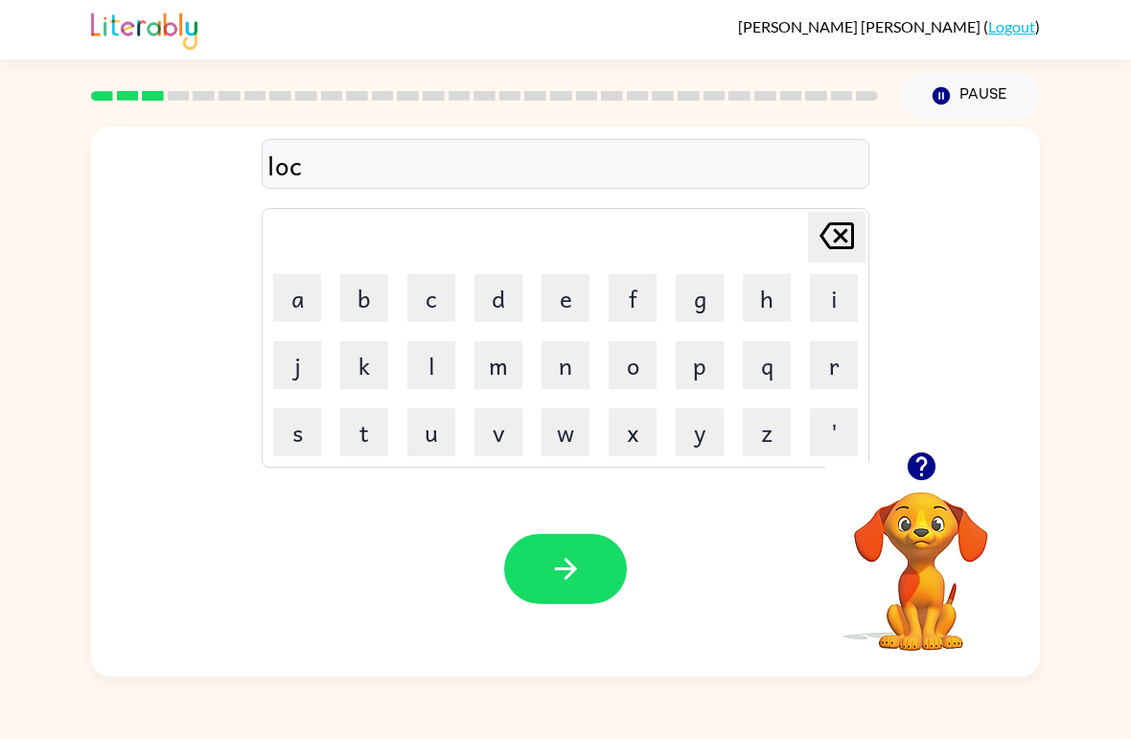
click at [298, 293] on button "a" at bounding box center [297, 298] width 48 height 48
click at [376, 437] on button "t" at bounding box center [364, 432] width 48 height 48
click at [560, 307] on button "e" at bounding box center [565, 298] width 48 height 48
click at [546, 600] on button "button" at bounding box center [565, 569] width 123 height 70
click at [369, 442] on button "t" at bounding box center [364, 432] width 48 height 48
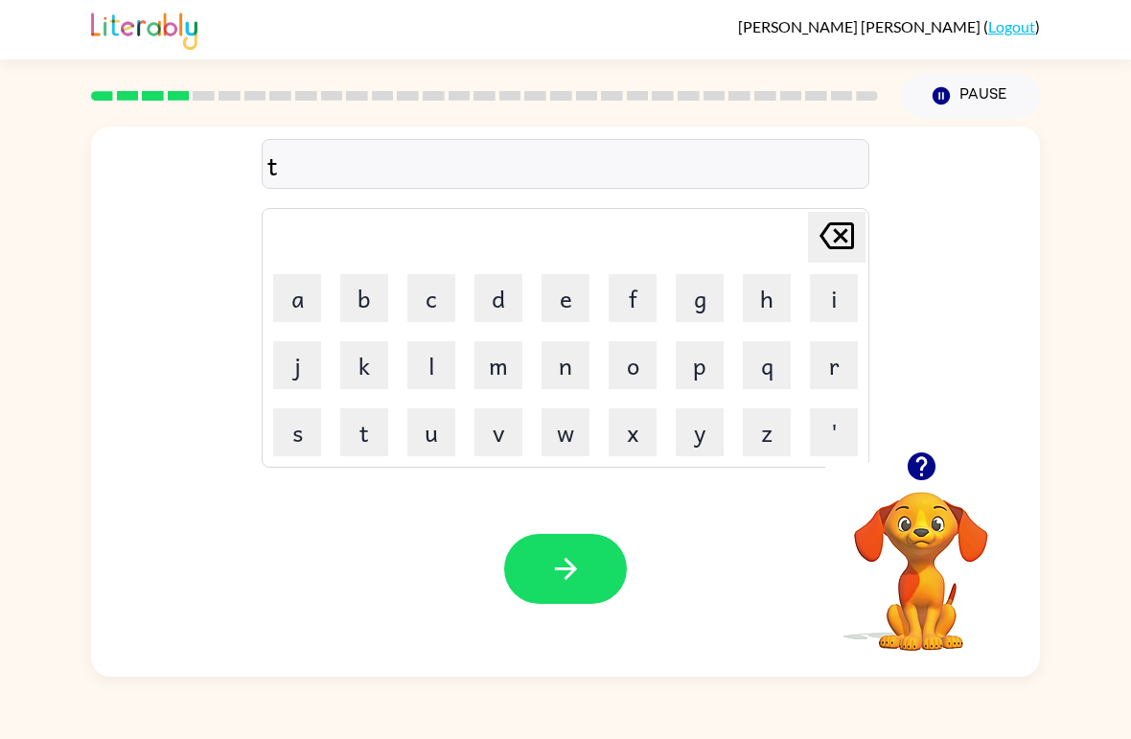
click at [429, 439] on button "u" at bounding box center [431, 432] width 48 height 48
click at [829, 301] on button "i" at bounding box center [834, 298] width 48 height 48
click at [574, 373] on button "n" at bounding box center [565, 365] width 48 height 48
click at [610, 303] on button "f" at bounding box center [633, 298] width 48 height 48
click at [830, 238] on icon "[PERSON_NAME] last character input" at bounding box center [837, 236] width 46 height 46
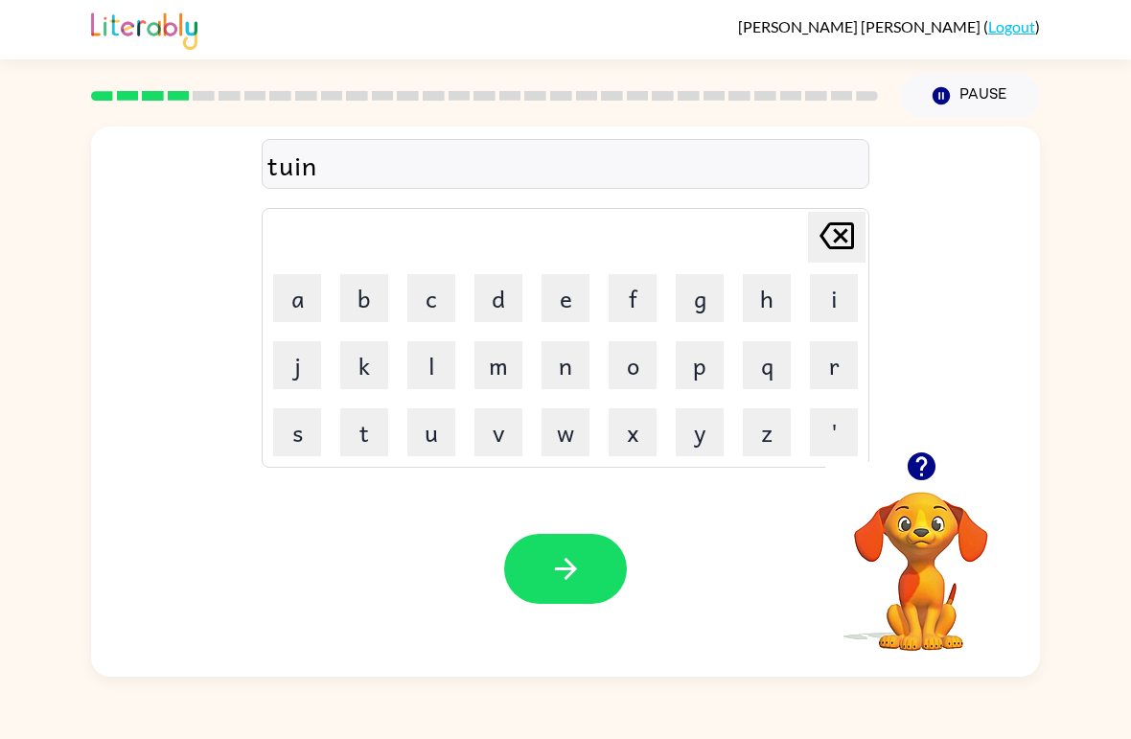
click at [567, 308] on button "e" at bounding box center [565, 298] width 48 height 48
click at [573, 559] on icon "button" at bounding box center [566, 569] width 34 height 34
click at [902, 528] on video "Your browser must support playing .mp4 files to use Literably. Please try using…" at bounding box center [921, 558] width 192 height 192
click at [922, 466] on icon "button" at bounding box center [921, 466] width 28 height 28
click at [575, 360] on button "n" at bounding box center [565, 365] width 48 height 48
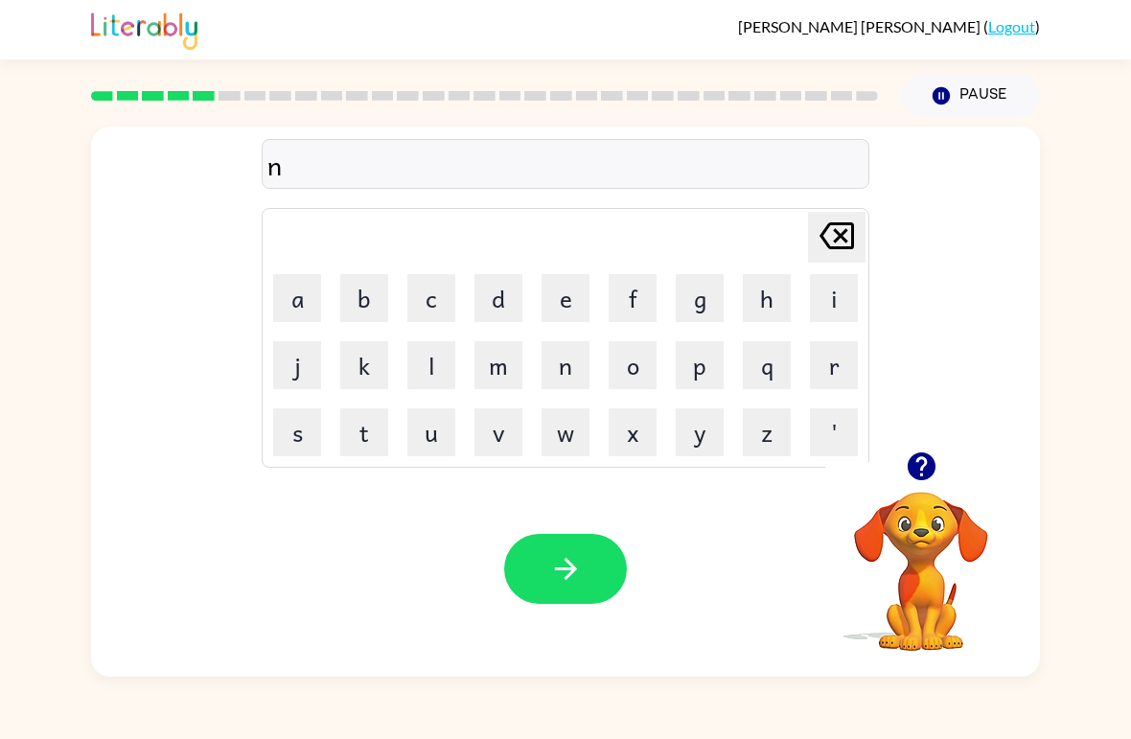
click at [572, 305] on button "e" at bounding box center [565, 298] width 48 height 48
click at [825, 370] on button "r" at bounding box center [834, 365] width 48 height 48
click at [440, 374] on button "l" at bounding box center [431, 365] width 48 height 48
click at [556, 308] on button "e" at bounding box center [565, 298] width 48 height 48
click at [549, 581] on icon "button" at bounding box center [566, 569] width 34 height 34
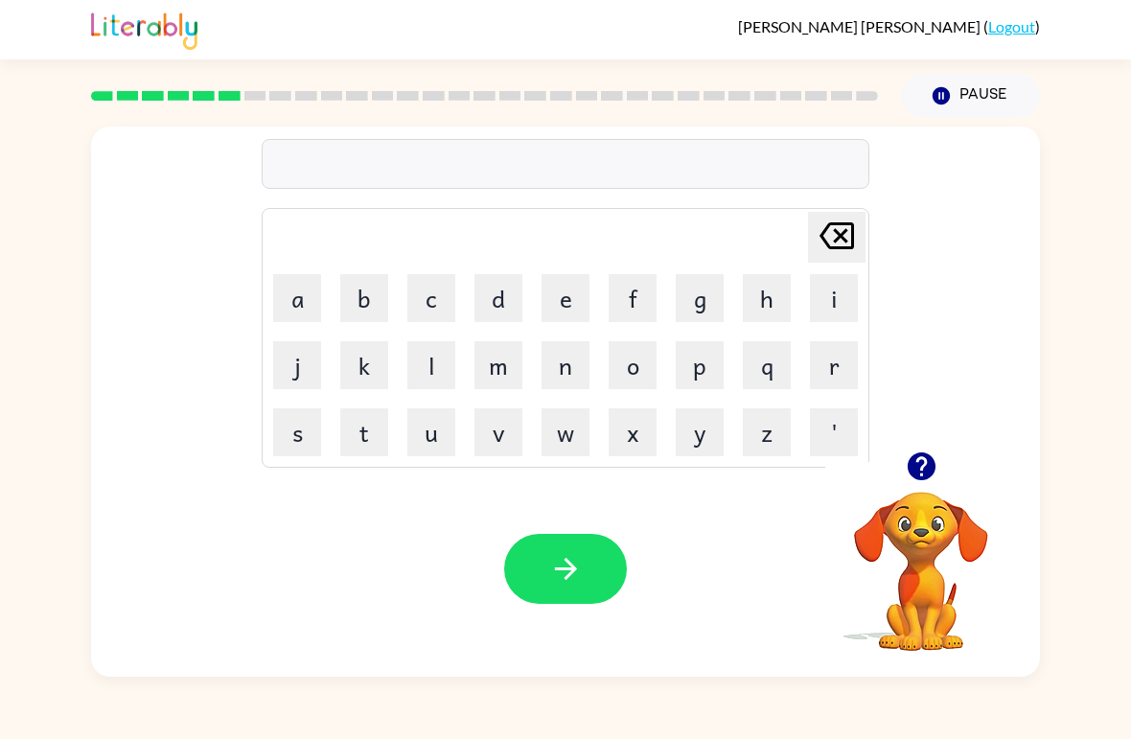
click at [368, 298] on button "b" at bounding box center [364, 298] width 48 height 48
click at [837, 305] on button "i" at bounding box center [834, 298] width 48 height 48
click at [769, 305] on button "h" at bounding box center [767, 298] width 48 height 48
click at [840, 303] on button "i" at bounding box center [834, 298] width 48 height 48
click at [503, 311] on button "d" at bounding box center [498, 298] width 48 height 48
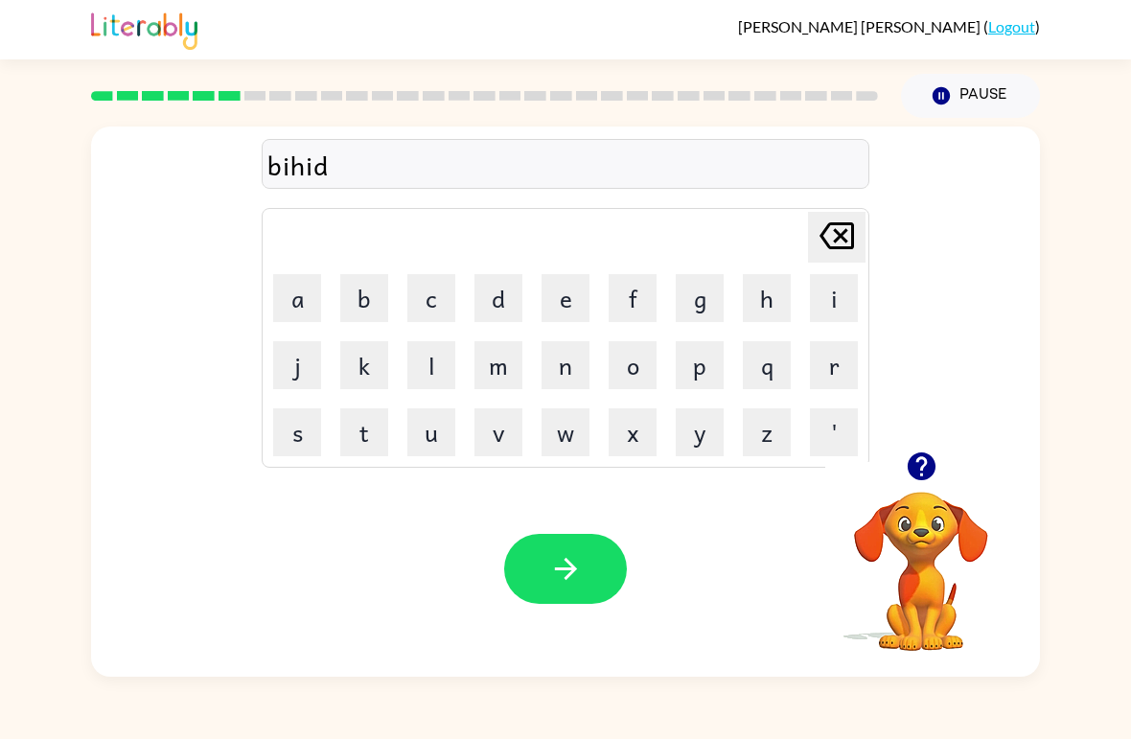
click at [582, 290] on button "e" at bounding box center [565, 298] width 48 height 48
click at [564, 565] on icon "button" at bounding box center [566, 569] width 34 height 34
click at [371, 427] on button "t" at bounding box center [364, 432] width 48 height 48
click at [835, 384] on button "r" at bounding box center [834, 365] width 48 height 48
click at [832, 298] on button "i" at bounding box center [834, 298] width 48 height 48
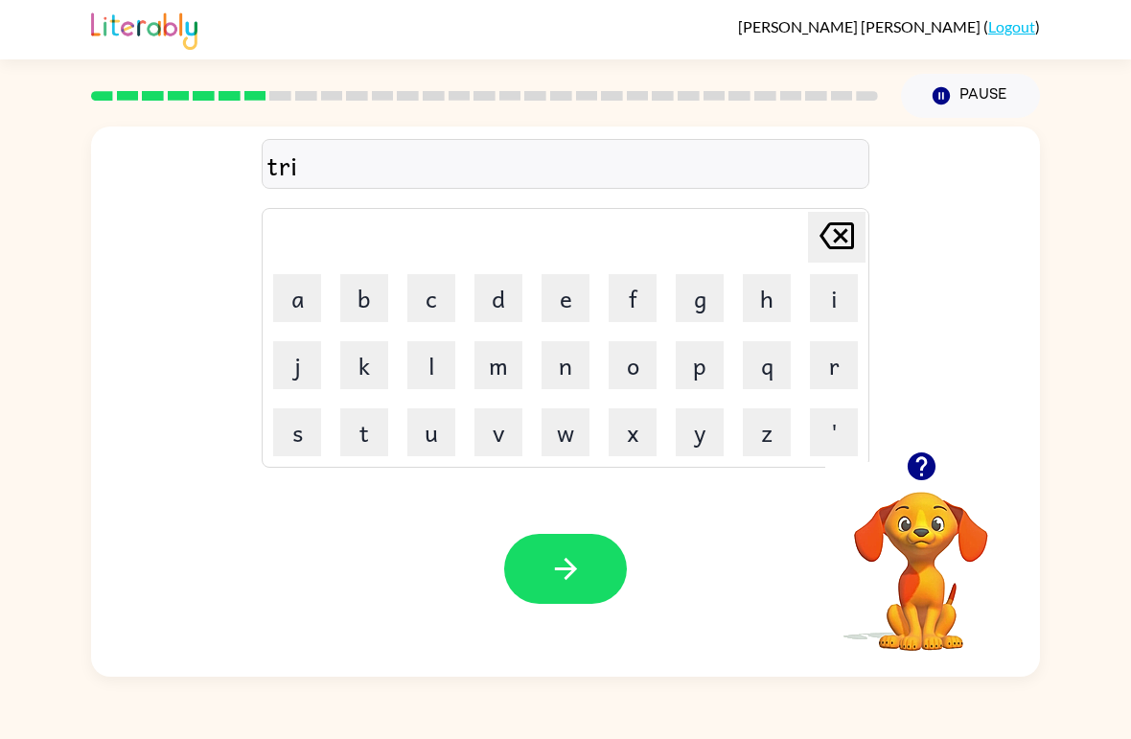
click at [445, 297] on button "c" at bounding box center [431, 298] width 48 height 48
click at [565, 293] on button "e" at bounding box center [565, 298] width 48 height 48
click at [425, 356] on button "l" at bounding box center [431, 365] width 48 height 48
click at [840, 244] on icon "[PERSON_NAME] last character input" at bounding box center [837, 236] width 46 height 46
click at [839, 252] on icon "[PERSON_NAME] last character input" at bounding box center [837, 236] width 46 height 46
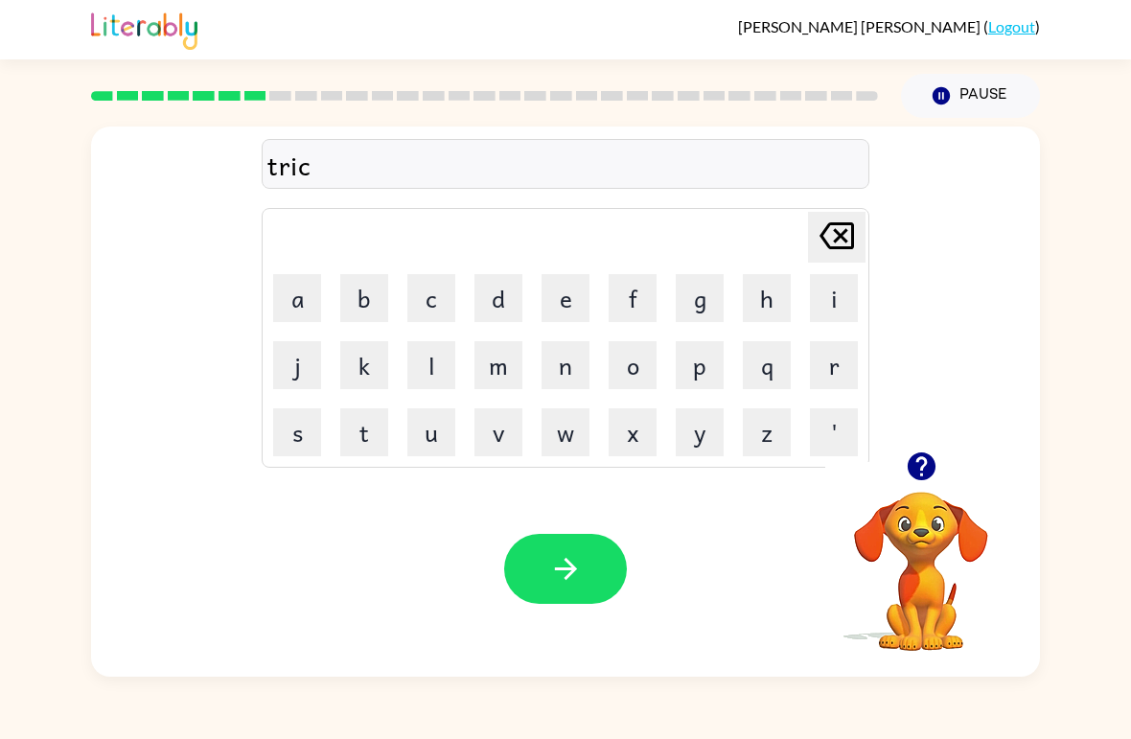
click at [436, 386] on button "l" at bounding box center [431, 365] width 48 height 48
click at [576, 302] on button "e" at bounding box center [565, 298] width 48 height 48
click at [570, 582] on icon "button" at bounding box center [566, 569] width 34 height 34
click at [513, 375] on button "m" at bounding box center [498, 365] width 48 height 48
click at [837, 298] on button "i" at bounding box center [834, 298] width 48 height 48
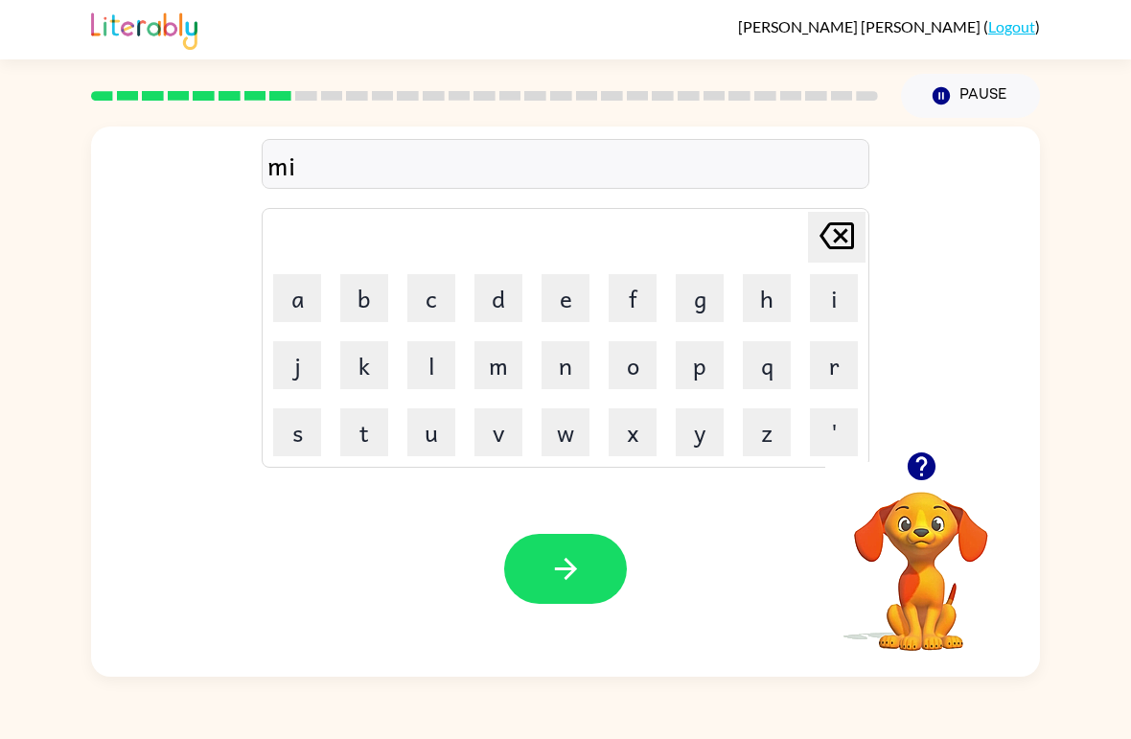
click at [834, 380] on button "r" at bounding box center [834, 365] width 48 height 48
click at [829, 298] on button "i" at bounding box center [834, 298] width 48 height 48
click at [453, 297] on button "c" at bounding box center [431, 298] width 48 height 48
click at [645, 378] on button "o" at bounding box center [633, 365] width 48 height 48
click at [437, 368] on button "l" at bounding box center [431, 365] width 48 height 48
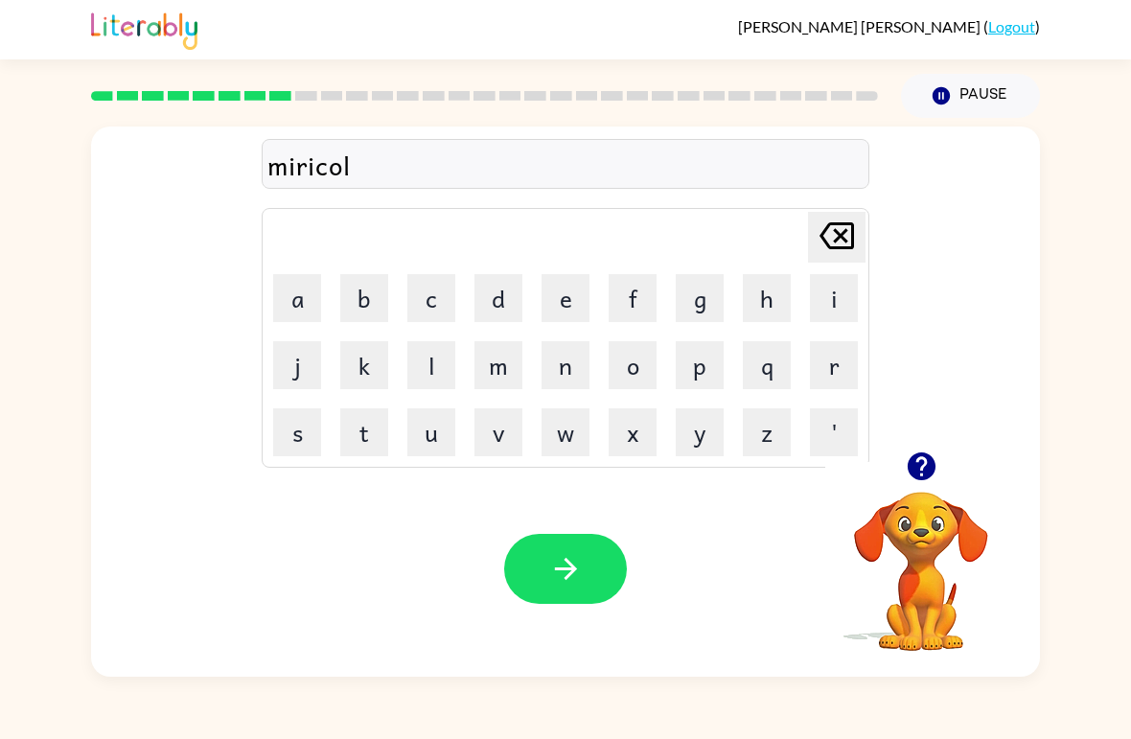
click at [583, 554] on button "button" at bounding box center [565, 569] width 123 height 70
click at [913, 466] on icon "button" at bounding box center [921, 466] width 28 height 28
click at [575, 361] on button "n" at bounding box center [565, 365] width 48 height 48
click at [841, 309] on button "i" at bounding box center [834, 298] width 48 height 48
click at [501, 373] on button "m" at bounding box center [498, 365] width 48 height 48
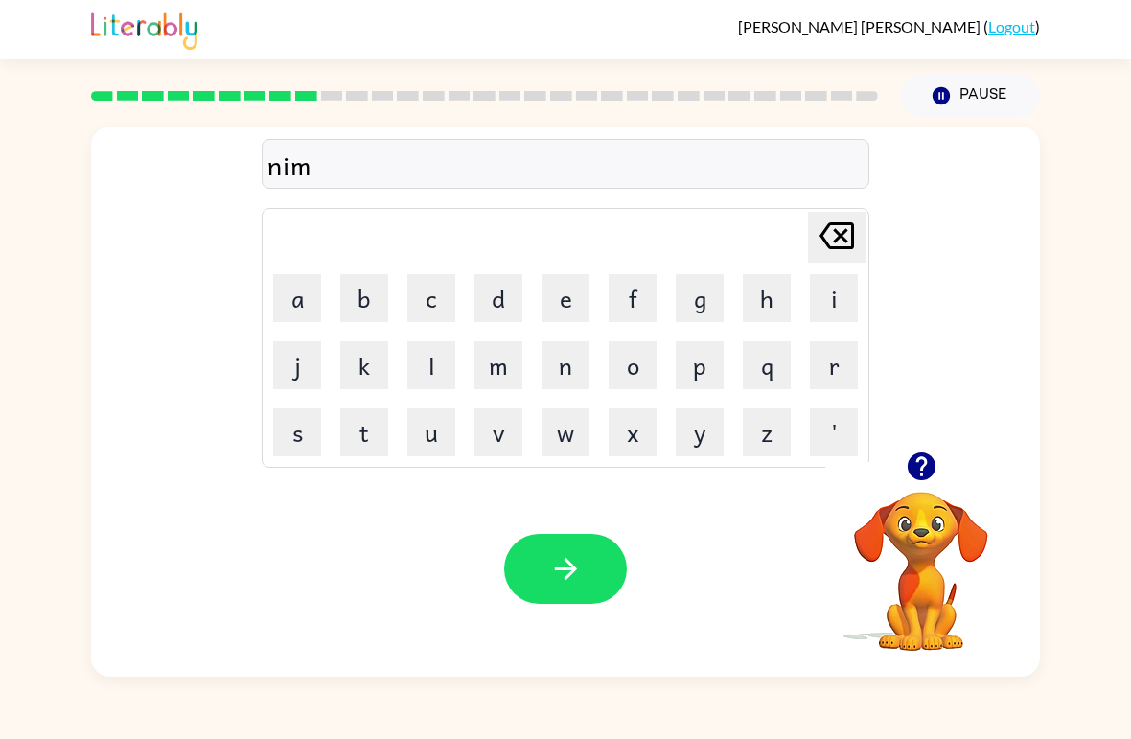
click at [364, 295] on button "b" at bounding box center [364, 298] width 48 height 48
click at [430, 368] on button "l" at bounding box center [431, 365] width 48 height 48
click at [556, 287] on button "e" at bounding box center [565, 298] width 48 height 48
click at [575, 564] on icon "button" at bounding box center [566, 569] width 34 height 34
click at [424, 433] on button "u" at bounding box center [431, 432] width 48 height 48
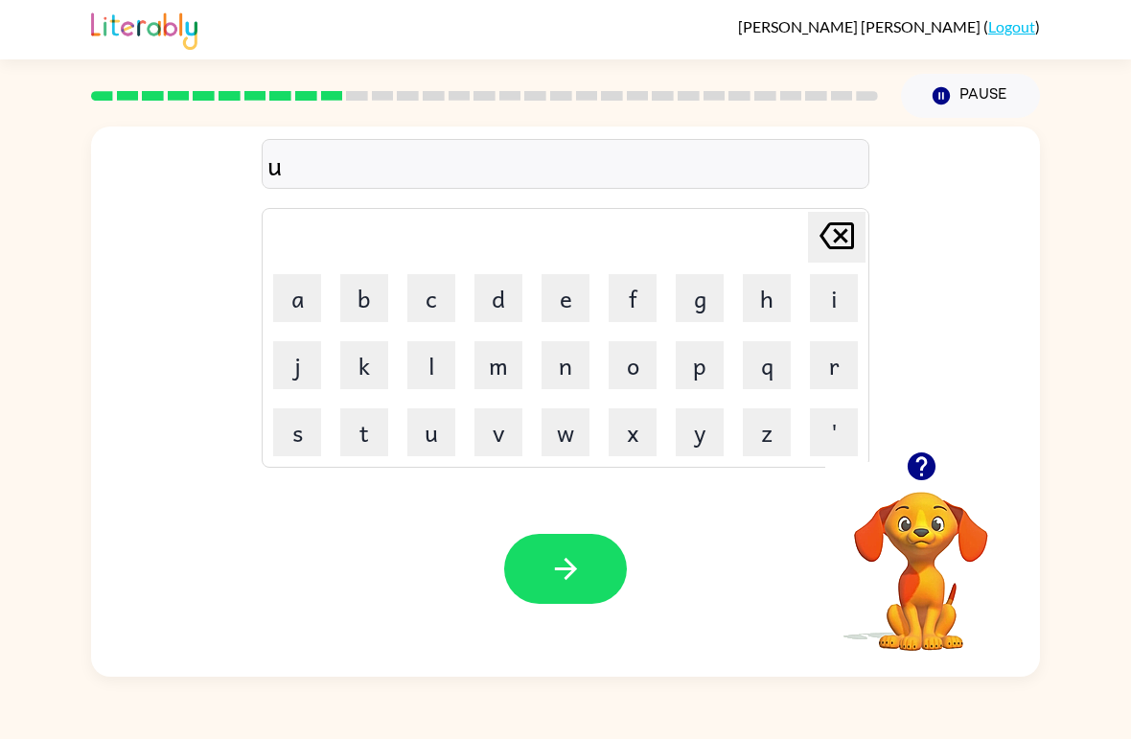
click at [572, 377] on button "n" at bounding box center [565, 365] width 48 height 48
click at [646, 291] on button "f" at bounding box center [633, 298] width 48 height 48
click at [431, 360] on button "l" at bounding box center [431, 365] width 48 height 48
click at [564, 305] on button "e" at bounding box center [565, 298] width 48 height 48
click at [568, 551] on button "button" at bounding box center [565, 569] width 123 height 70
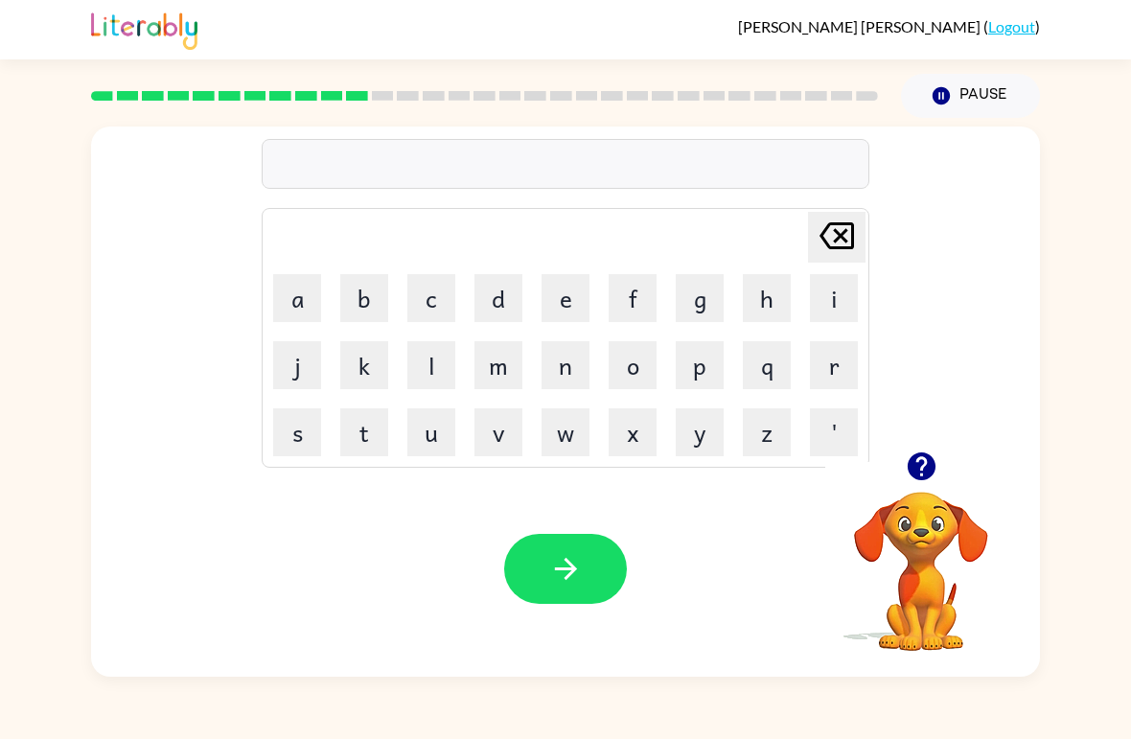
click at [360, 311] on button "b" at bounding box center [364, 298] width 48 height 48
click at [846, 231] on icon at bounding box center [836, 235] width 35 height 27
click at [495, 442] on button "v" at bounding box center [498, 432] width 48 height 48
click at [639, 371] on button "o" at bounding box center [633, 365] width 48 height 48
click at [437, 419] on button "u" at bounding box center [431, 432] width 48 height 48
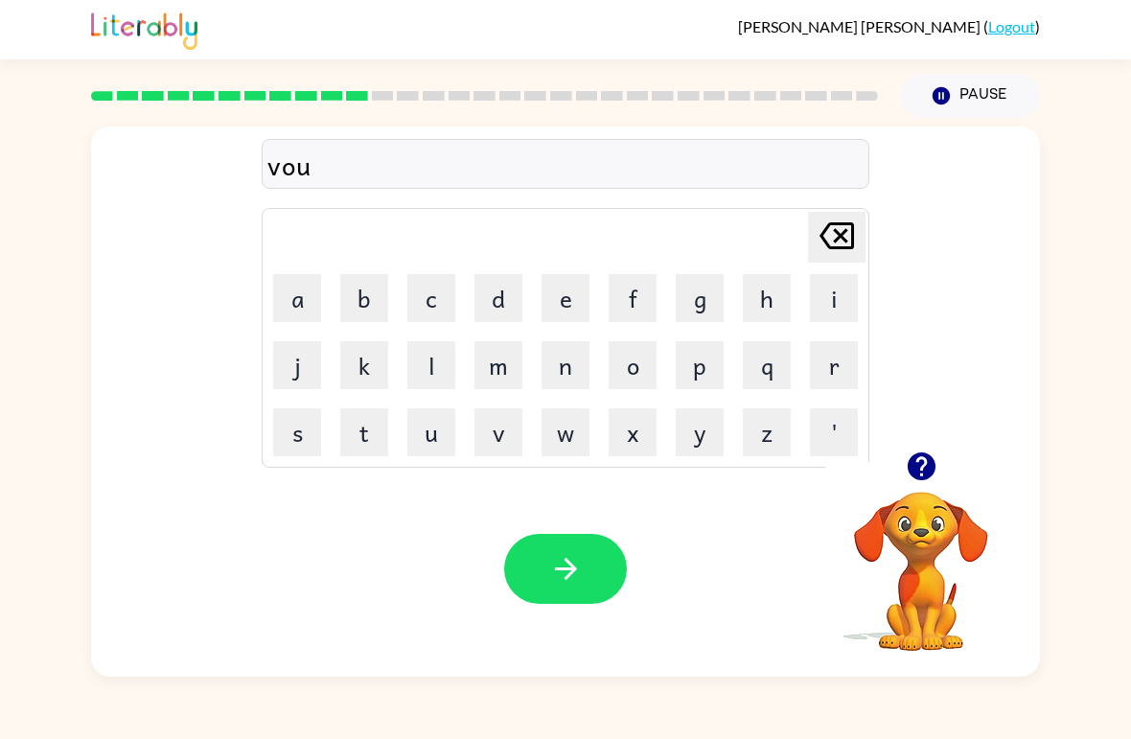
click at [366, 428] on button "t" at bounding box center [364, 432] width 48 height 48
click at [553, 307] on button "e" at bounding box center [565, 298] width 48 height 48
click at [553, 570] on icon "button" at bounding box center [566, 569] width 34 height 34
click at [909, 474] on icon "button" at bounding box center [921, 466] width 28 height 28
click at [377, 301] on button "b" at bounding box center [364, 298] width 48 height 48
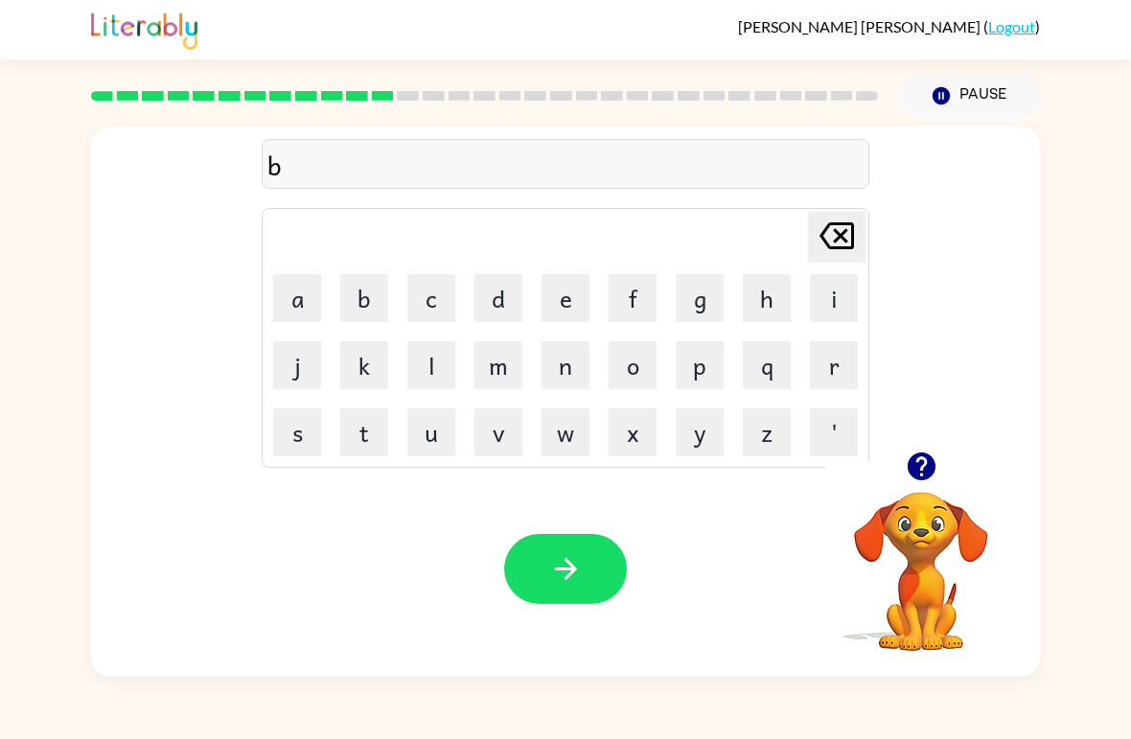
click at [560, 295] on button "e" at bounding box center [565, 298] width 48 height 48
click at [360, 429] on button "t" at bounding box center [364, 432] width 48 height 48
click at [820, 225] on icon "[PERSON_NAME] last character input" at bounding box center [837, 236] width 46 height 46
click at [493, 315] on button "d" at bounding box center [498, 298] width 48 height 48
click at [368, 443] on button "t" at bounding box center [364, 432] width 48 height 48
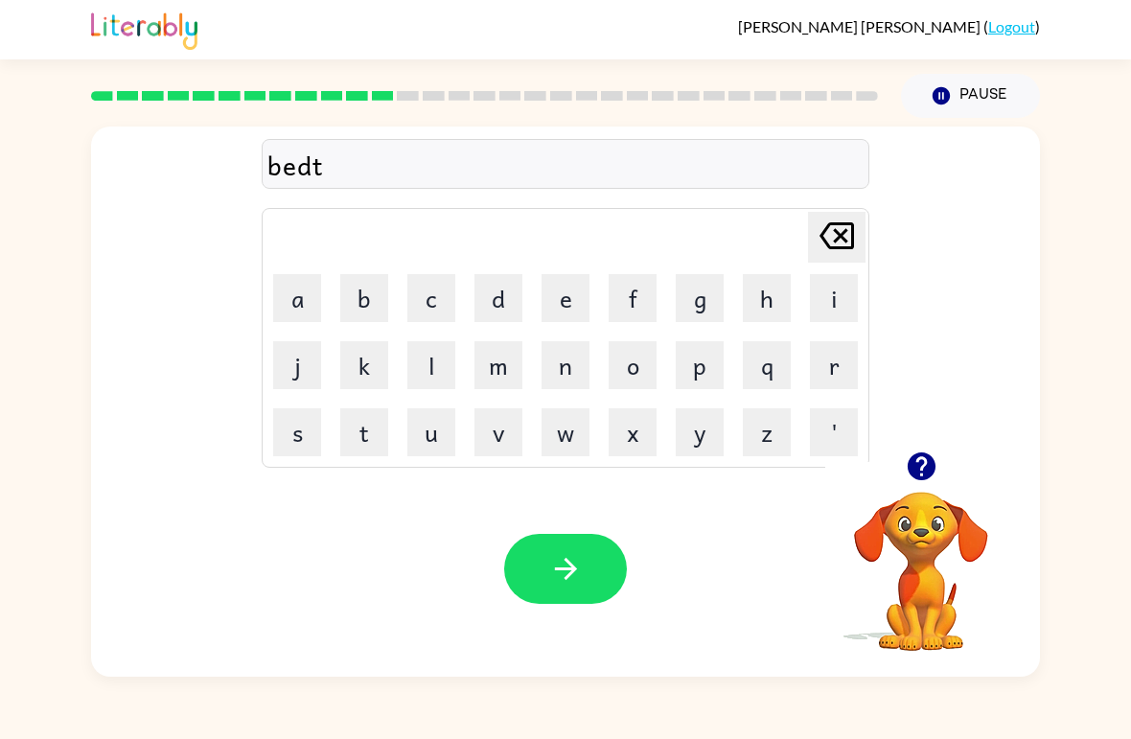
click at [834, 286] on button "i" at bounding box center [834, 298] width 48 height 48
click at [508, 363] on button "m" at bounding box center [498, 365] width 48 height 48
click at [578, 291] on button "e" at bounding box center [565, 298] width 48 height 48
click at [567, 563] on icon "button" at bounding box center [565, 569] width 22 height 22
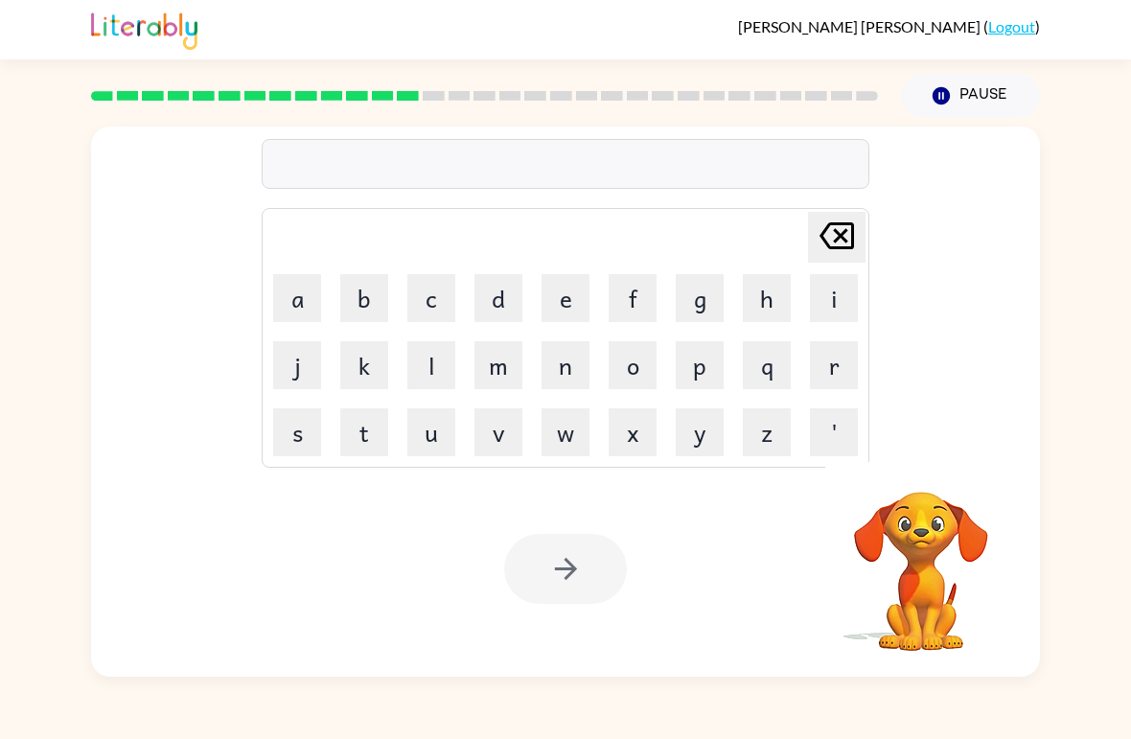
click at [637, 300] on button "f" at bounding box center [633, 298] width 48 height 48
click at [840, 300] on button "i" at bounding box center [834, 298] width 48 height 48
click at [564, 374] on button "n" at bounding box center [565, 365] width 48 height 48
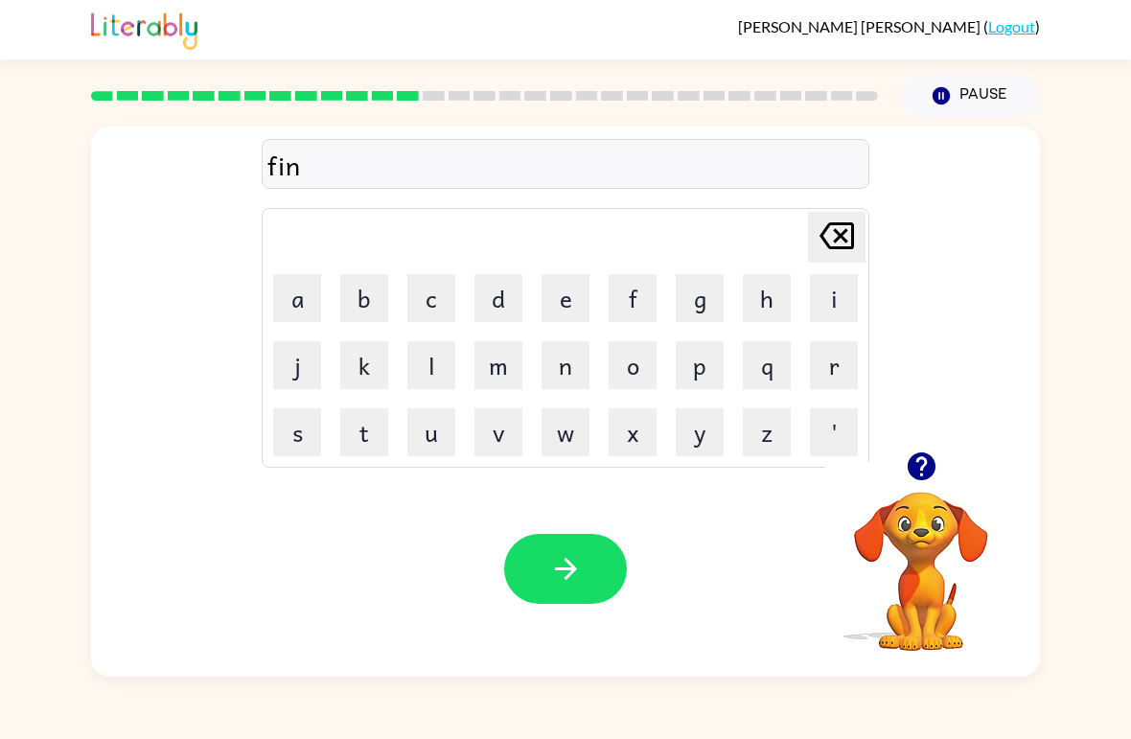
click at [570, 301] on button "e" at bounding box center [565, 298] width 48 height 48
click at [308, 439] on button "s" at bounding box center [297, 432] width 48 height 48
click at [559, 560] on icon "button" at bounding box center [566, 569] width 34 height 34
click at [767, 430] on button "z" at bounding box center [767, 432] width 48 height 48
click at [453, 361] on button "l" at bounding box center [431, 365] width 48 height 48
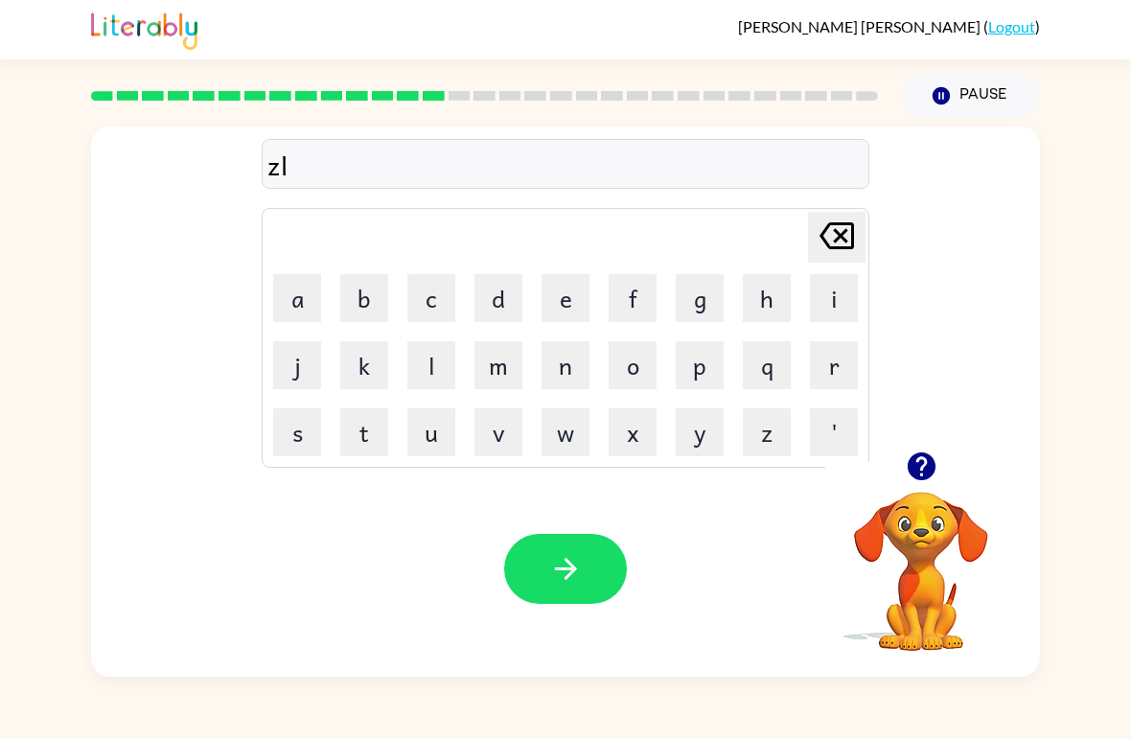
click at [668, 357] on td "p" at bounding box center [699, 365] width 65 height 65
click at [683, 350] on button "p" at bounding box center [700, 365] width 48 height 48
click at [587, 591] on button "button" at bounding box center [565, 569] width 123 height 70
click at [958, 541] on video "Your browser must support playing .mp4 files to use Literably. Please try using…" at bounding box center [921, 558] width 192 height 192
click at [370, 430] on button "t" at bounding box center [364, 432] width 48 height 48
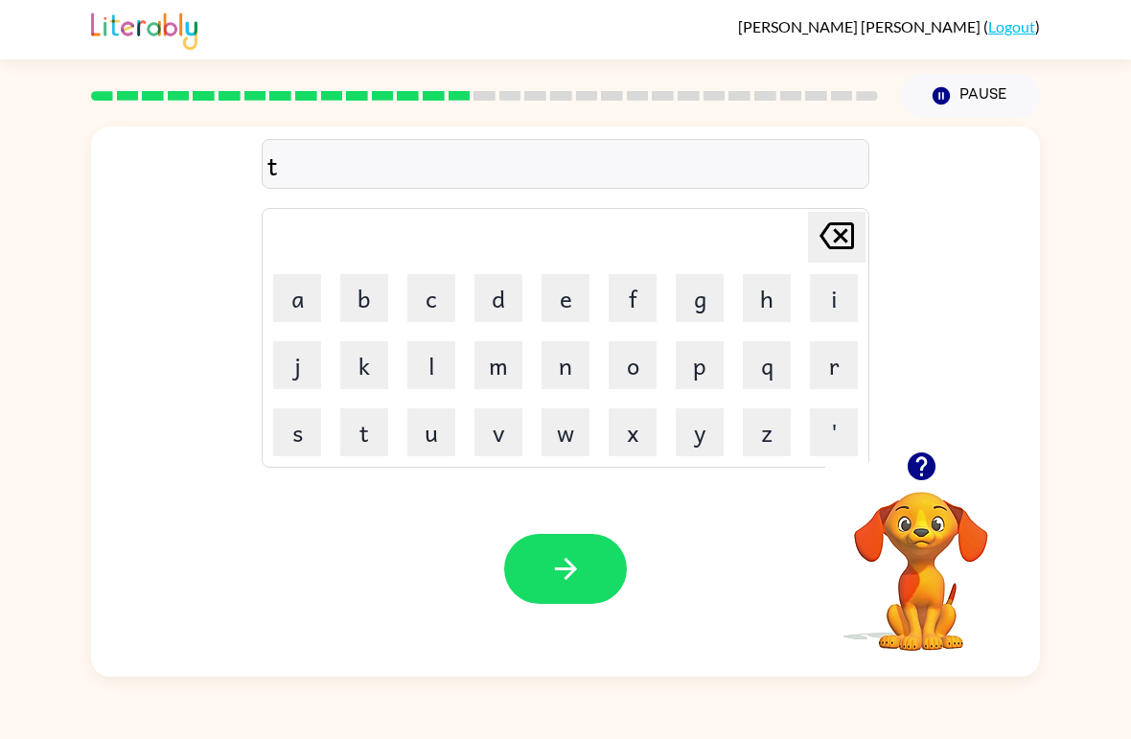
click at [418, 442] on button "u" at bounding box center [431, 432] width 48 height 48
click at [840, 364] on button "r" at bounding box center [834, 365] width 48 height 48
click at [587, 371] on button "n" at bounding box center [565, 365] width 48 height 48
click at [590, 583] on button "button" at bounding box center [565, 569] width 123 height 70
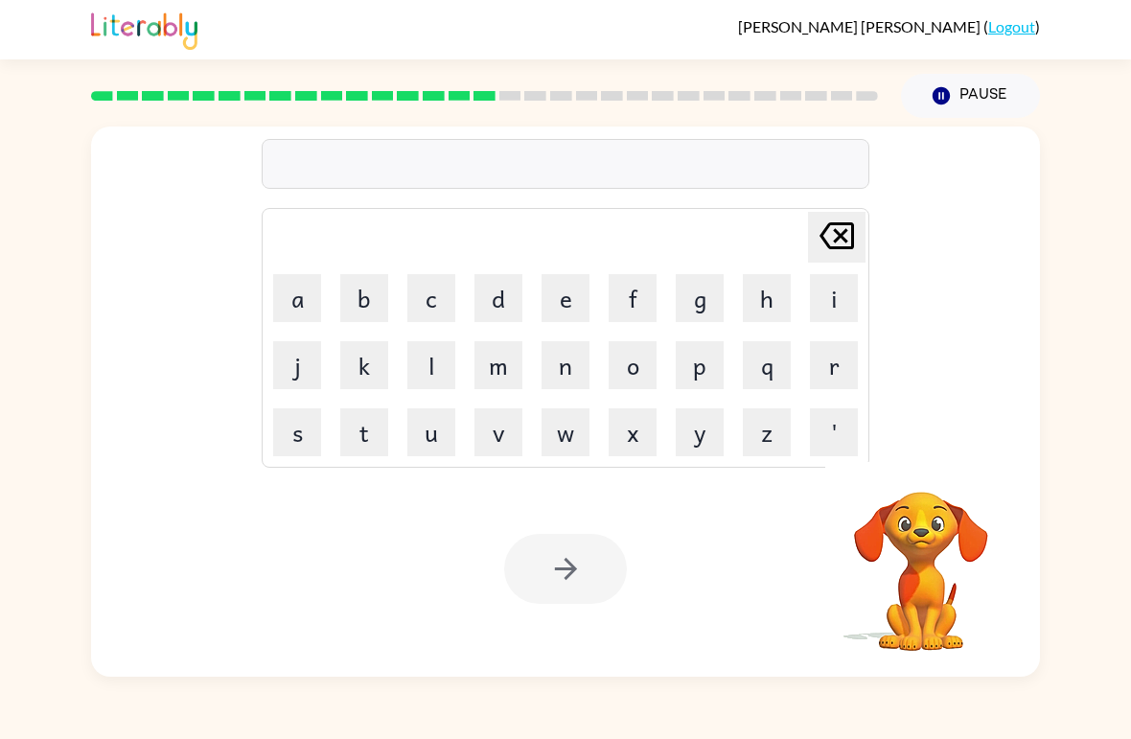
click at [291, 434] on button "s" at bounding box center [297, 432] width 48 height 48
click at [575, 293] on button "e" at bounding box center [565, 298] width 48 height 48
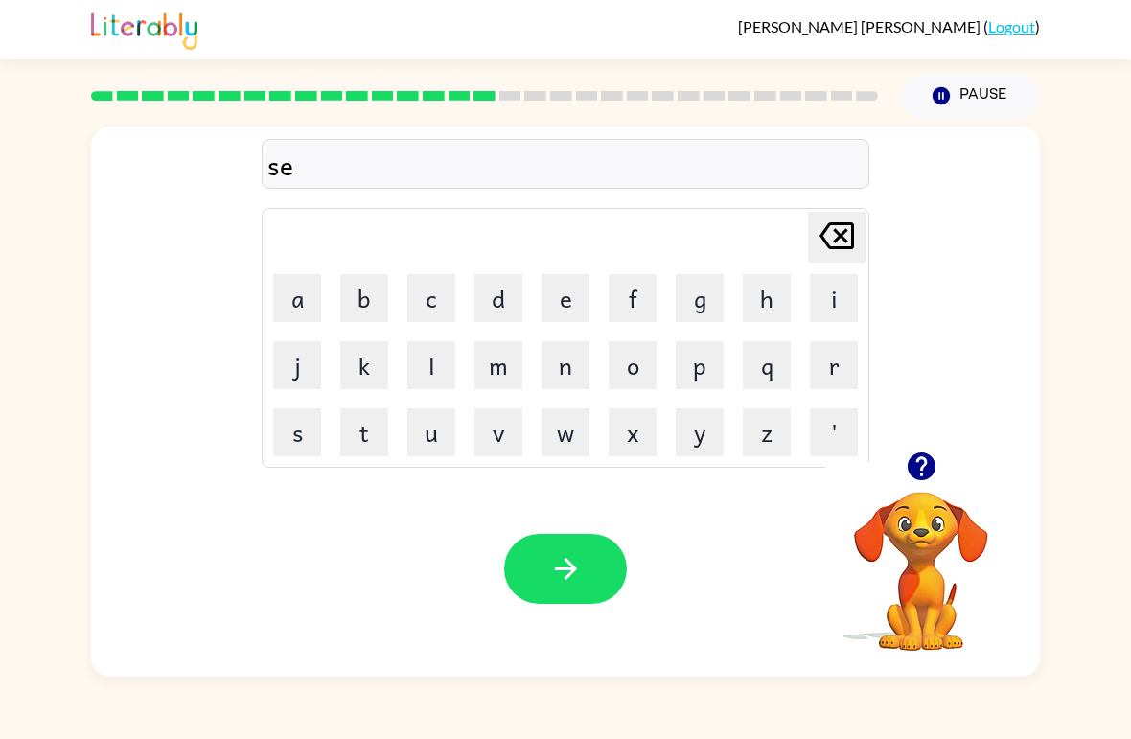
click at [362, 432] on button "t" at bounding box center [364, 432] width 48 height 48
click at [590, 595] on button "button" at bounding box center [565, 569] width 123 height 70
click at [368, 303] on button "b" at bounding box center [364, 298] width 48 height 48
click at [823, 372] on button "r" at bounding box center [834, 365] width 48 height 48
click at [823, 293] on button "i" at bounding box center [834, 298] width 48 height 48
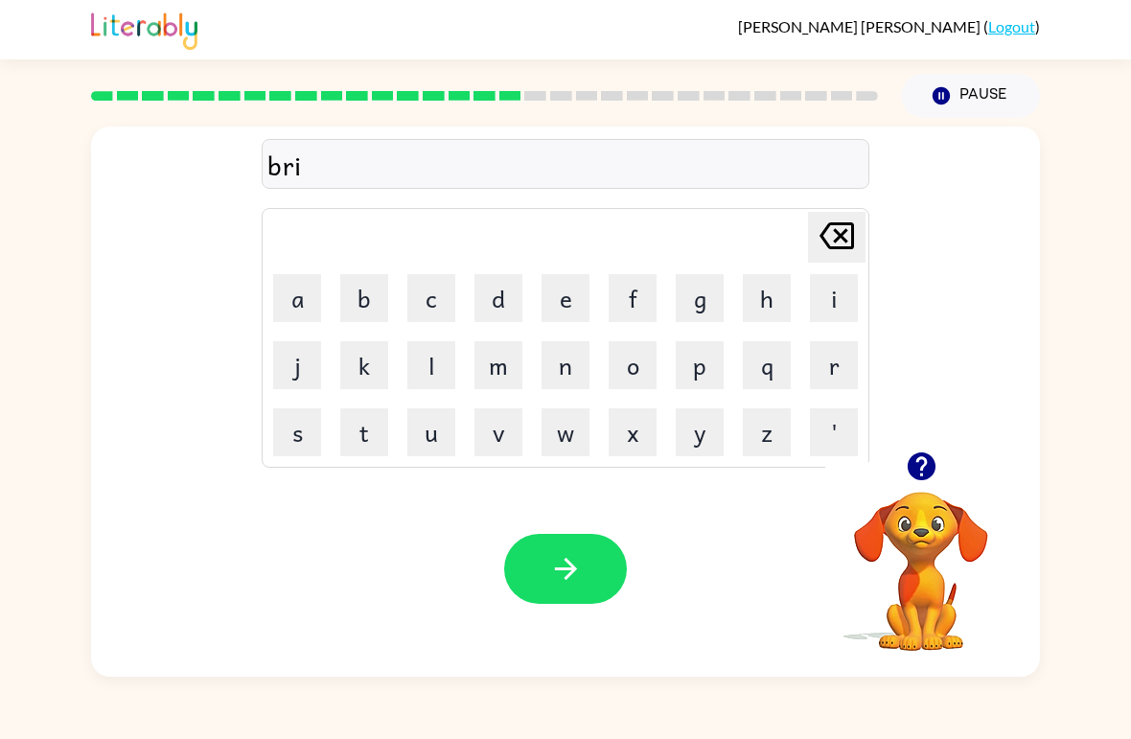
click at [498, 371] on button "m" at bounding box center [498, 365] width 48 height 48
click at [838, 310] on button "i" at bounding box center [834, 298] width 48 height 48
click at [559, 367] on button "n" at bounding box center [565, 365] width 48 height 48
click at [693, 300] on button "g" at bounding box center [700, 298] width 48 height 48
click at [573, 552] on button "button" at bounding box center [565, 569] width 123 height 70
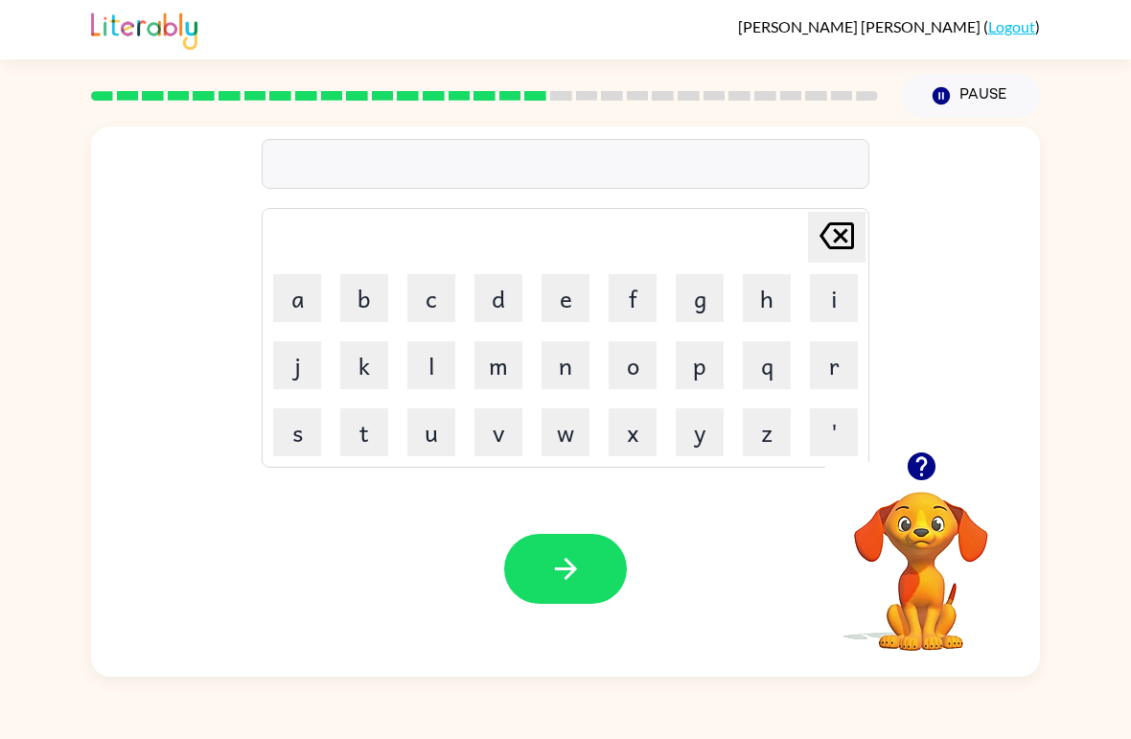
click at [691, 377] on button "p" at bounding box center [700, 365] width 48 height 48
click at [421, 374] on button "l" at bounding box center [431, 365] width 48 height 48
click at [311, 293] on button "a" at bounding box center [297, 298] width 48 height 48
click at [290, 431] on button "s" at bounding box center [297, 432] width 48 height 48
click at [366, 429] on button "t" at bounding box center [364, 432] width 48 height 48
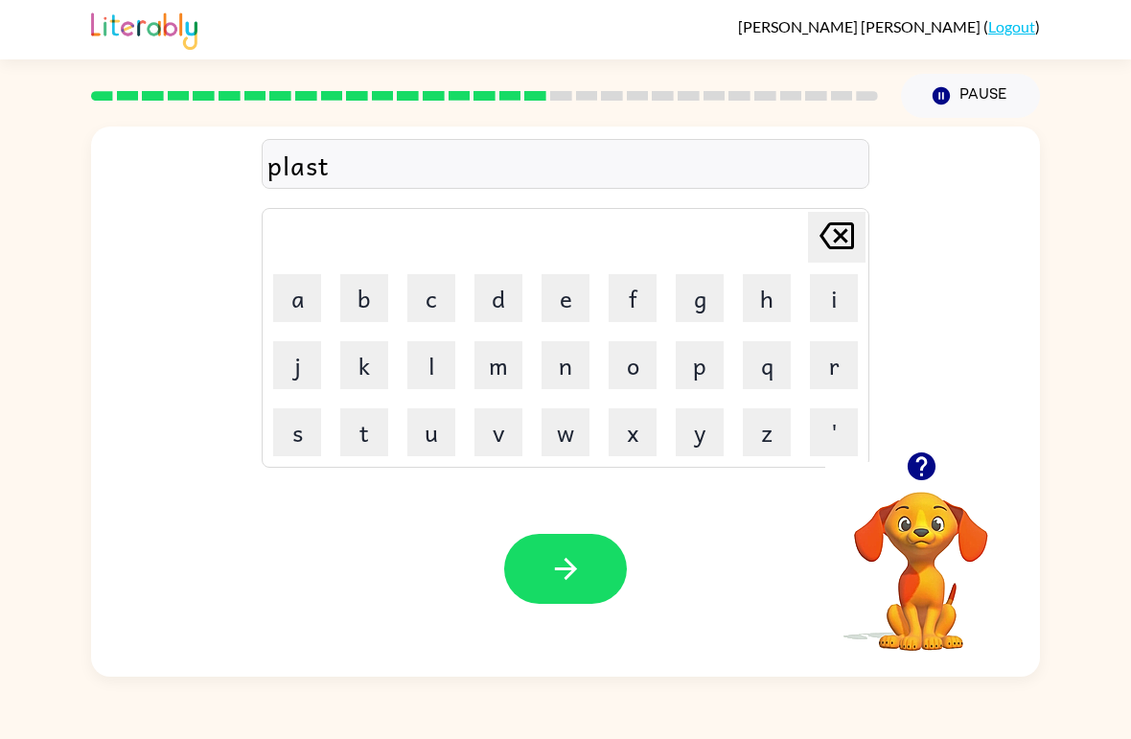
click at [846, 288] on button "i" at bounding box center [834, 298] width 48 height 48
click at [424, 301] on button "c" at bounding box center [431, 298] width 48 height 48
click at [579, 561] on icon "button" at bounding box center [566, 569] width 34 height 34
click at [499, 295] on button "d" at bounding box center [498, 298] width 48 height 48
click at [854, 288] on button "i" at bounding box center [834, 298] width 48 height 48
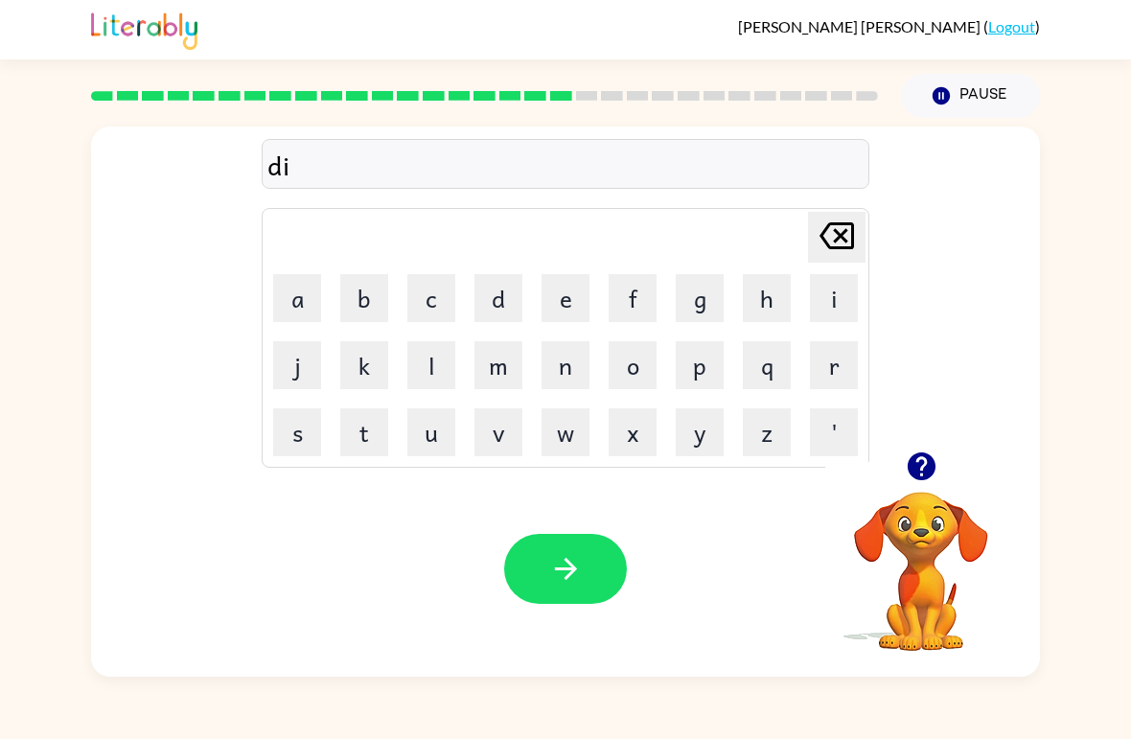
click at [299, 433] on button "s" at bounding box center [297, 432] width 48 height 48
click at [714, 369] on button "p" at bounding box center [700, 365] width 48 height 48
click at [429, 362] on button "l" at bounding box center [431, 365] width 48 height 48
click at [305, 297] on button "a" at bounding box center [297, 298] width 48 height 48
click at [690, 437] on button "y" at bounding box center [700, 432] width 48 height 48
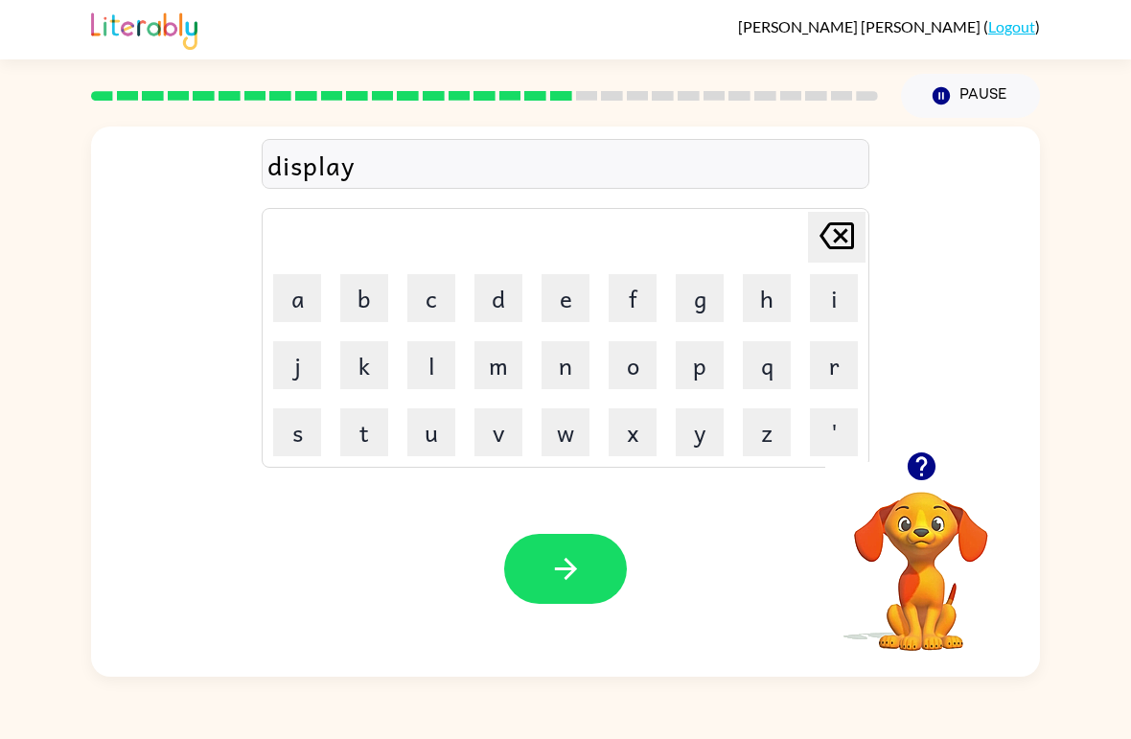
click at [545, 586] on button "button" at bounding box center [565, 569] width 123 height 70
click at [579, 319] on button "e" at bounding box center [565, 298] width 48 height 48
click at [635, 334] on td "o" at bounding box center [632, 365] width 65 height 65
click at [840, 228] on icon "[PERSON_NAME] last character input" at bounding box center [837, 236] width 46 height 46
click at [362, 297] on button "b" at bounding box center [364, 298] width 48 height 48
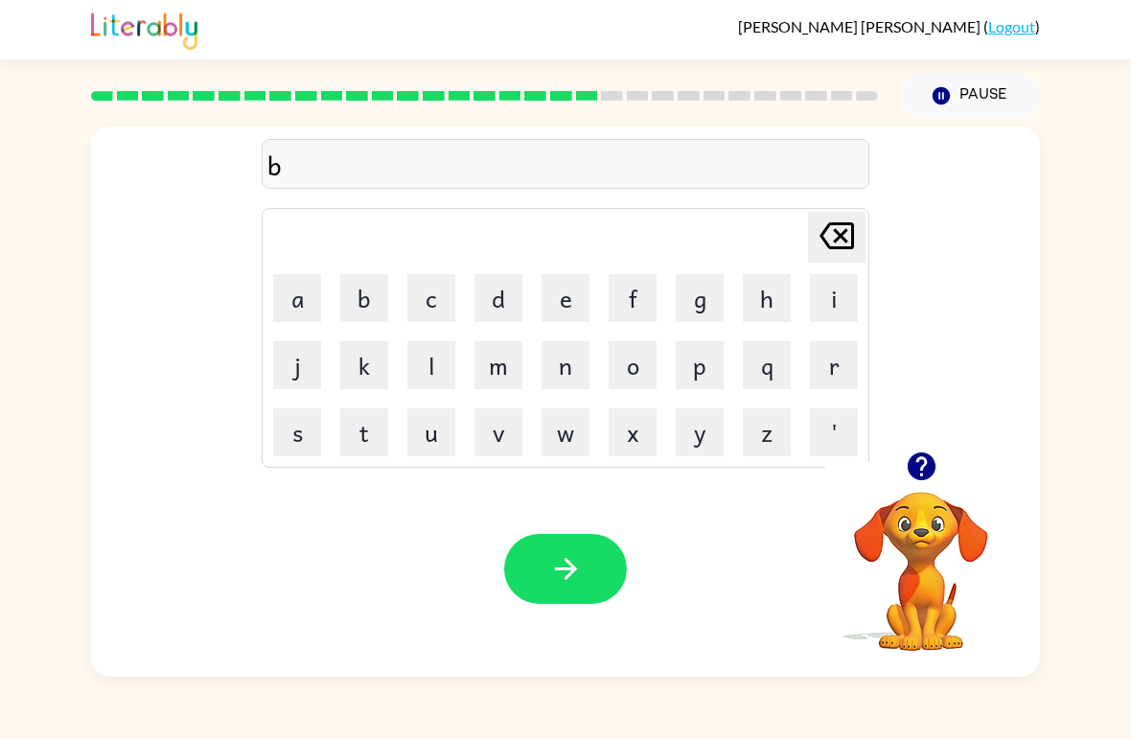
click at [840, 242] on icon "[PERSON_NAME] last character input" at bounding box center [837, 236] width 46 height 46
click at [512, 290] on button "d" at bounding box center [498, 298] width 48 height 48
click at [430, 431] on button "u" at bounding box center [431, 432] width 48 height 48
click at [310, 429] on button "s" at bounding box center [297, 432] width 48 height 48
click at [357, 435] on button "t" at bounding box center [364, 432] width 48 height 48
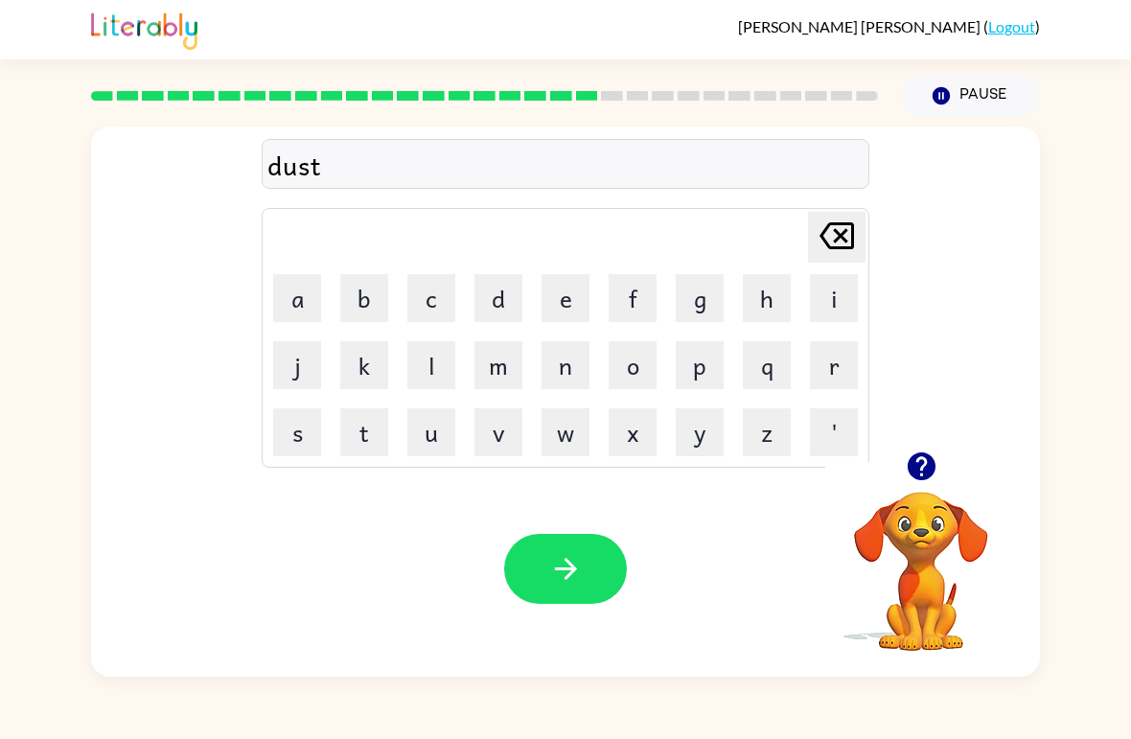
click at [837, 302] on button "i" at bounding box center [834, 298] width 48 height 48
click at [398, 431] on table "[PERSON_NAME] last character input a b c d e f g h i j k l m n o p q r s t u v …" at bounding box center [566, 338] width 606 height 258
click at [580, 555] on icon "button" at bounding box center [566, 569] width 34 height 34
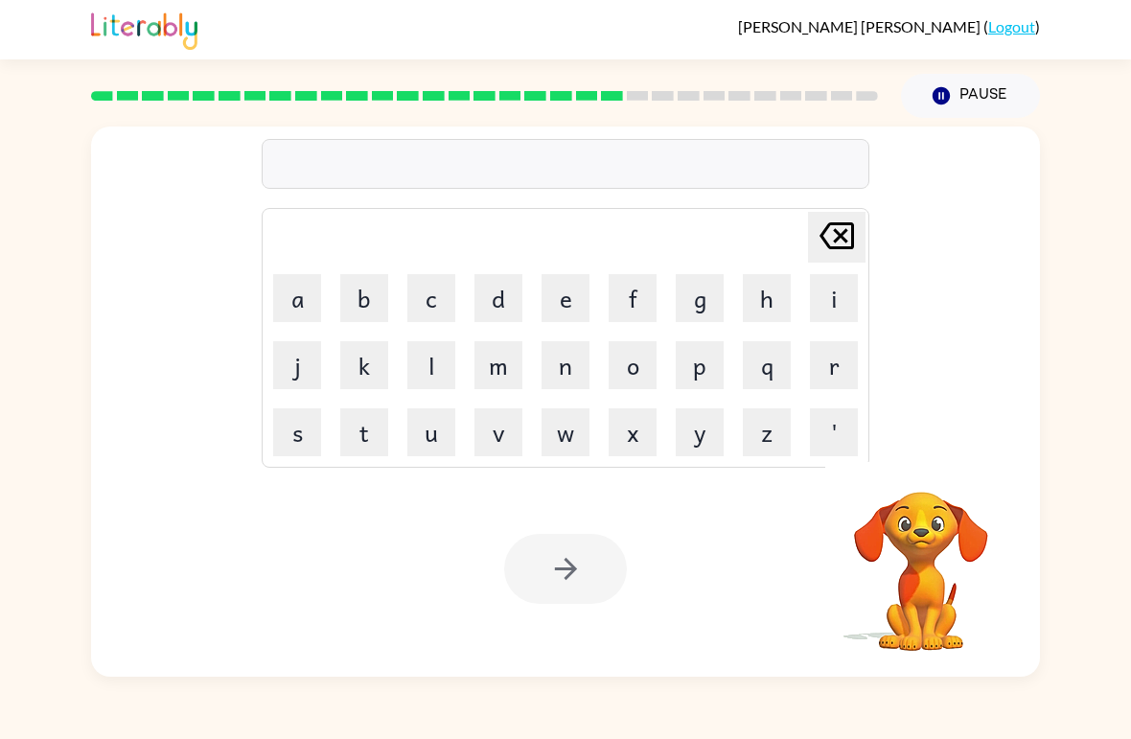
click at [300, 450] on button "s" at bounding box center [297, 432] width 48 height 48
click at [564, 293] on button "e" at bounding box center [565, 298] width 48 height 48
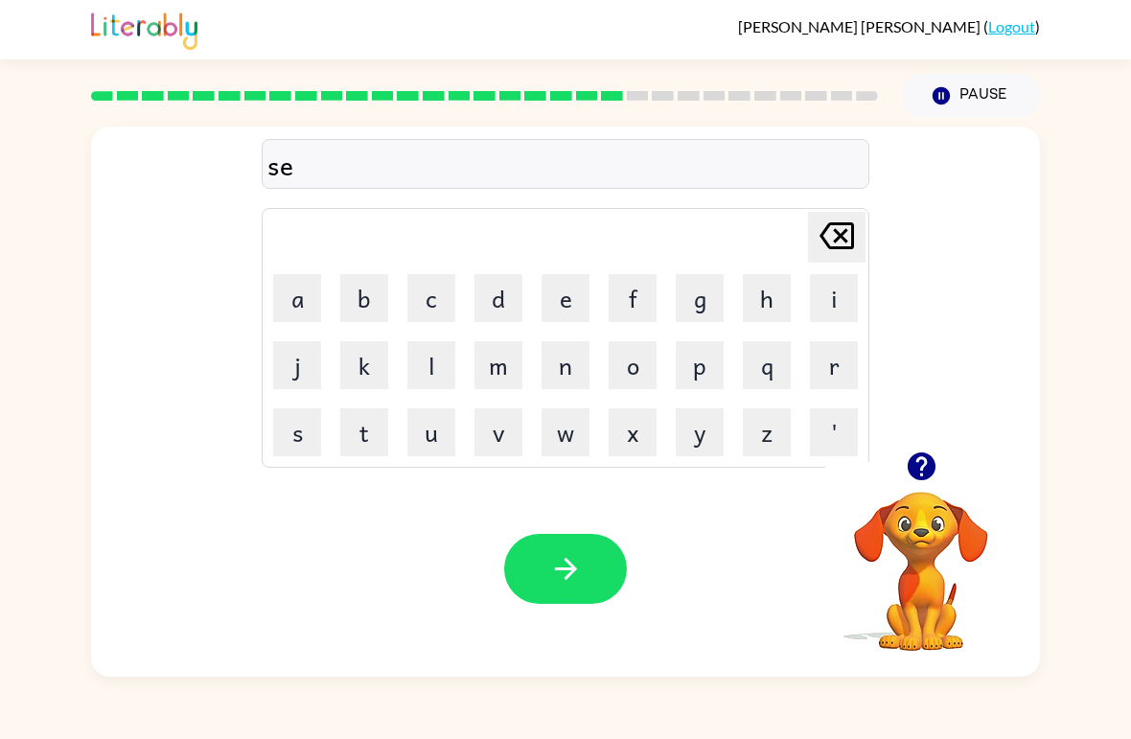
click at [366, 450] on button "t" at bounding box center [364, 432] width 48 height 48
click at [575, 307] on button "e" at bounding box center [565, 298] width 48 height 48
click at [702, 369] on button "p" at bounding box center [700, 365] width 48 height 48
click at [833, 303] on button "i" at bounding box center [834, 298] width 48 height 48
click at [370, 319] on button "b" at bounding box center [364, 298] width 48 height 48
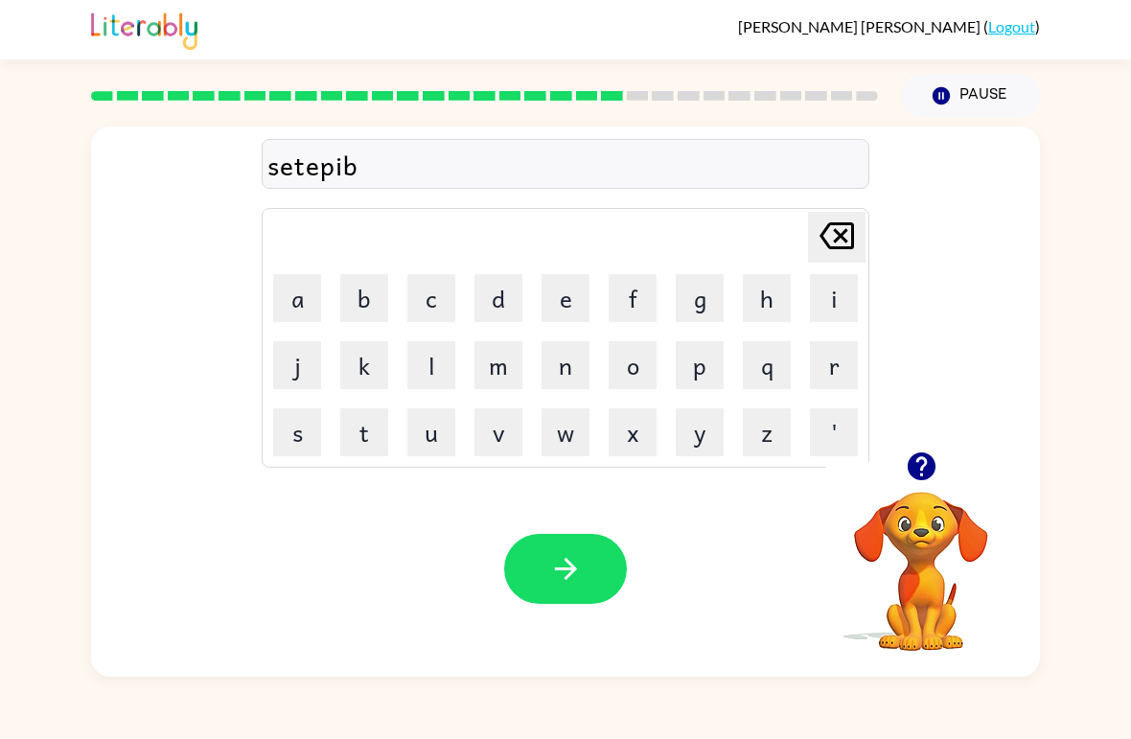
click at [846, 242] on icon at bounding box center [836, 235] width 35 height 27
click at [509, 300] on button "d" at bounding box center [498, 298] width 48 height 48
click at [569, 567] on icon "button" at bounding box center [566, 569] width 34 height 34
click at [1009, 23] on link "Logout" at bounding box center [1011, 26] width 47 height 18
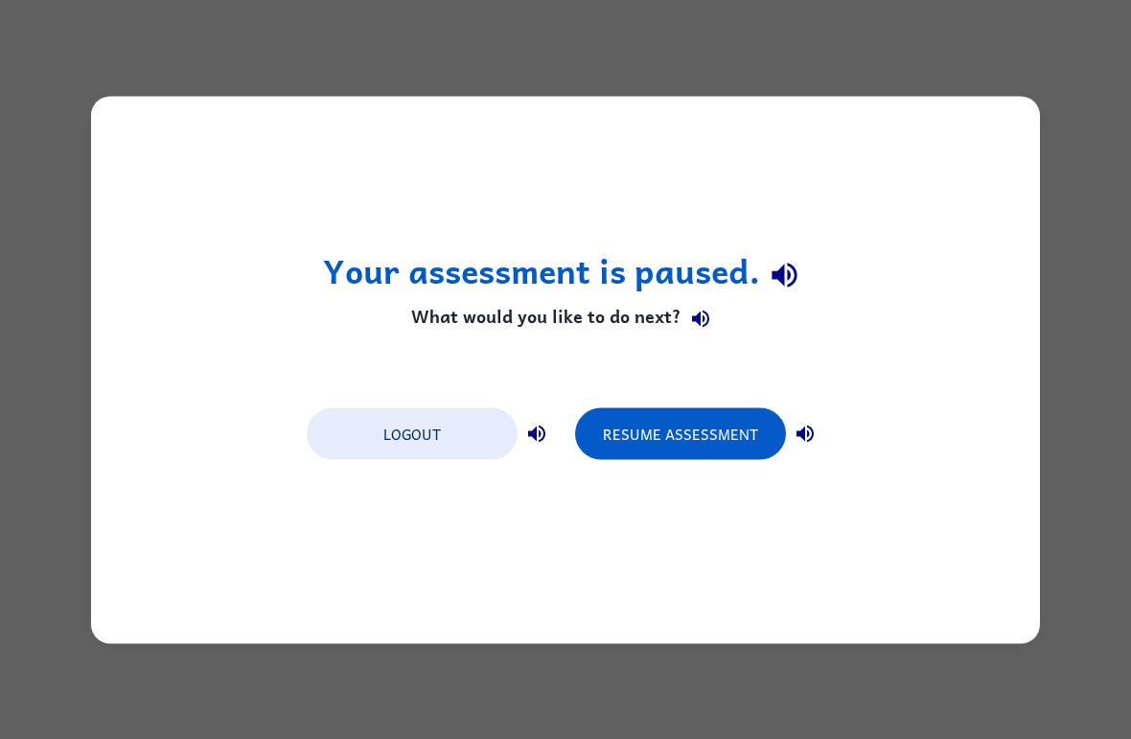
click at [376, 494] on div "Your assessment is paused. What would you like to do next? Logout Resume Assess…" at bounding box center [565, 369] width 949 height 547
click at [371, 442] on button "Logout" at bounding box center [412, 433] width 211 height 52
